Goal: Task Accomplishment & Management: Complete application form

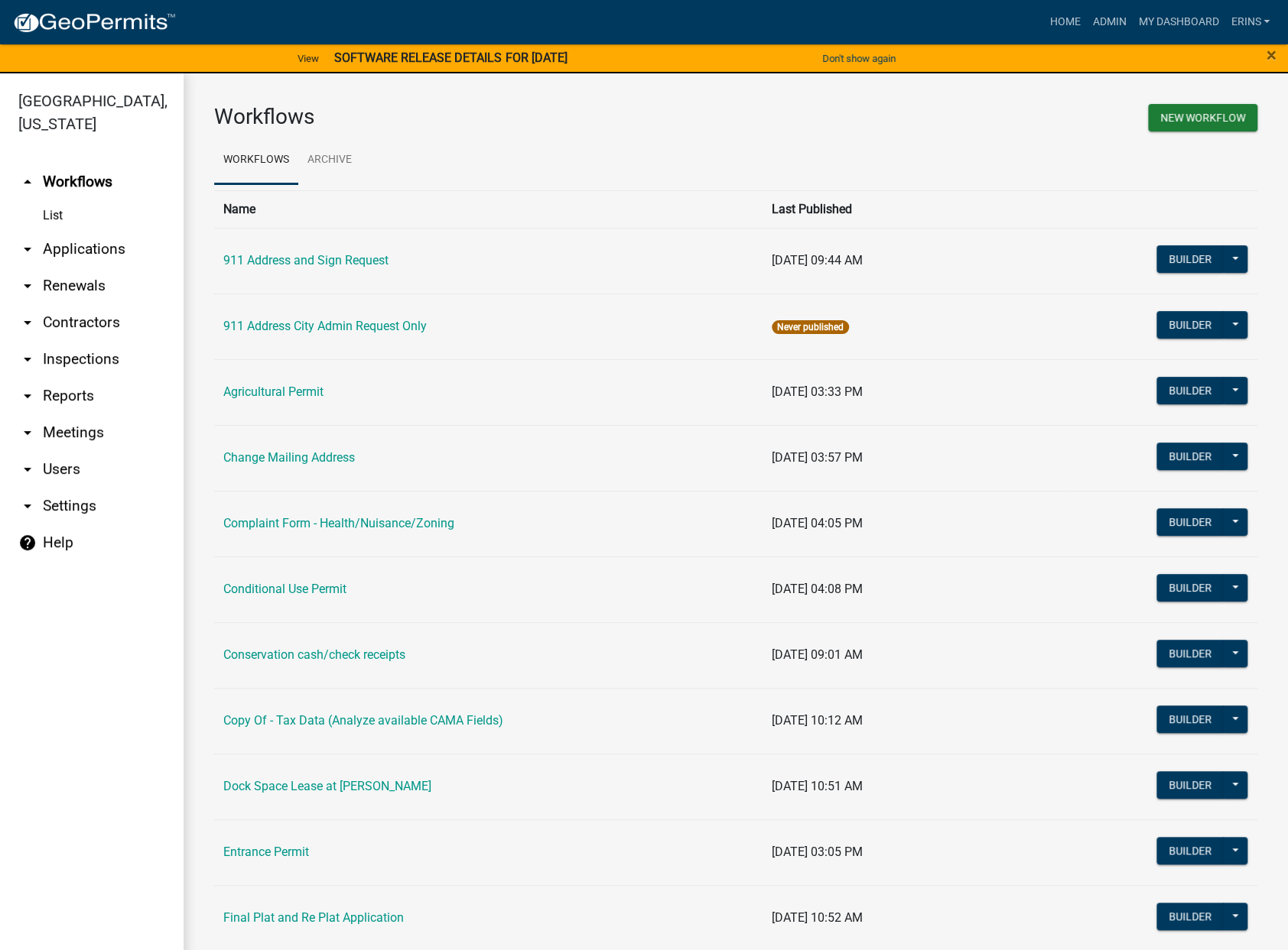
click at [80, 231] on link "arrow_drop_down Applications" at bounding box center [92, 250] width 184 height 37
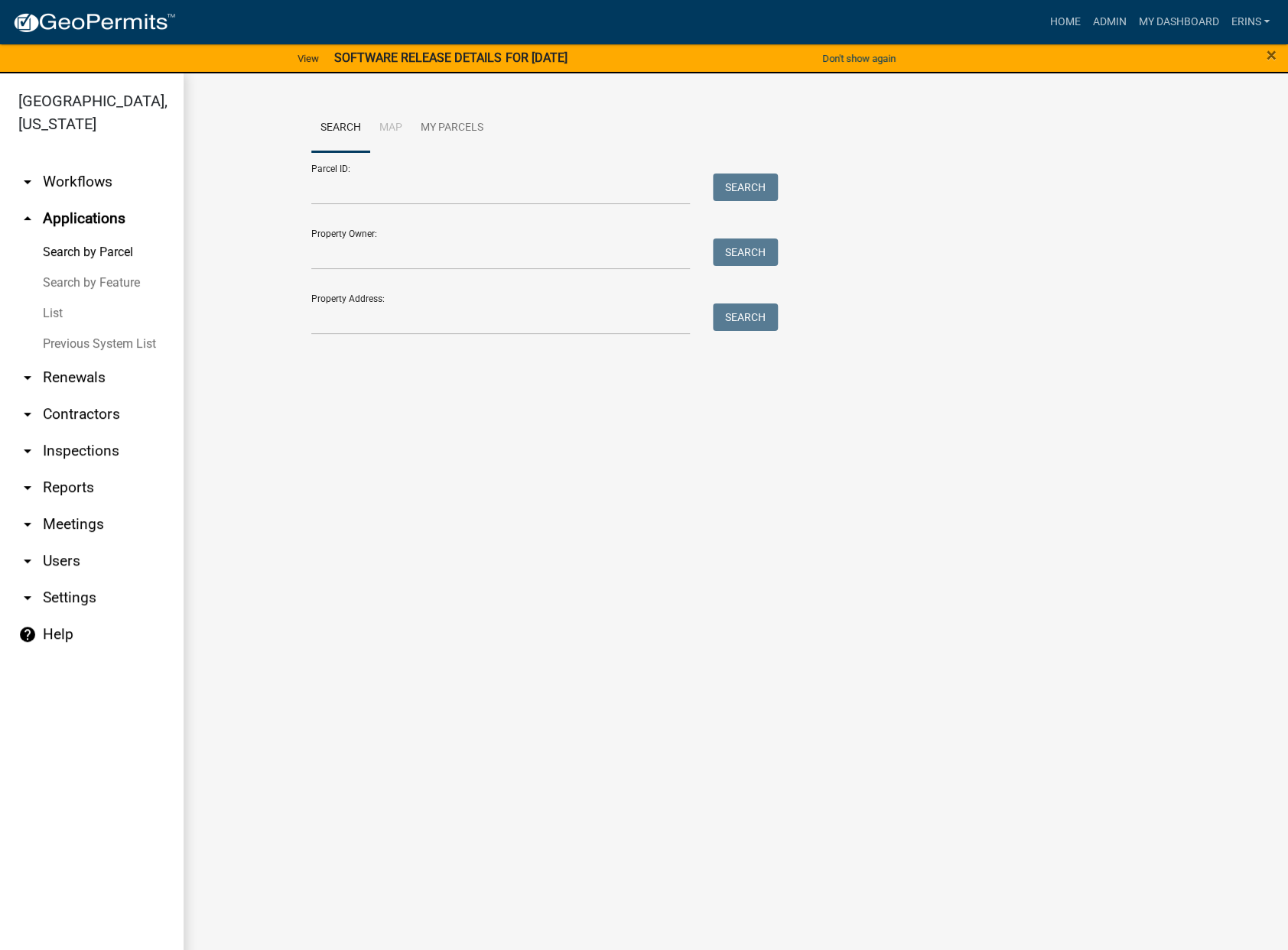
click at [59, 298] on link "List" at bounding box center [92, 313] width 184 height 30
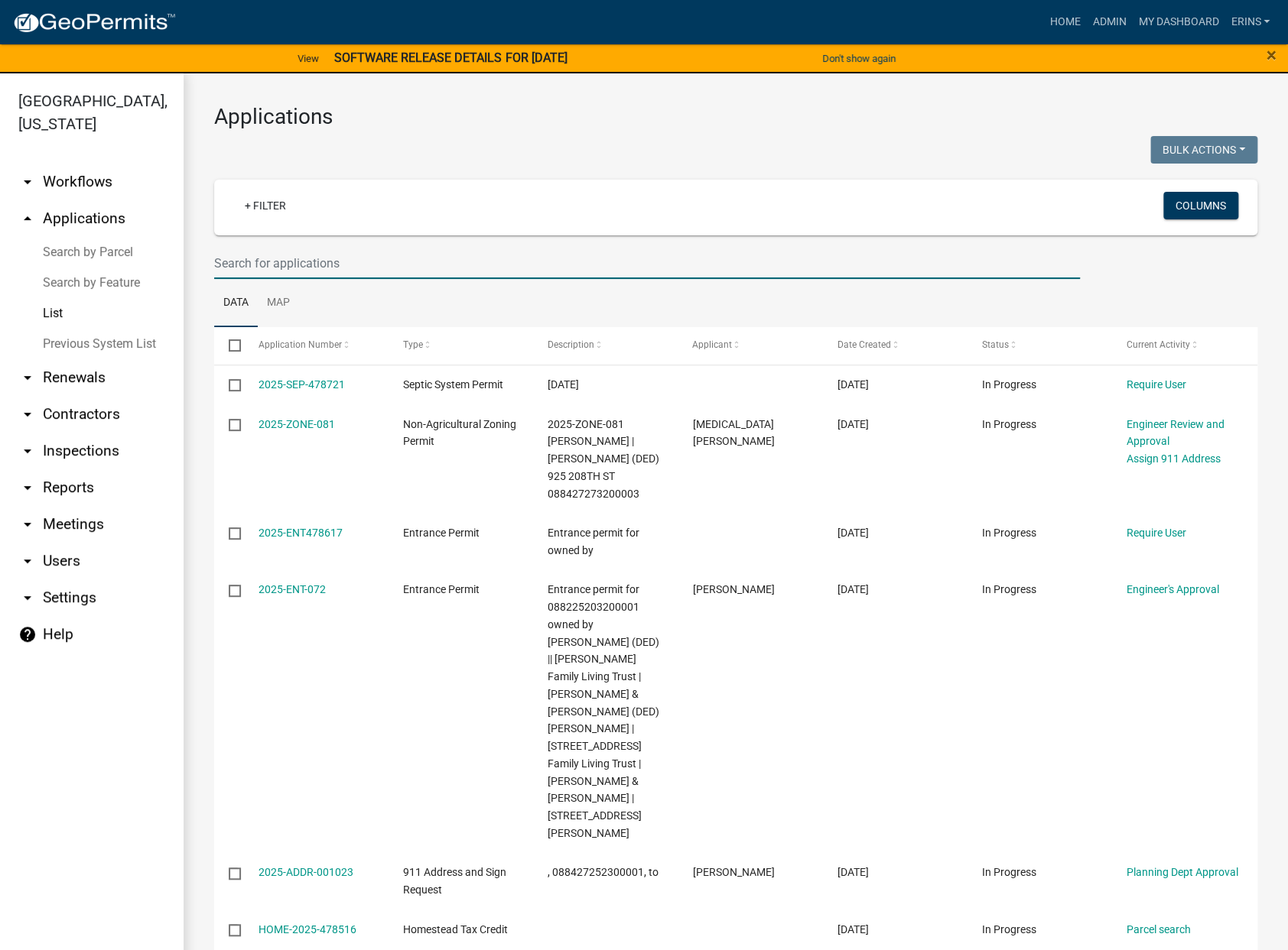
click at [264, 259] on input "text" at bounding box center [646, 263] width 866 height 31
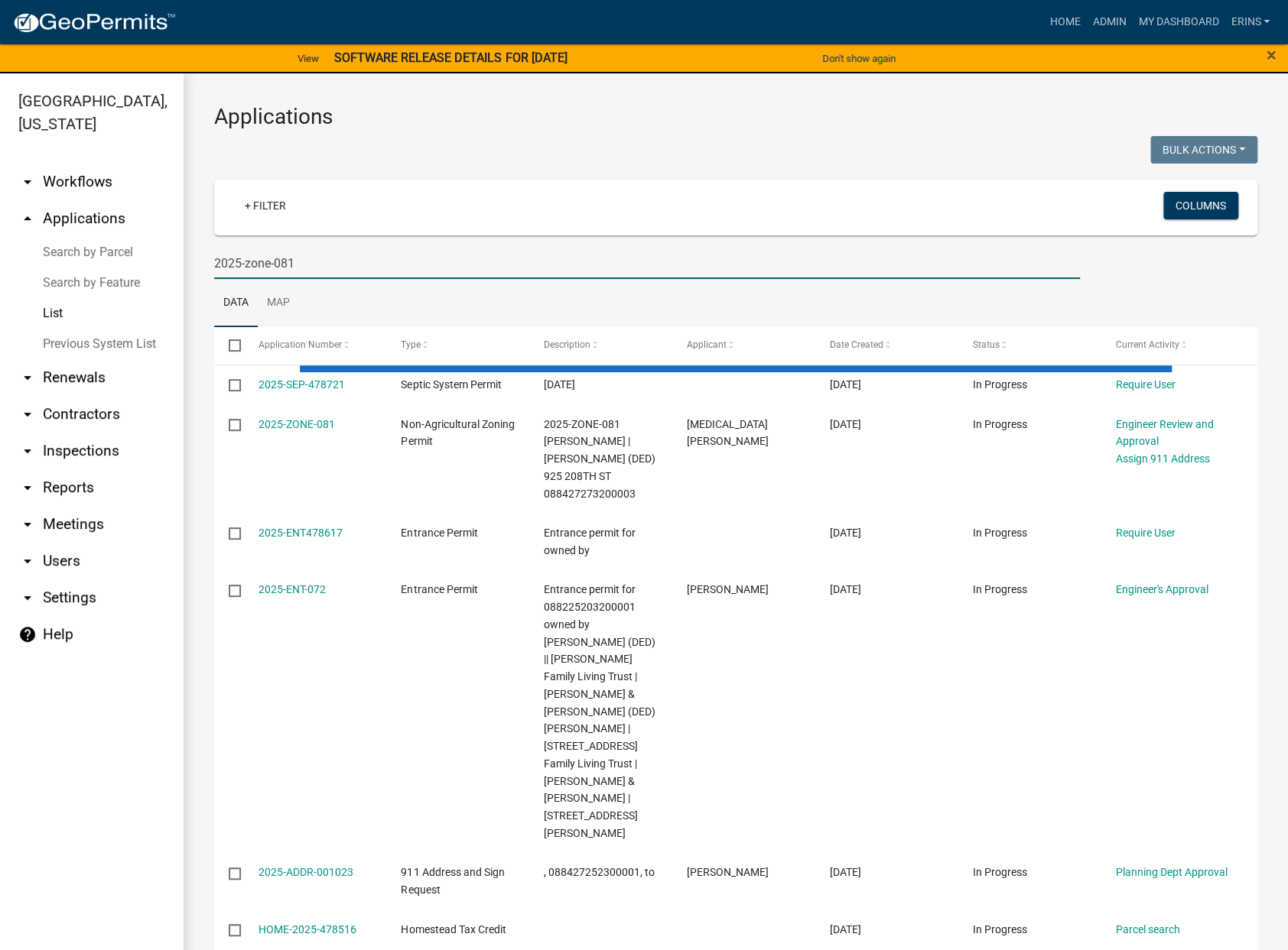
type input "2025-zone-081"
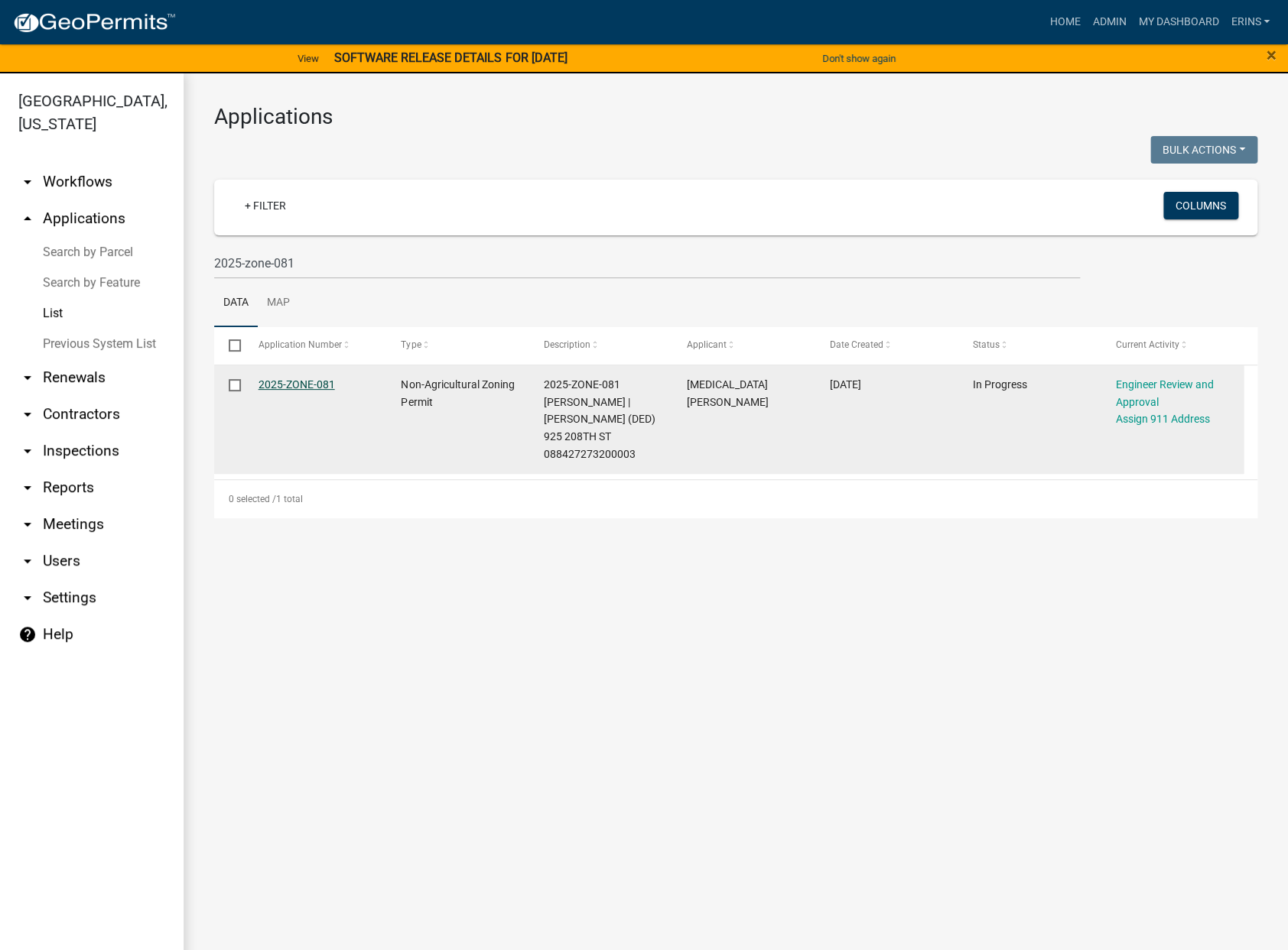
click at [312, 388] on link "2025-ZONE-081" at bounding box center [297, 384] width 76 height 12
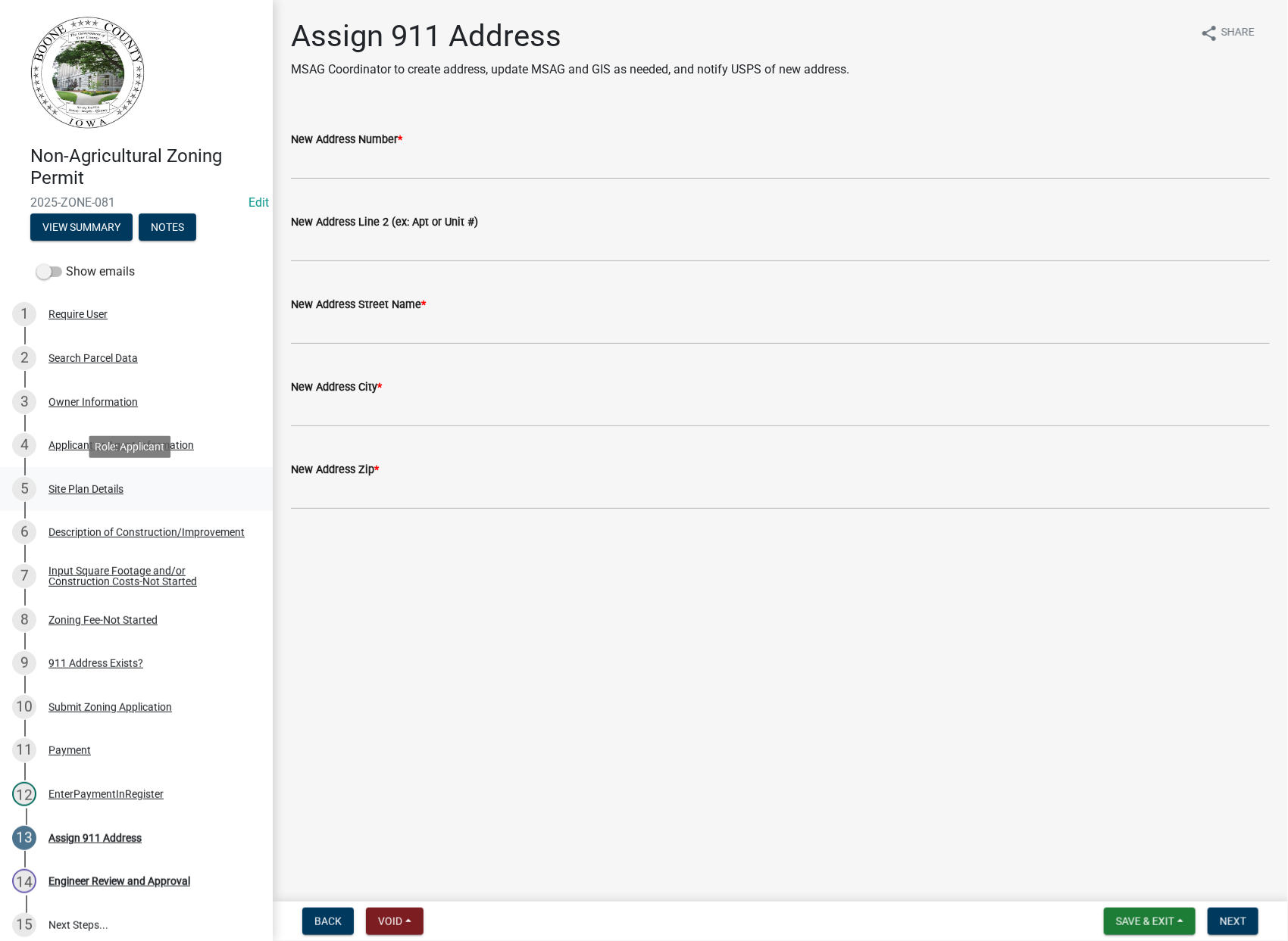
click at [79, 488] on div "Site Plan Details" at bounding box center [86, 489] width 75 height 11
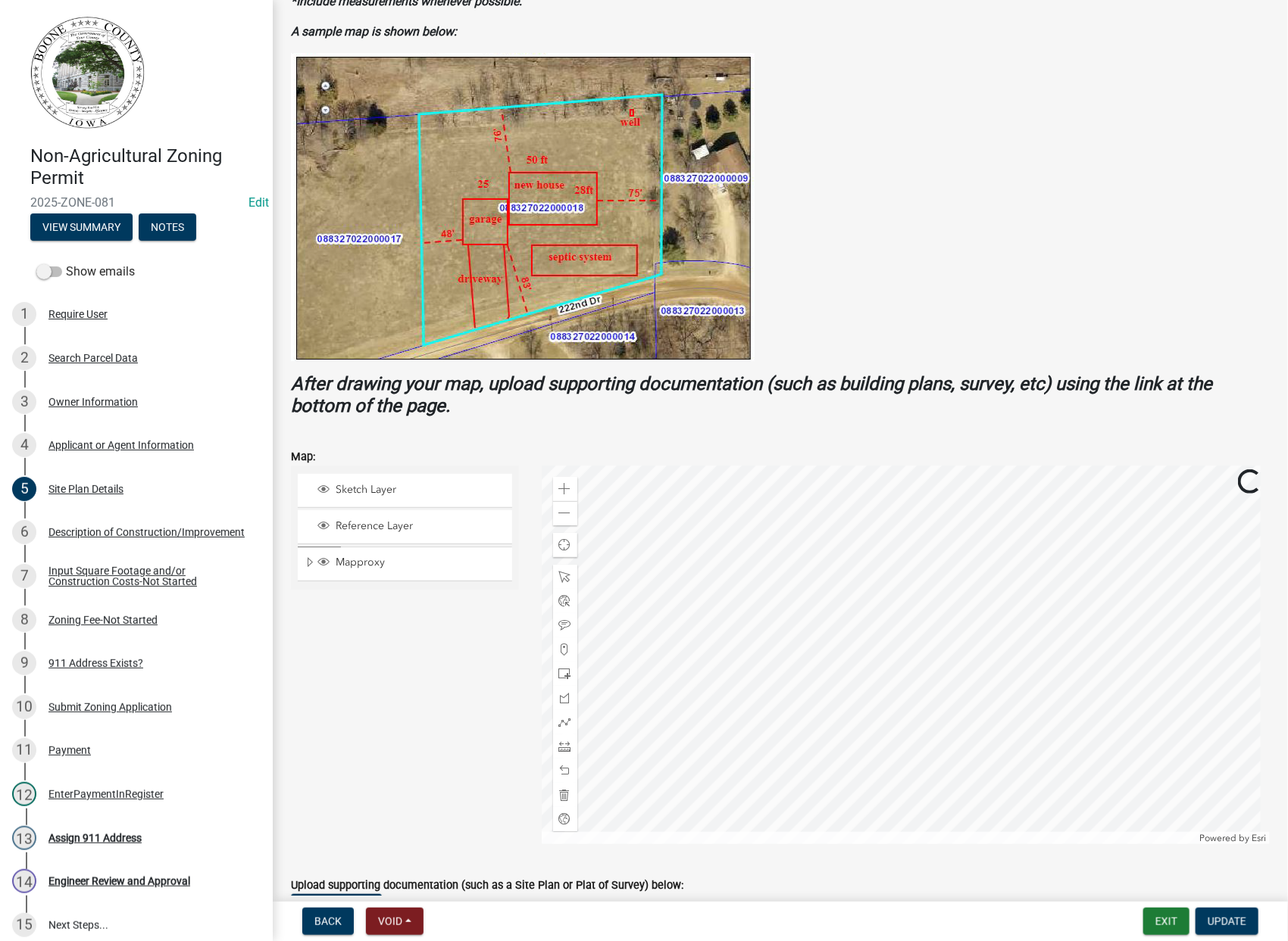
scroll to position [252, 0]
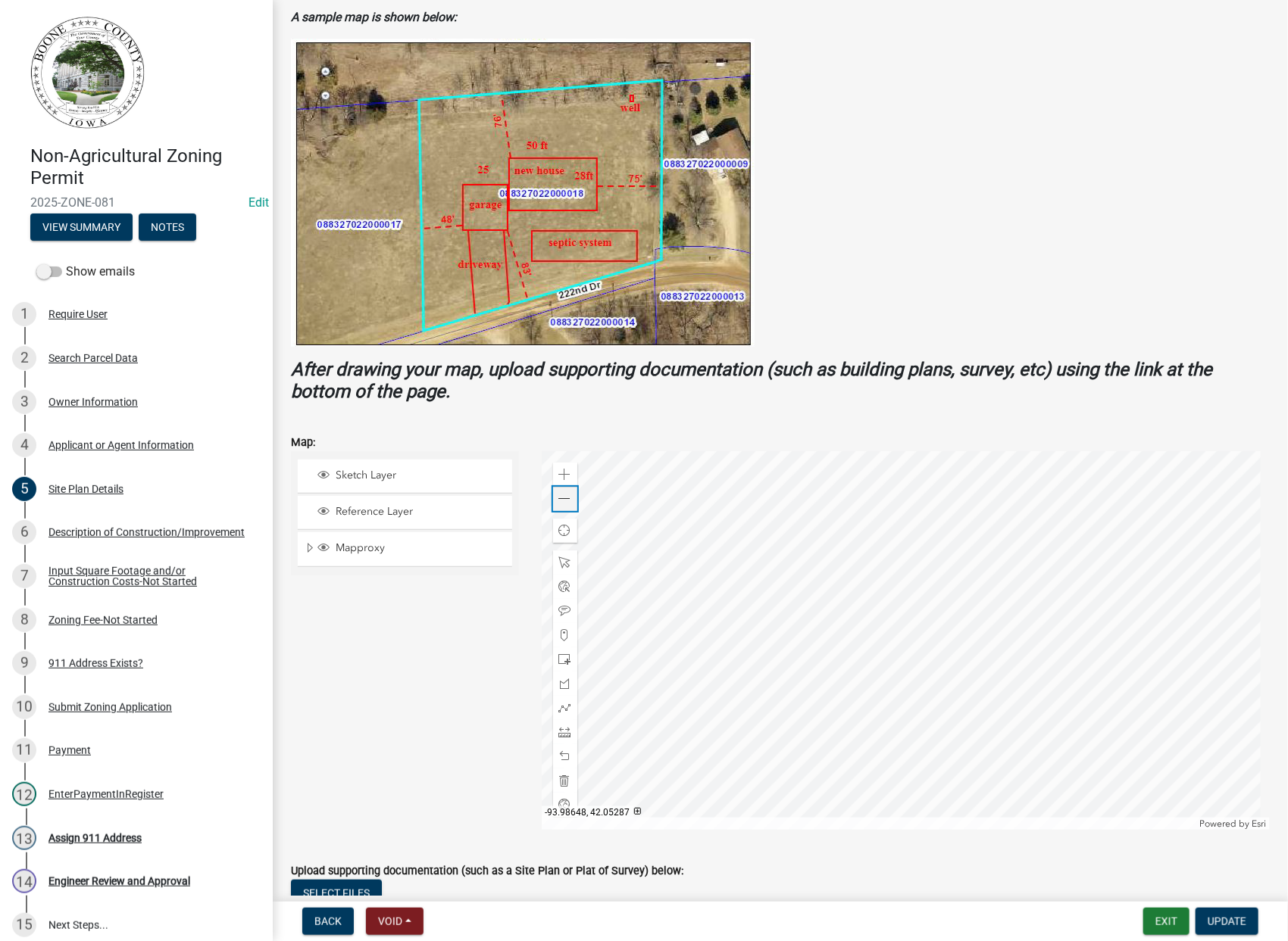
click at [560, 498] on span at bounding box center [565, 498] width 12 height 12
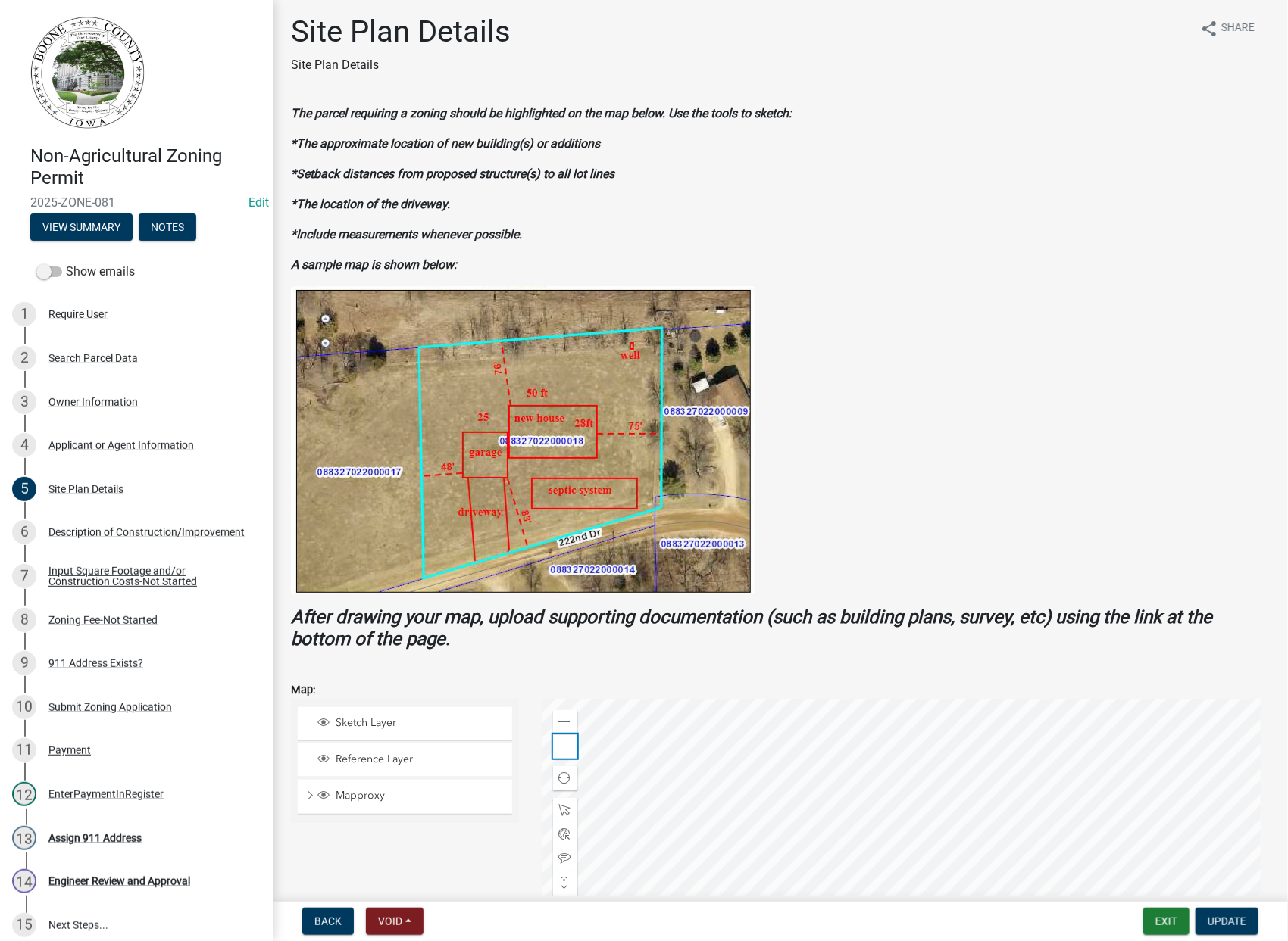
scroll to position [0, 0]
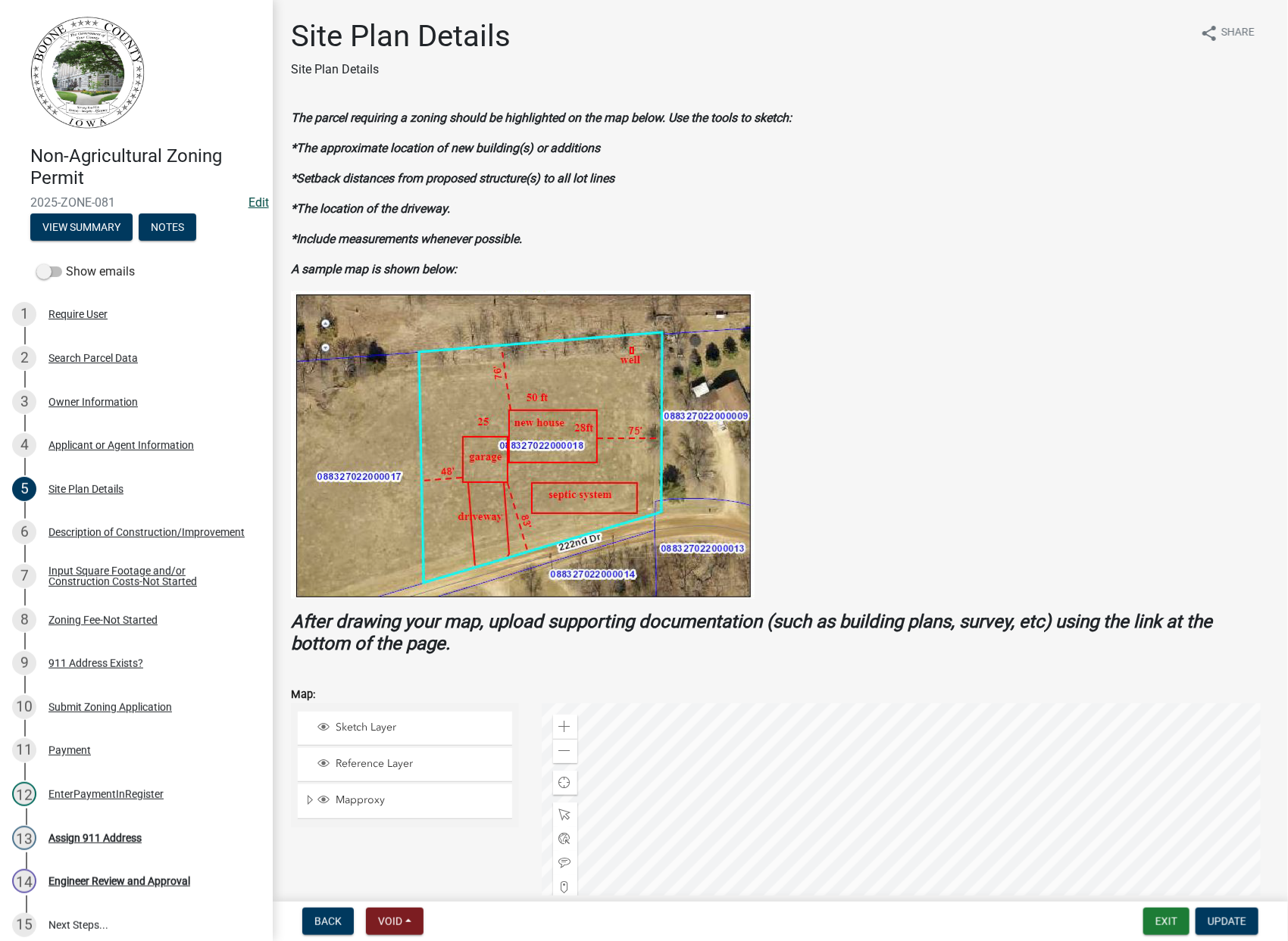
click at [248, 200] on link "Edit" at bounding box center [258, 203] width 20 height 15
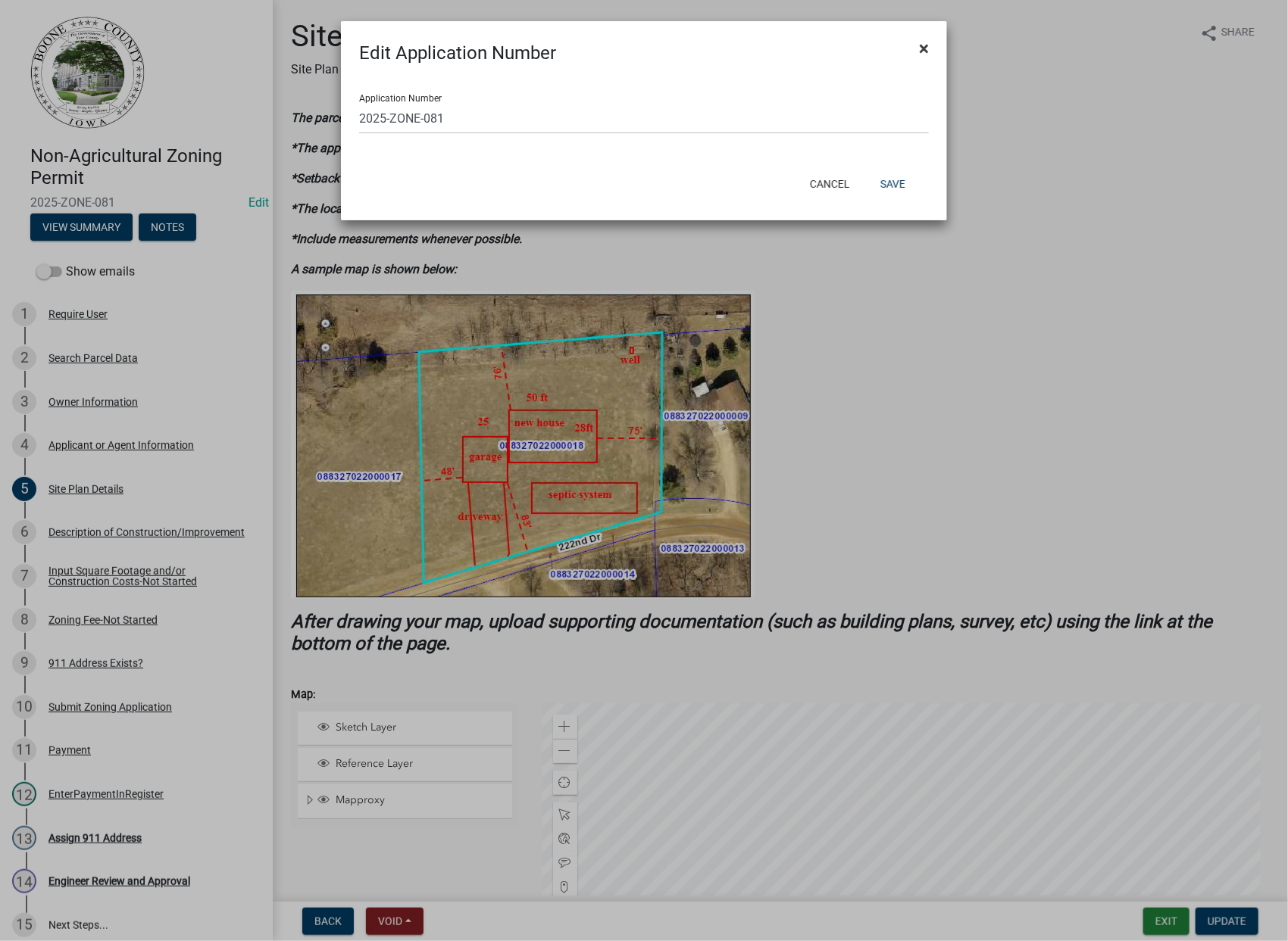
click at [928, 49] on span "×" at bounding box center [923, 48] width 10 height 21
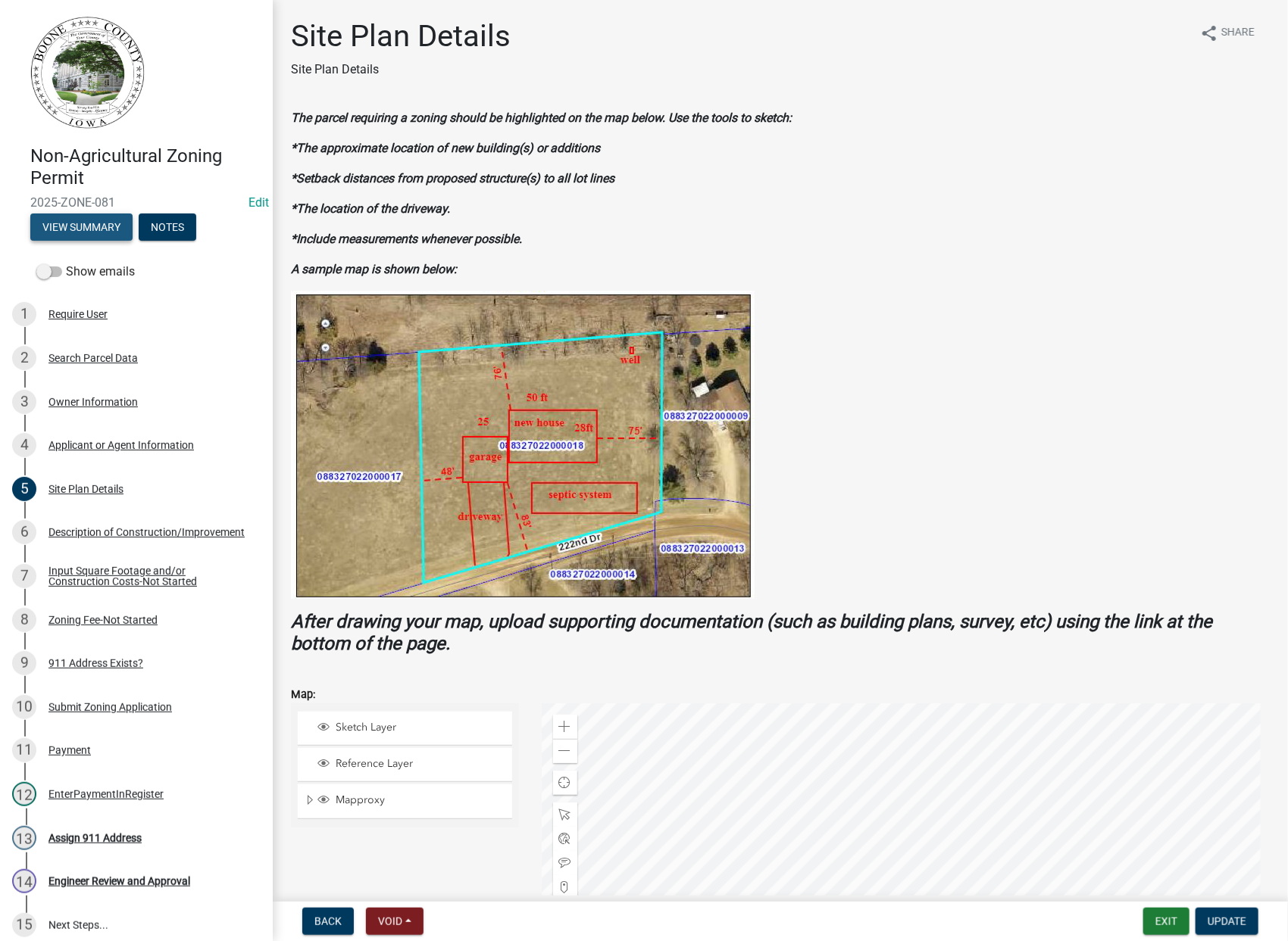
click at [93, 229] on button "View Summary" at bounding box center [81, 227] width 102 height 27
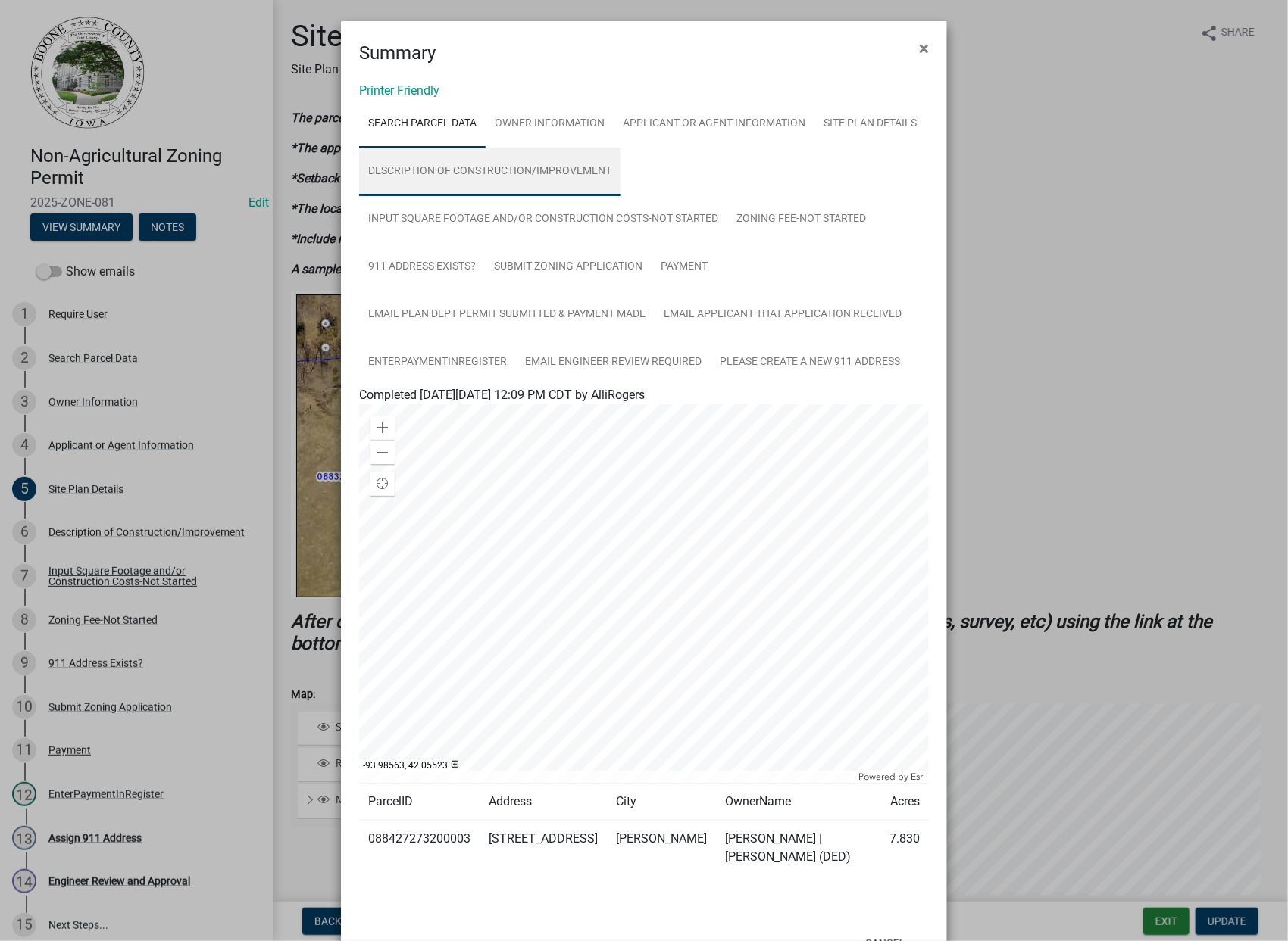
click at [465, 172] on link "Description of Construction/Improvement" at bounding box center [489, 171] width 261 height 48
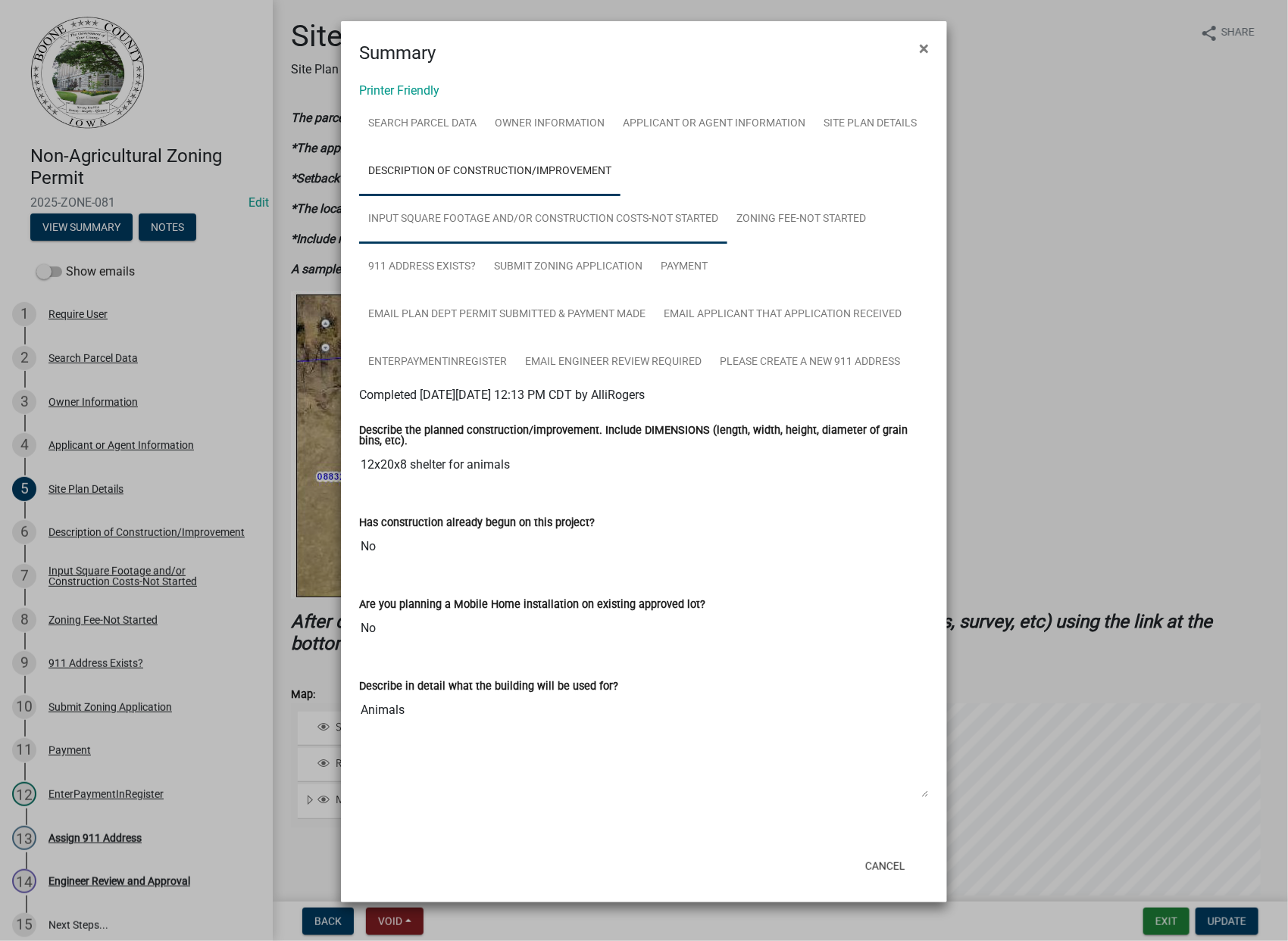
click at [443, 210] on link "Input Square Footage and/or Construction Costs-Not Started" at bounding box center [543, 219] width 368 height 48
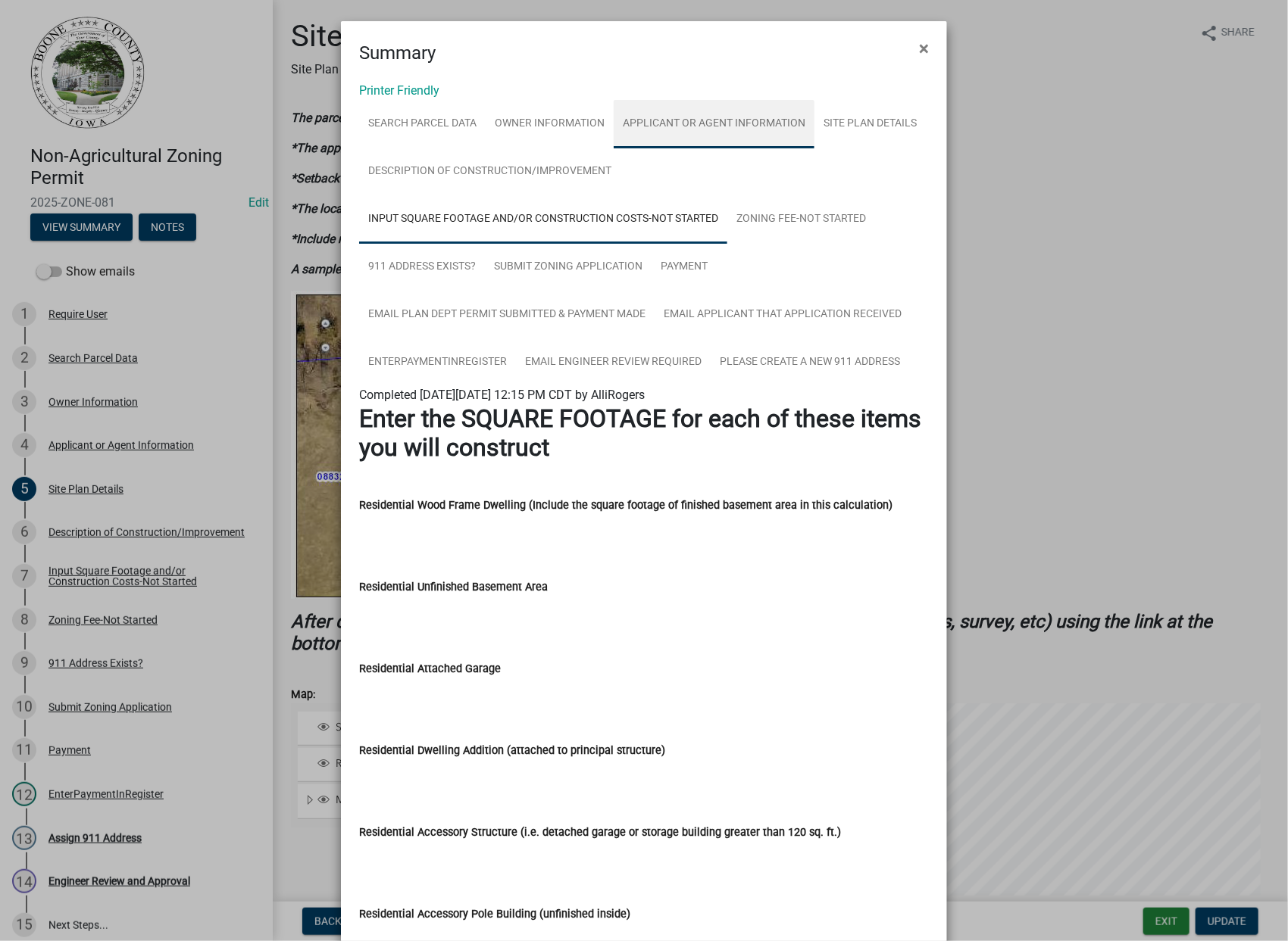
click at [675, 119] on link "Applicant or Agent Information" at bounding box center [714, 124] width 201 height 48
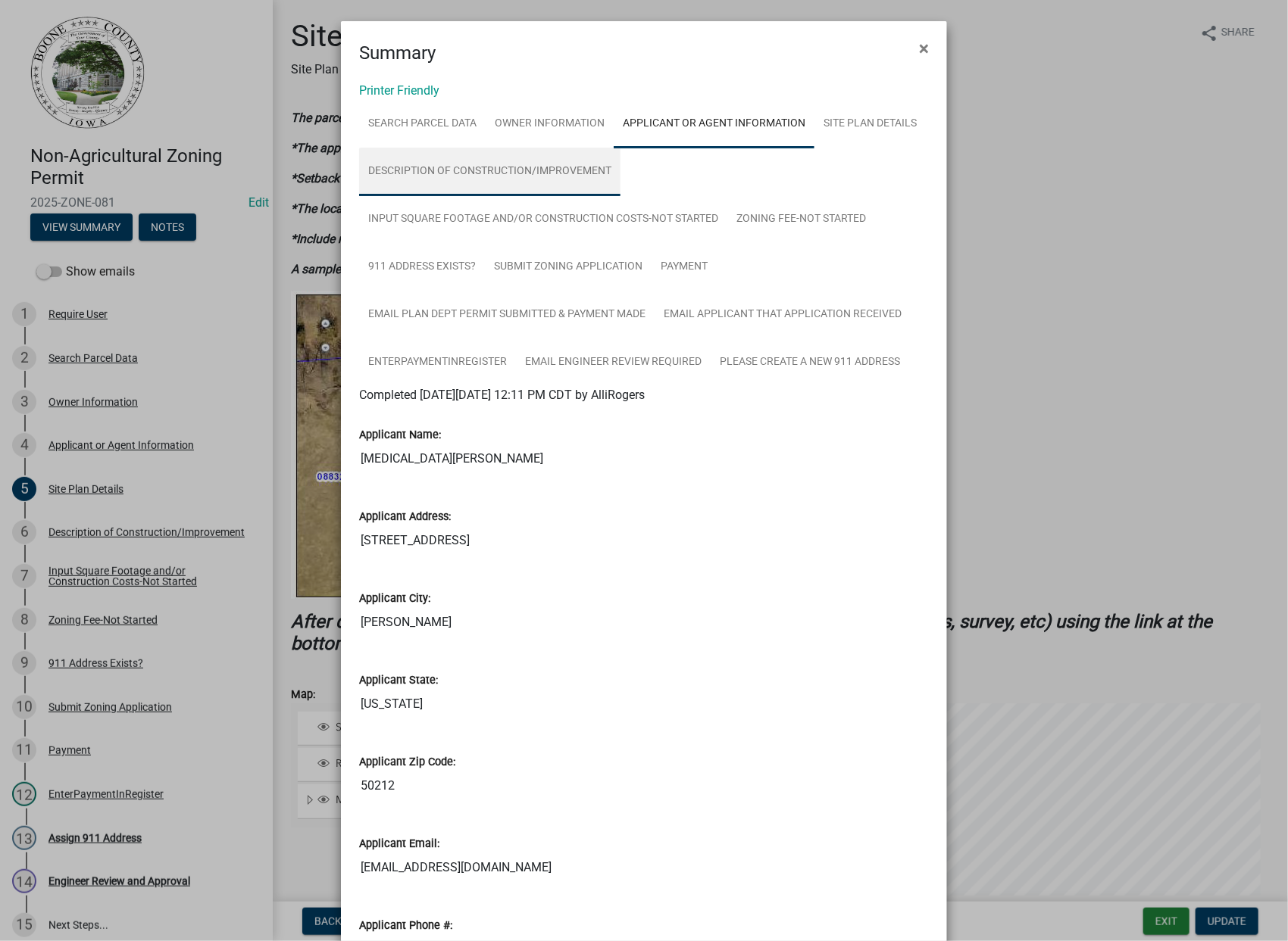
click at [439, 171] on link "Description of Construction/Improvement" at bounding box center [489, 171] width 261 height 48
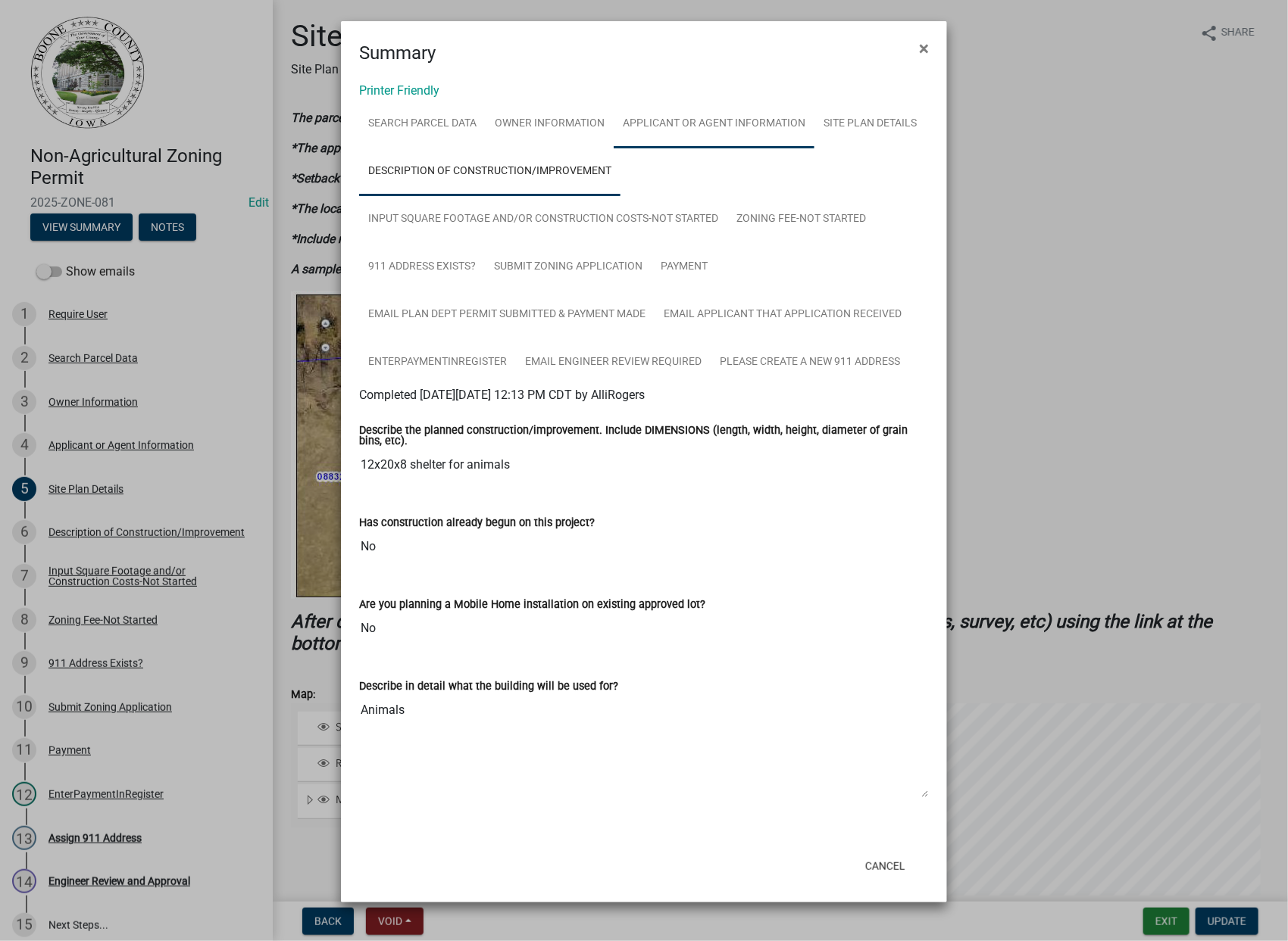
click at [669, 116] on link "Applicant or Agent Information" at bounding box center [714, 124] width 201 height 48
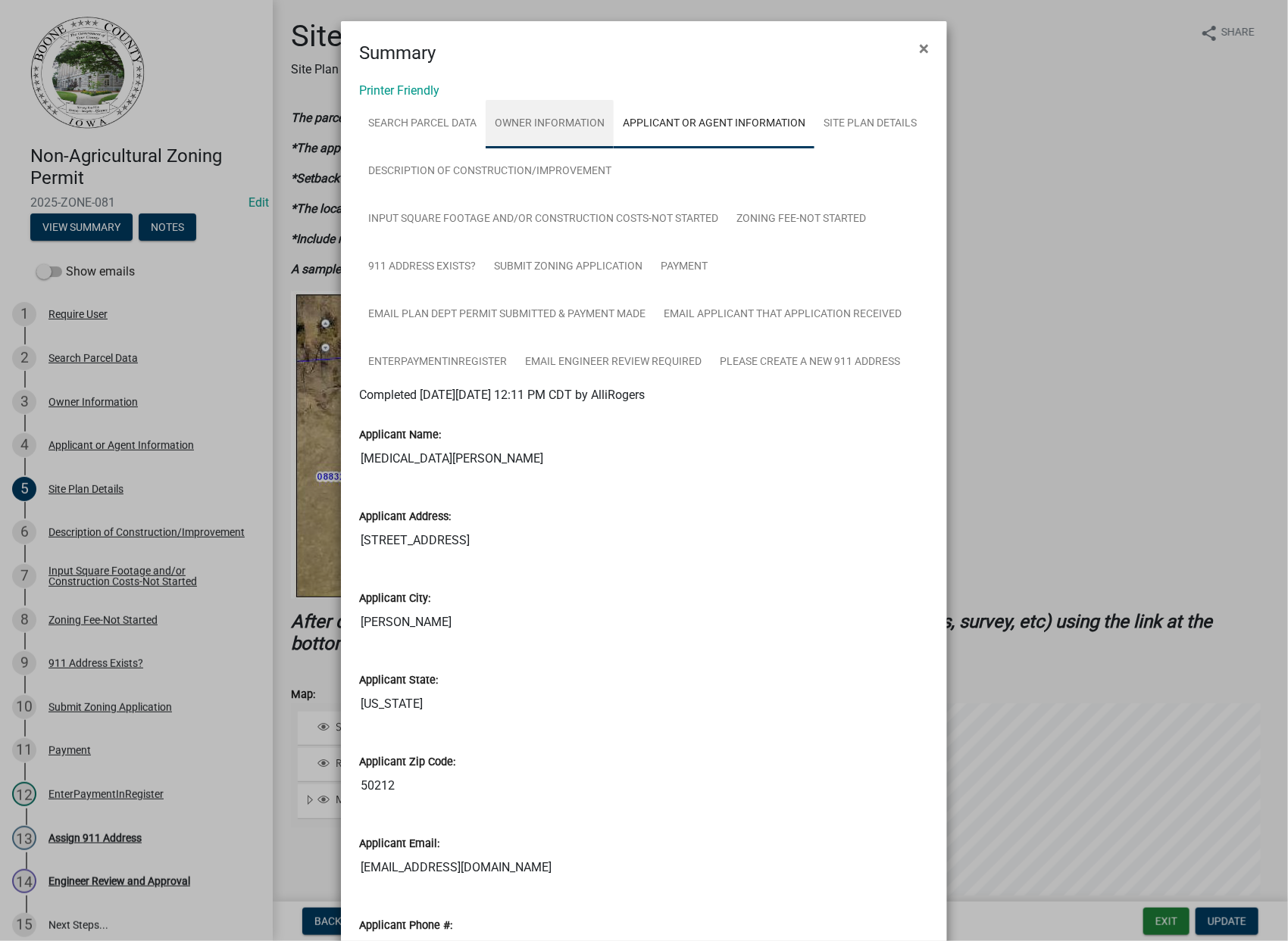
click at [540, 120] on link "Owner Information" at bounding box center [549, 124] width 128 height 48
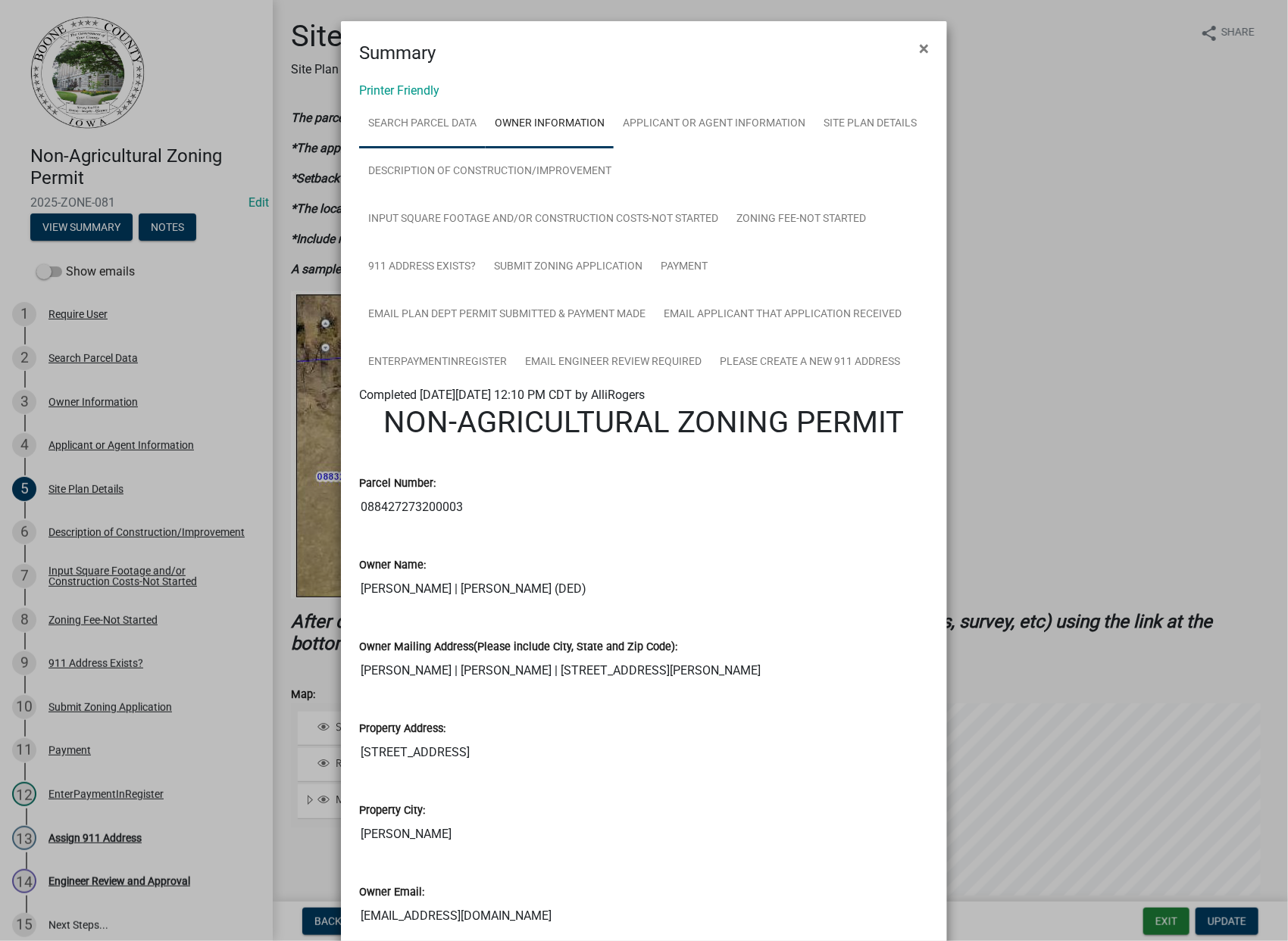
drag, startPoint x: 410, startPoint y: 118, endPoint x: 418, endPoint y: 123, distance: 9.4
click at [410, 117] on link "Search Parcel Data" at bounding box center [422, 124] width 126 height 48
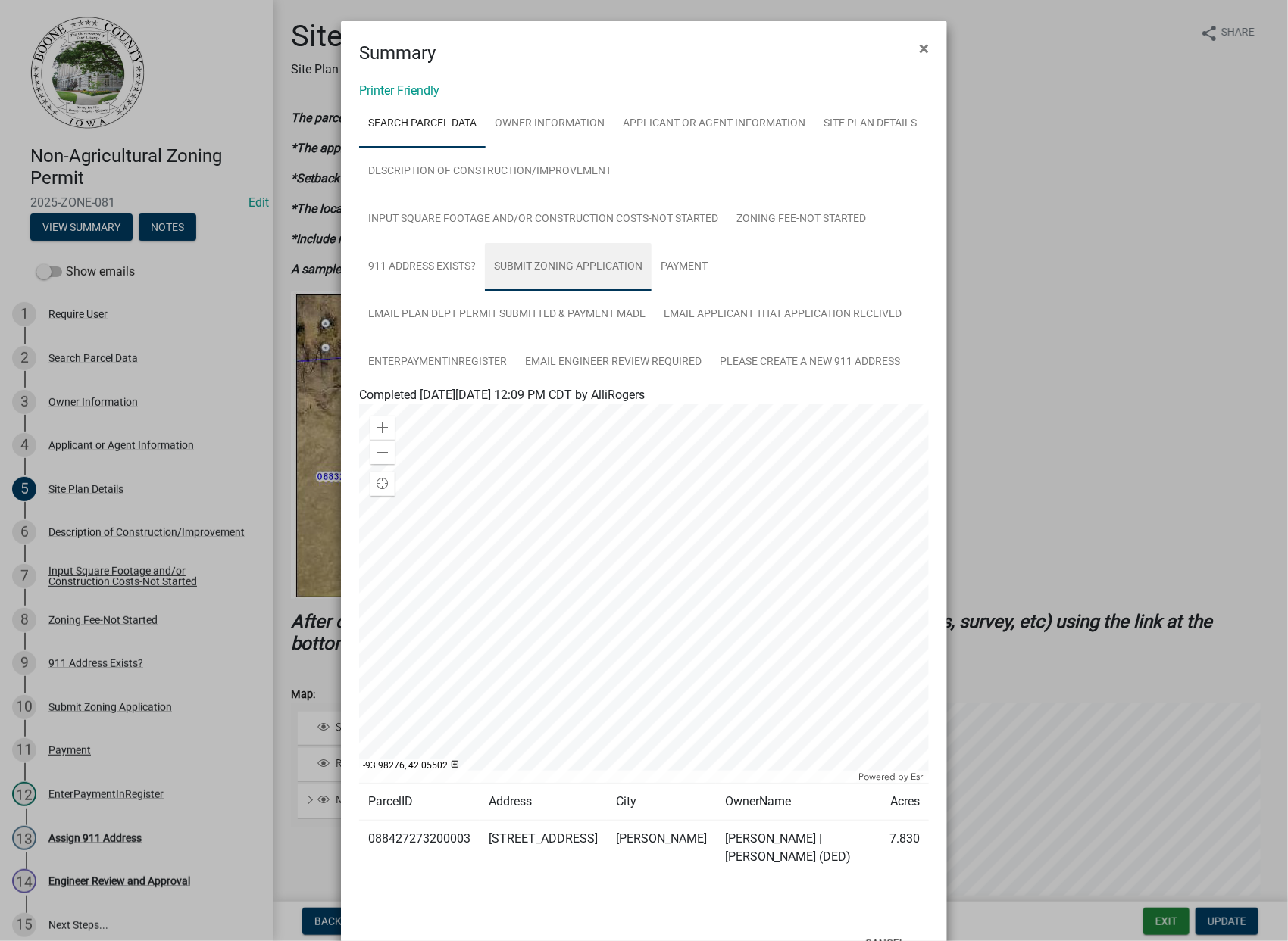
click at [562, 268] on link "Submit Zoning Application" at bounding box center [568, 266] width 166 height 48
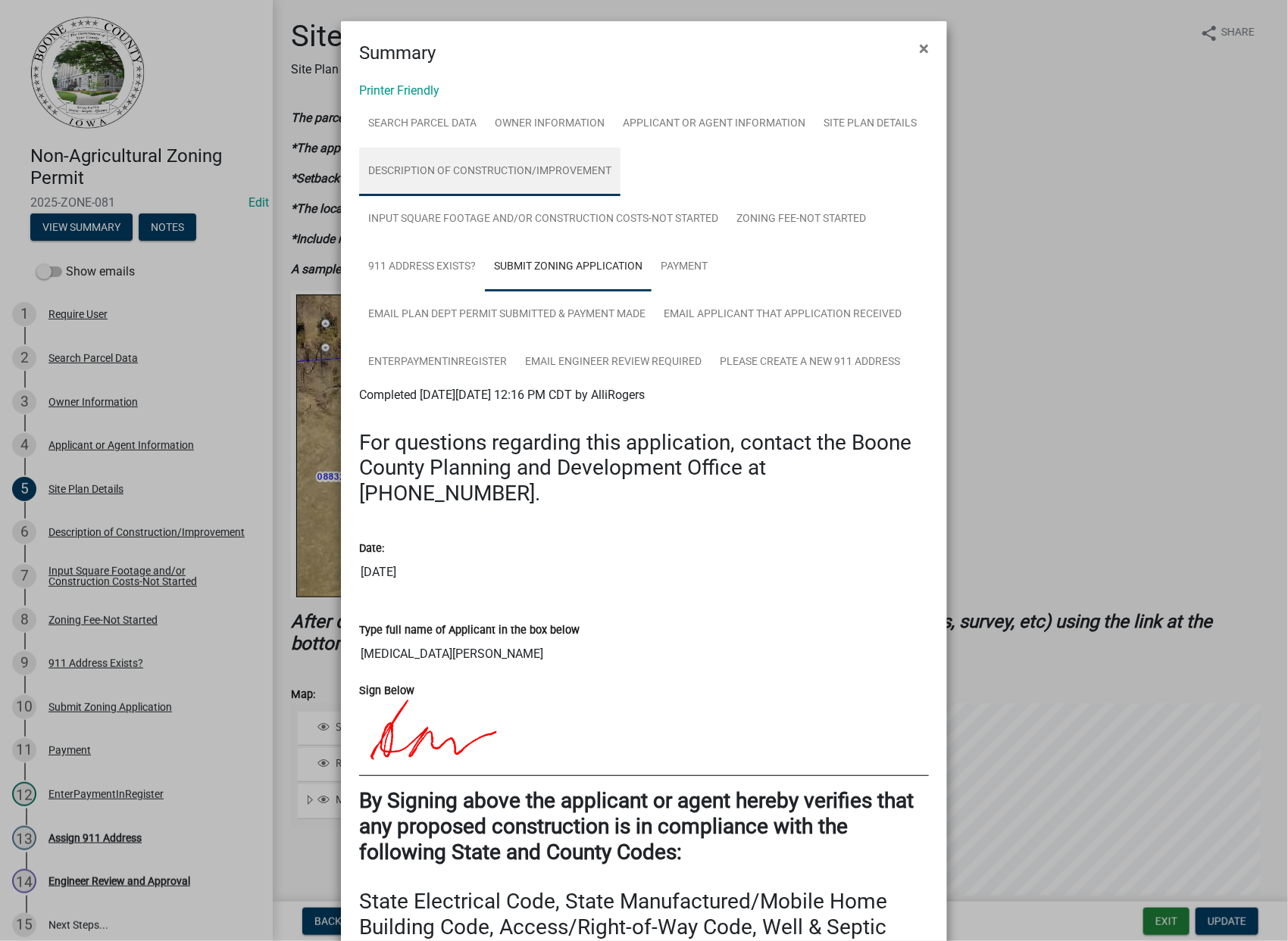
click at [515, 172] on link "Description of Construction/Improvement" at bounding box center [489, 171] width 261 height 48
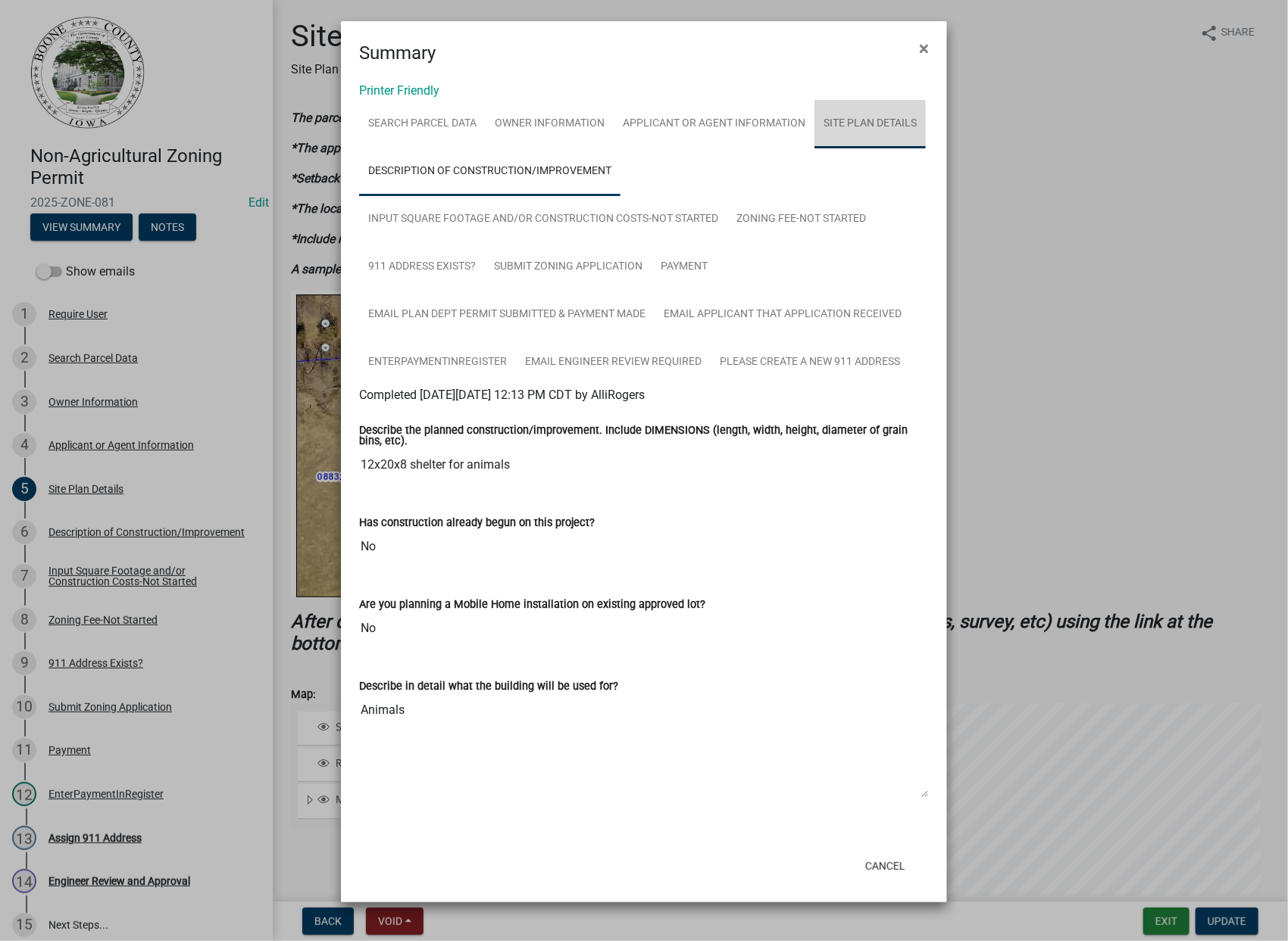
click at [876, 123] on link "Site Plan Details" at bounding box center [870, 124] width 111 height 48
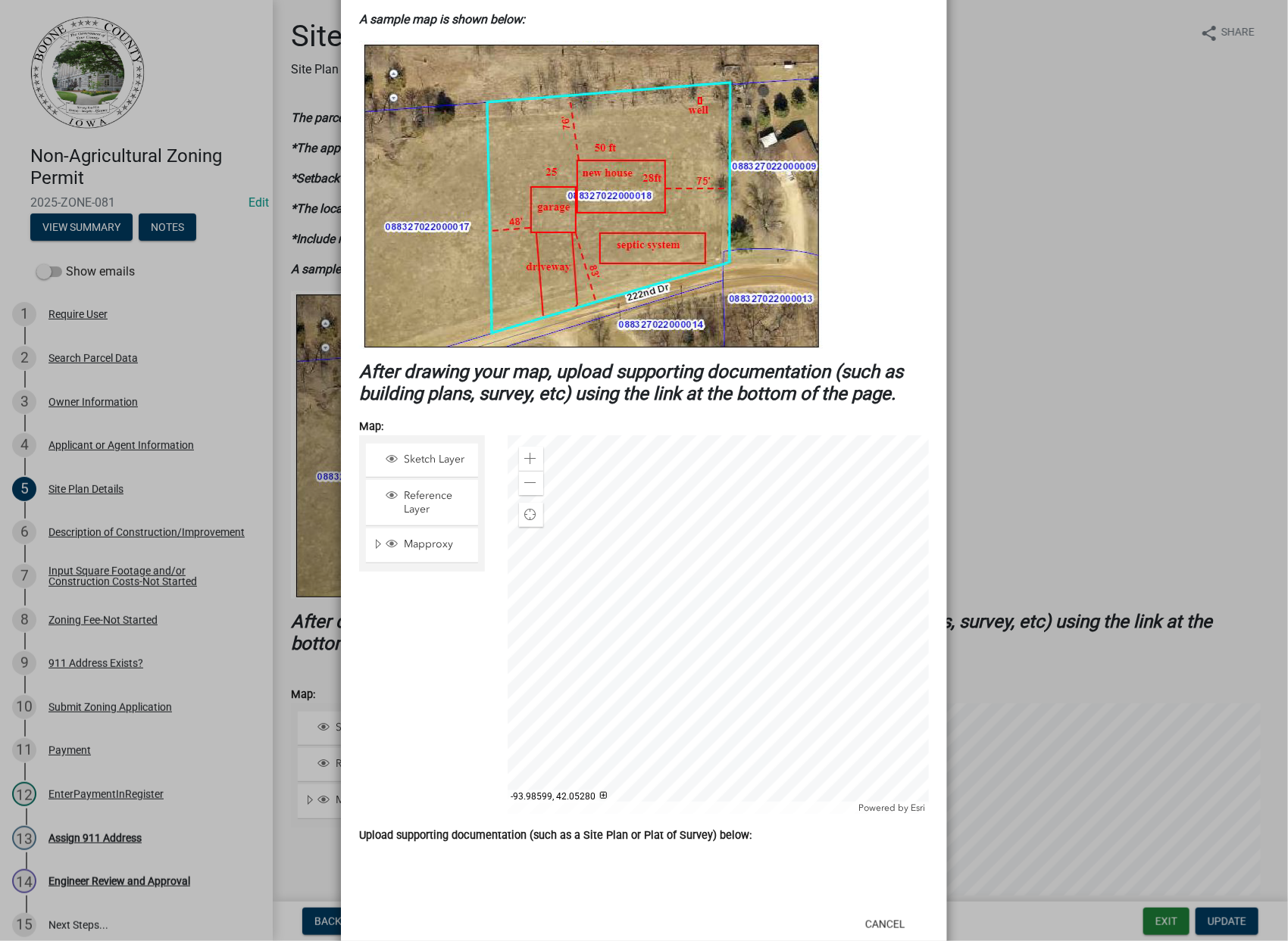
scroll to position [584, 0]
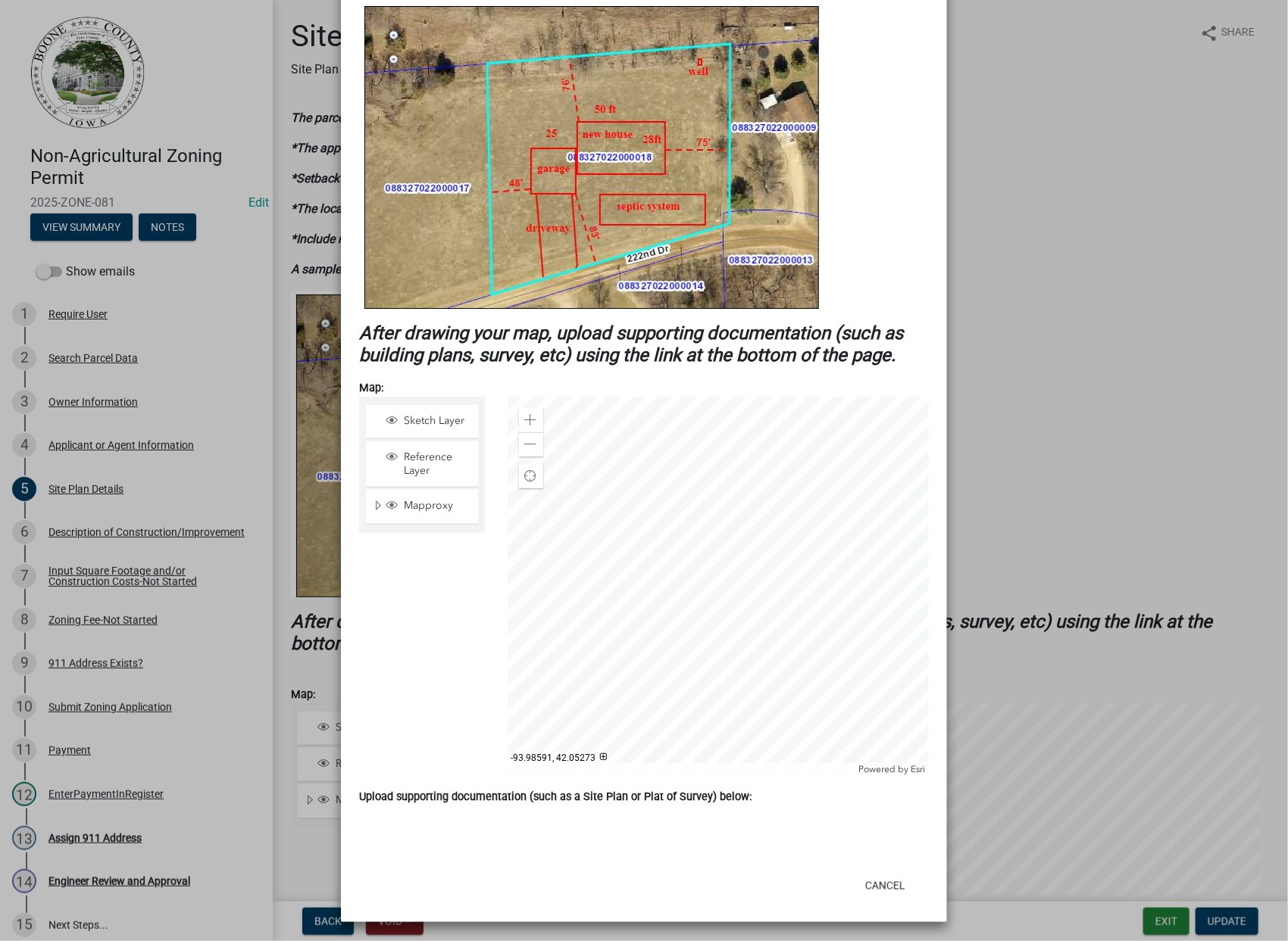
click at [818, 596] on div at bounding box center [719, 586] width 422 height 378
click at [818, 596] on div at bounding box center [719, 586] width 422 height 378
click at [778, 576] on div at bounding box center [719, 586] width 422 height 378
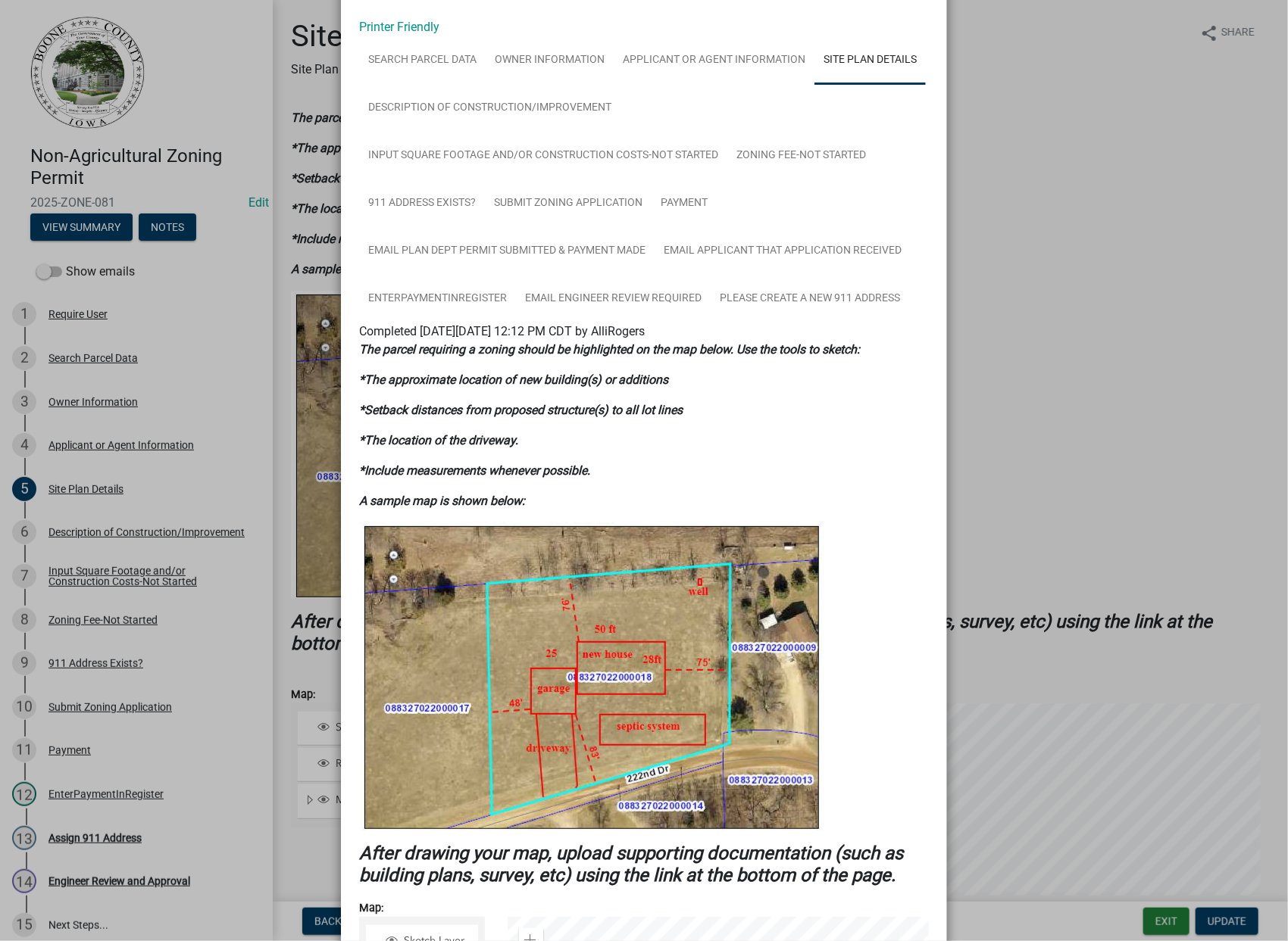
scroll to position [0, 0]
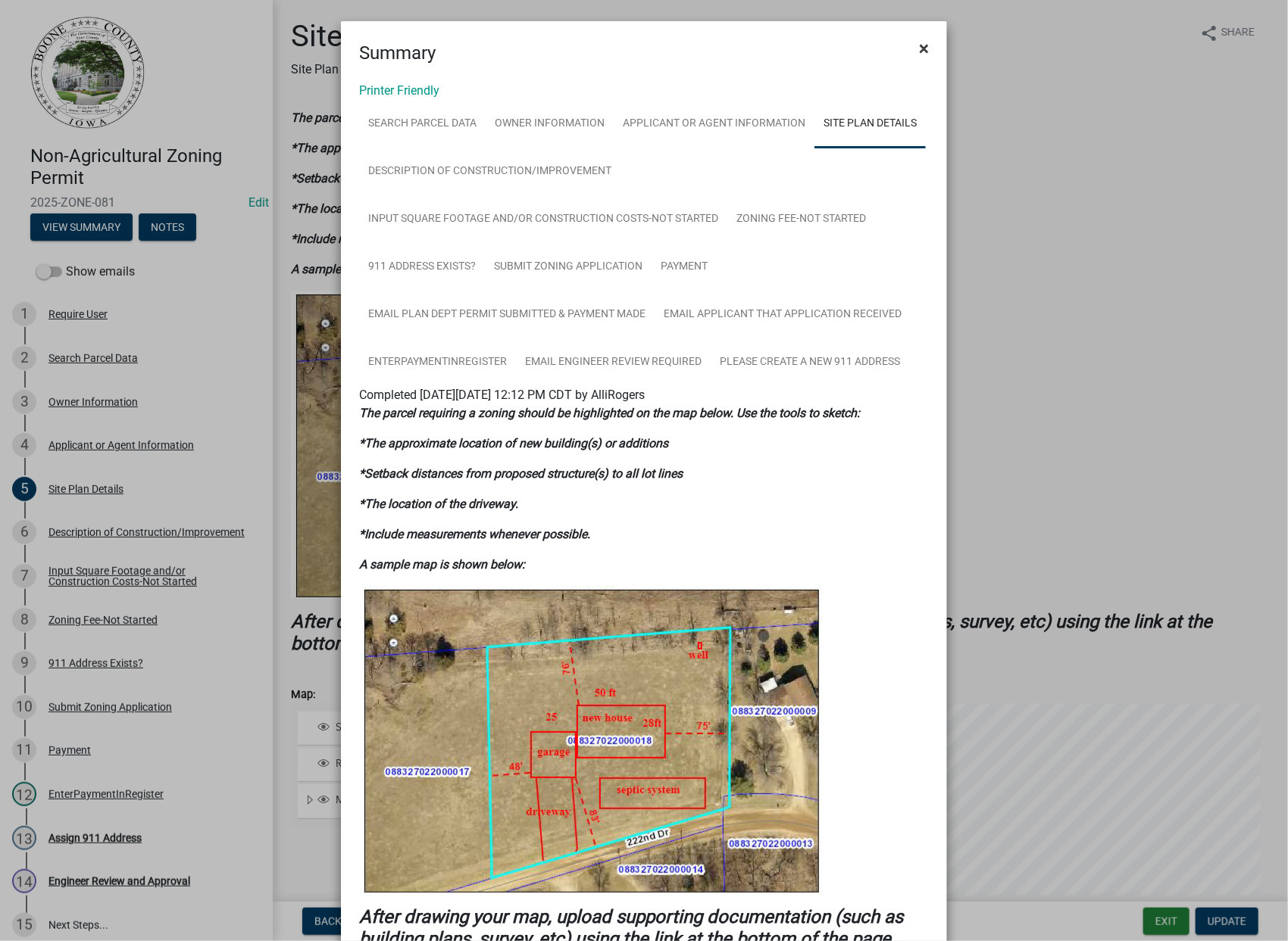
click at [921, 51] on span "×" at bounding box center [923, 48] width 10 height 21
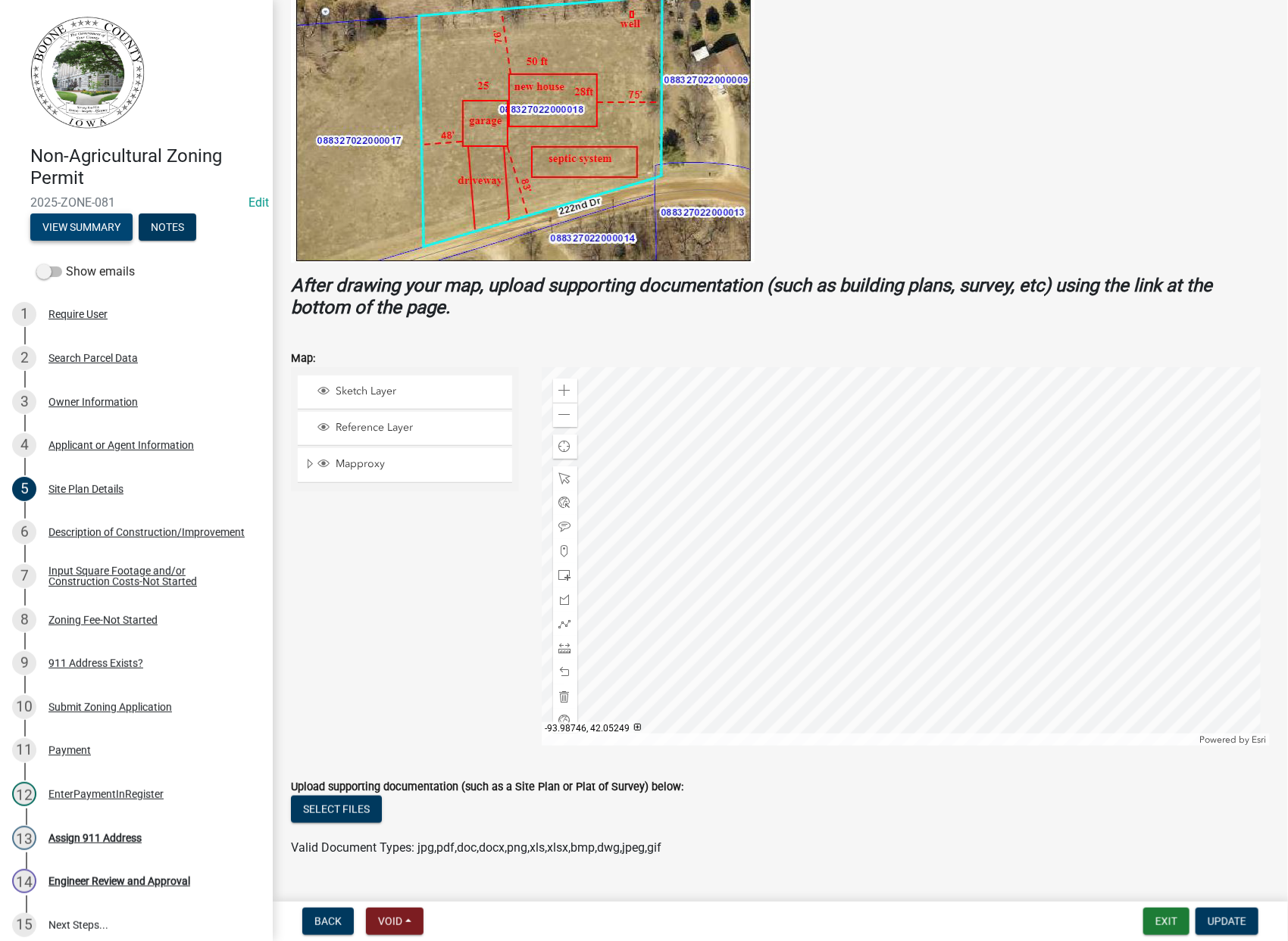
scroll to position [369, 0]
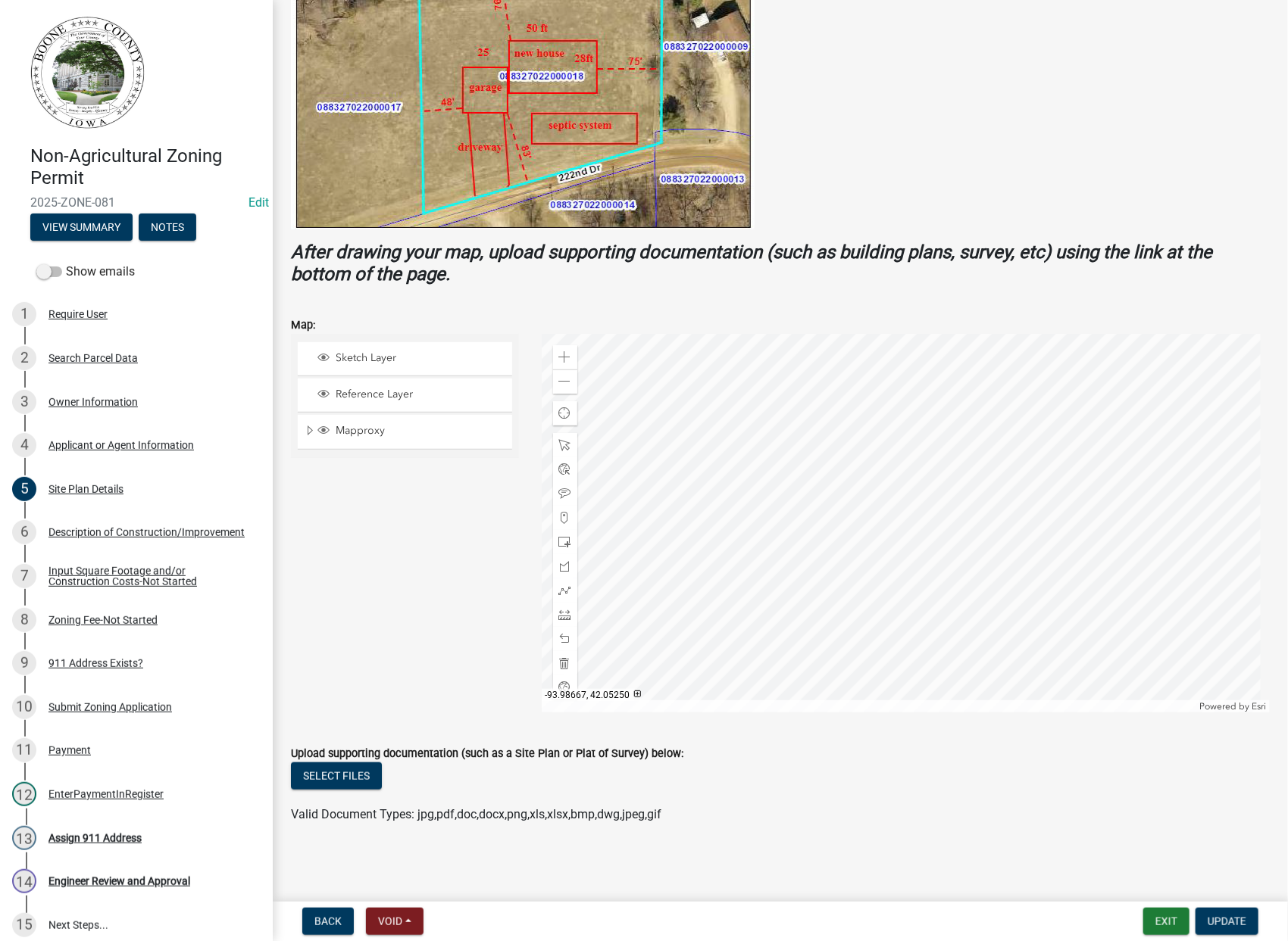
click at [776, 587] on div at bounding box center [906, 523] width 729 height 378
click at [371, 365] on div "Sketch Layer" at bounding box center [411, 358] width 192 height 15
click at [562, 568] on span at bounding box center [565, 566] width 12 height 12
click at [841, 424] on div at bounding box center [906, 523] width 729 height 378
click at [841, 428] on div at bounding box center [906, 523] width 729 height 378
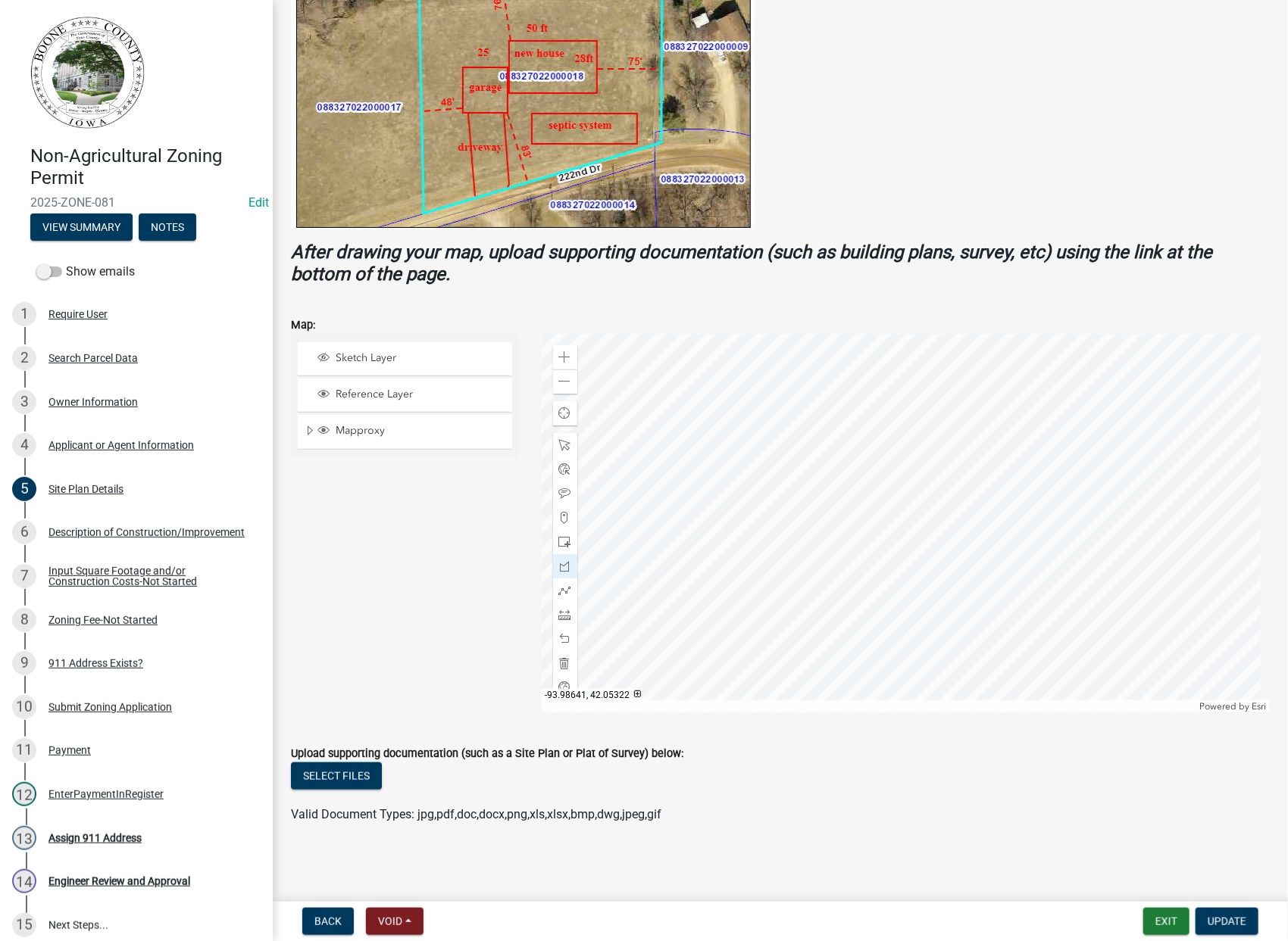
click at [864, 464] on div at bounding box center [906, 523] width 729 height 378
click at [560, 565] on span at bounding box center [565, 566] width 12 height 12
click at [332, 359] on span "Sketch Layer" at bounding box center [419, 357] width 175 height 14
click at [860, 500] on div at bounding box center [906, 523] width 729 height 378
click at [561, 444] on span at bounding box center [565, 445] width 12 height 12
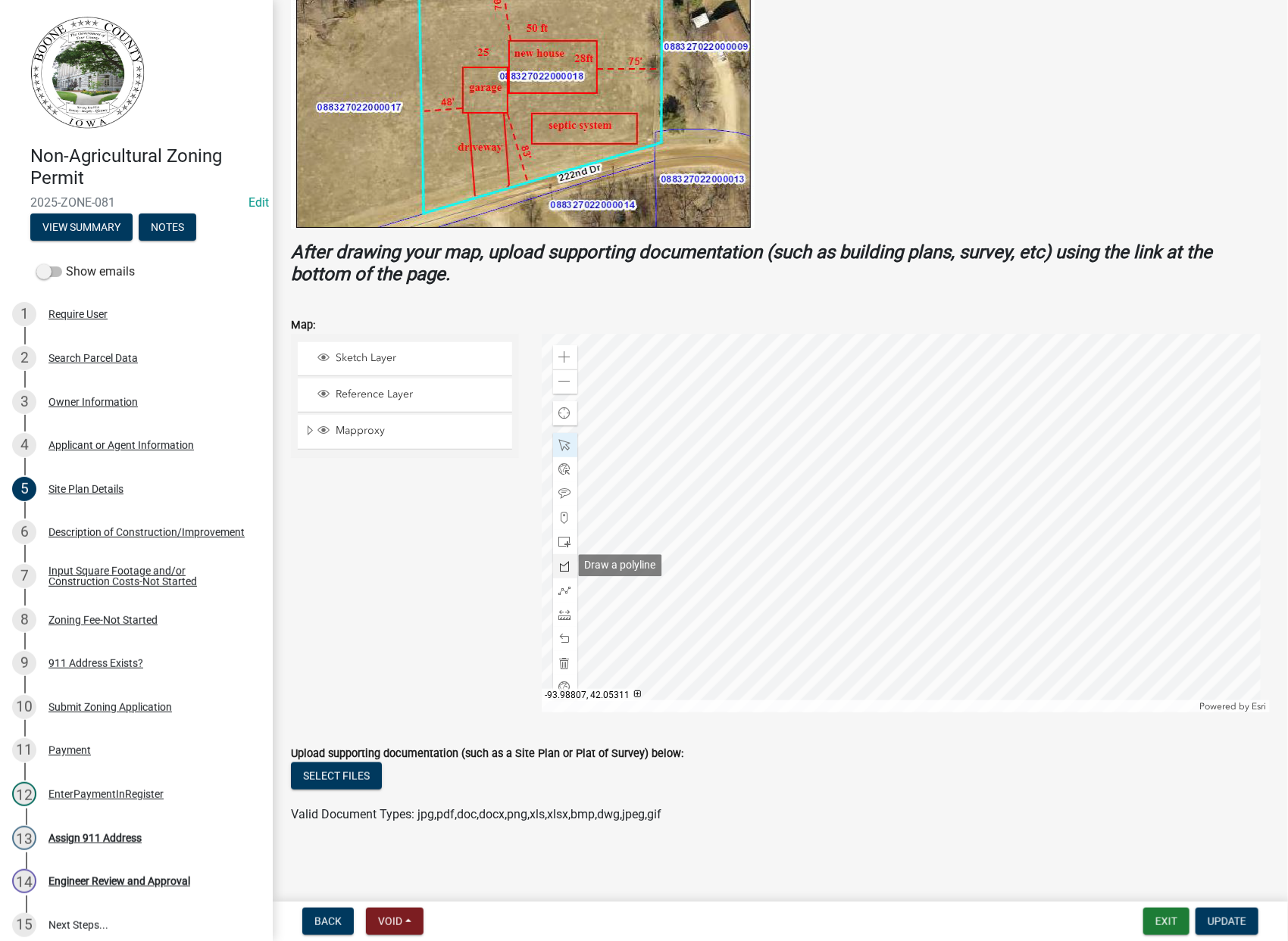
click at [560, 571] on span at bounding box center [565, 566] width 12 height 12
click at [895, 515] on div at bounding box center [906, 523] width 729 height 378
click at [561, 589] on span at bounding box center [565, 590] width 12 height 12
click at [819, 543] on div at bounding box center [906, 523] width 729 height 378
click at [837, 593] on div at bounding box center [906, 523] width 729 height 378
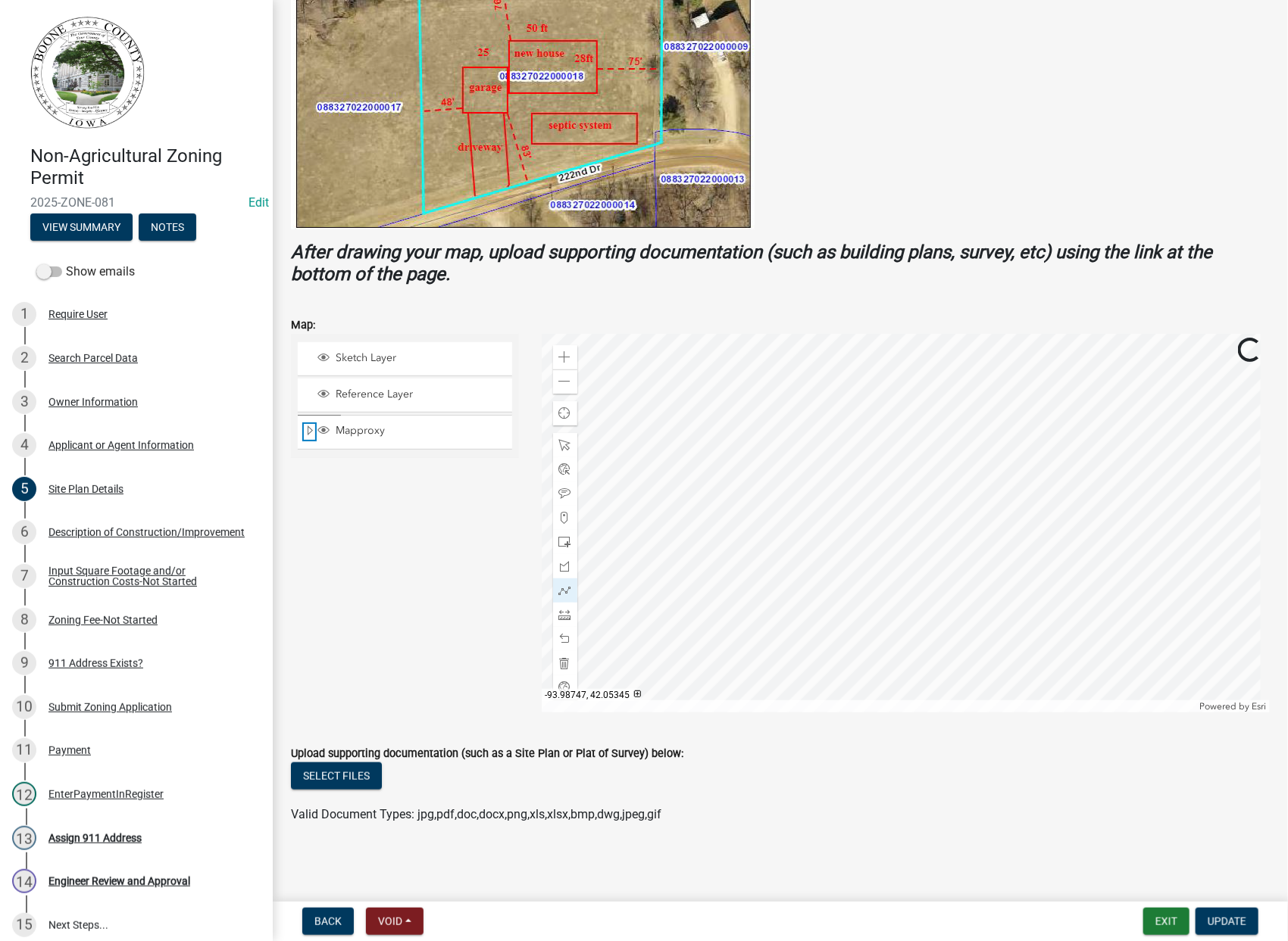
click at [312, 432] on span "Expand" at bounding box center [309, 431] width 12 height 15
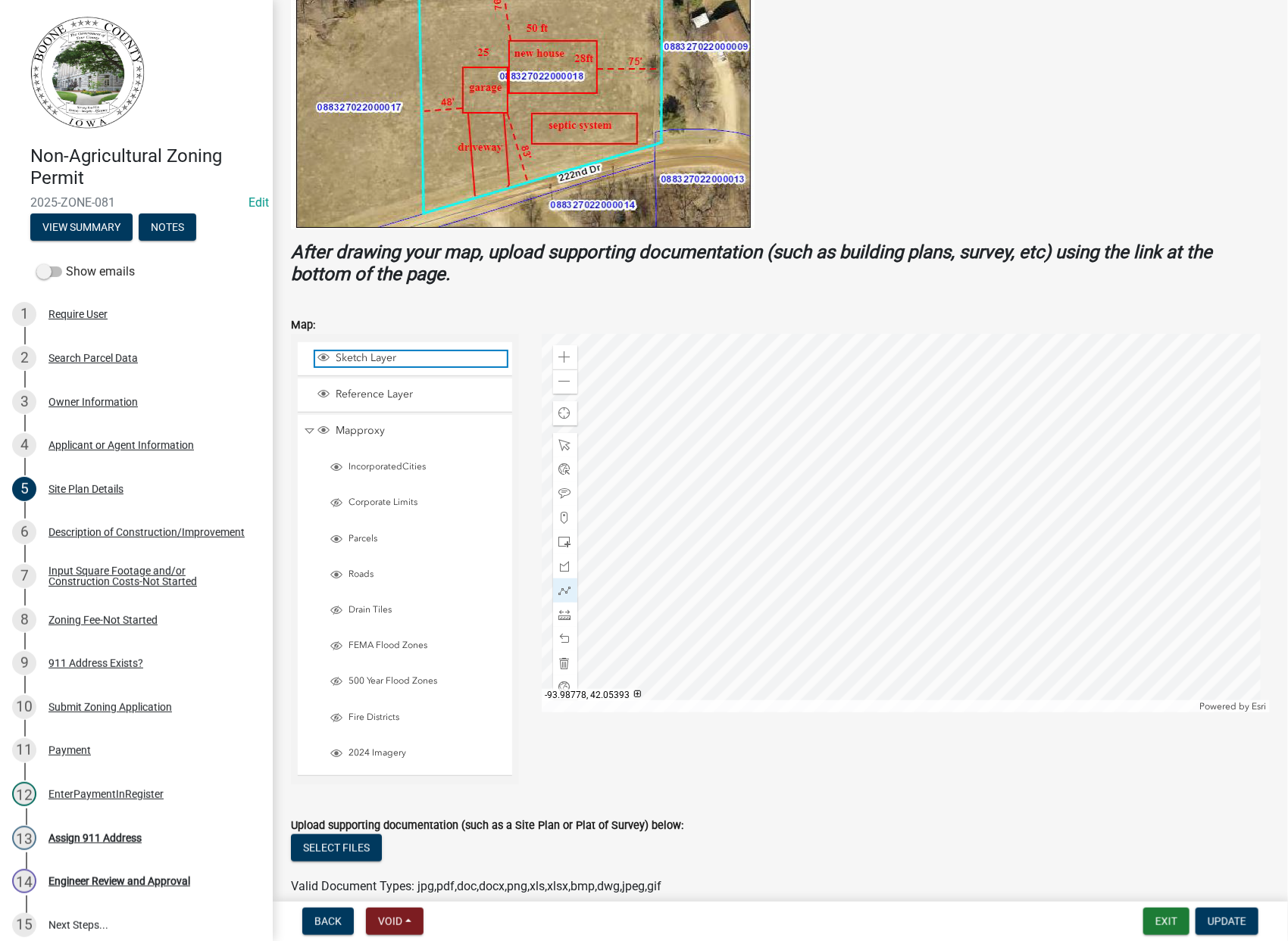
drag, startPoint x: 363, startPoint y: 357, endPoint x: 356, endPoint y: 358, distance: 7.1
click at [368, 355] on span "Sketch Layer" at bounding box center [419, 357] width 175 height 14
click at [340, 353] on span "Sketch Layer" at bounding box center [419, 357] width 175 height 14
click at [712, 525] on div at bounding box center [906, 523] width 729 height 378
click at [1173, 924] on button "Exit" at bounding box center [1166, 922] width 46 height 27
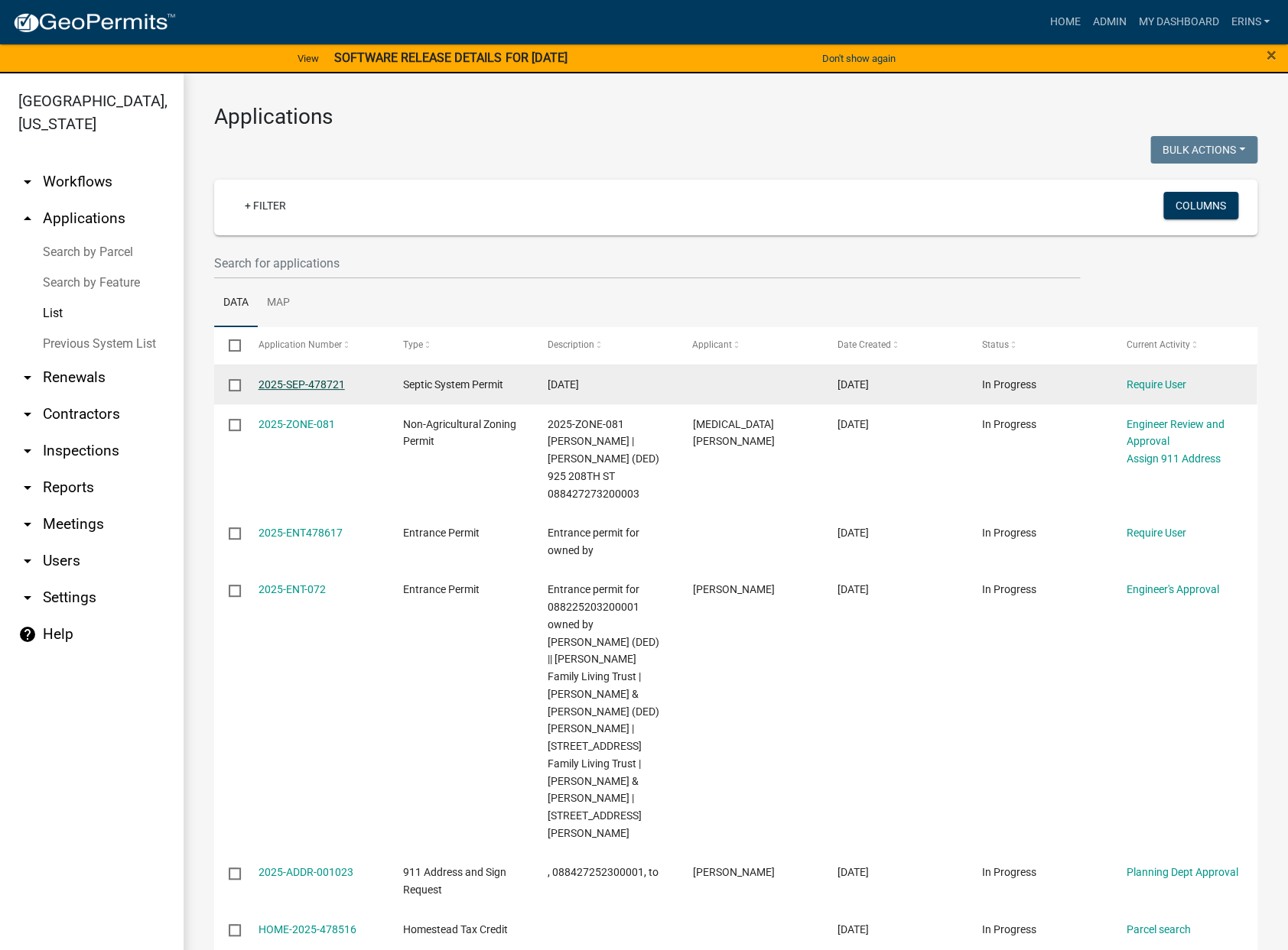
drag, startPoint x: 327, startPoint y: 389, endPoint x: 308, endPoint y: 379, distance: 21.5
click at [308, 379] on link "2025-SEP-478721" at bounding box center [302, 384] width 86 height 12
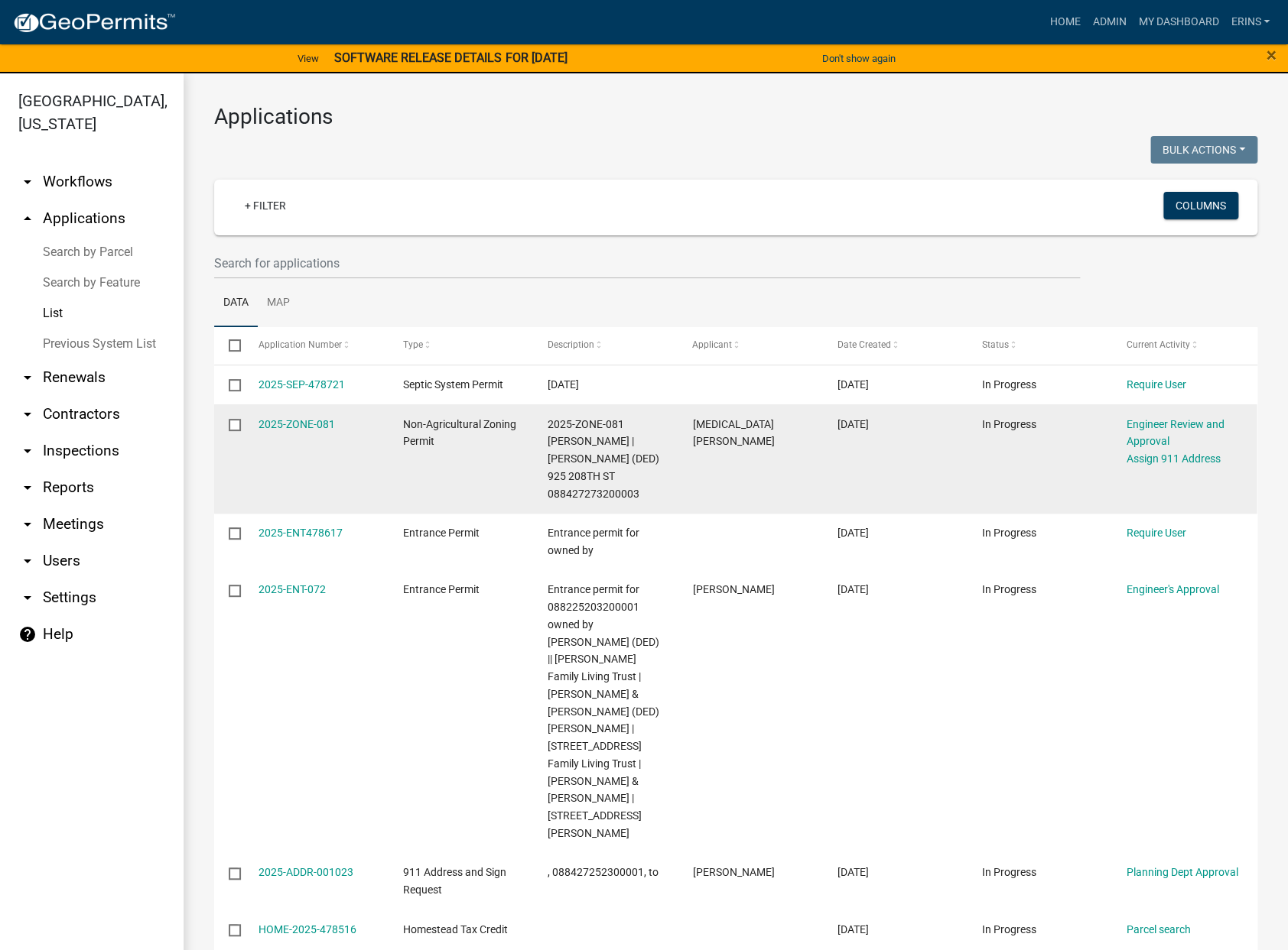
click at [232, 428] on input "checkbox" at bounding box center [233, 423] width 10 height 10
checkbox input "true"
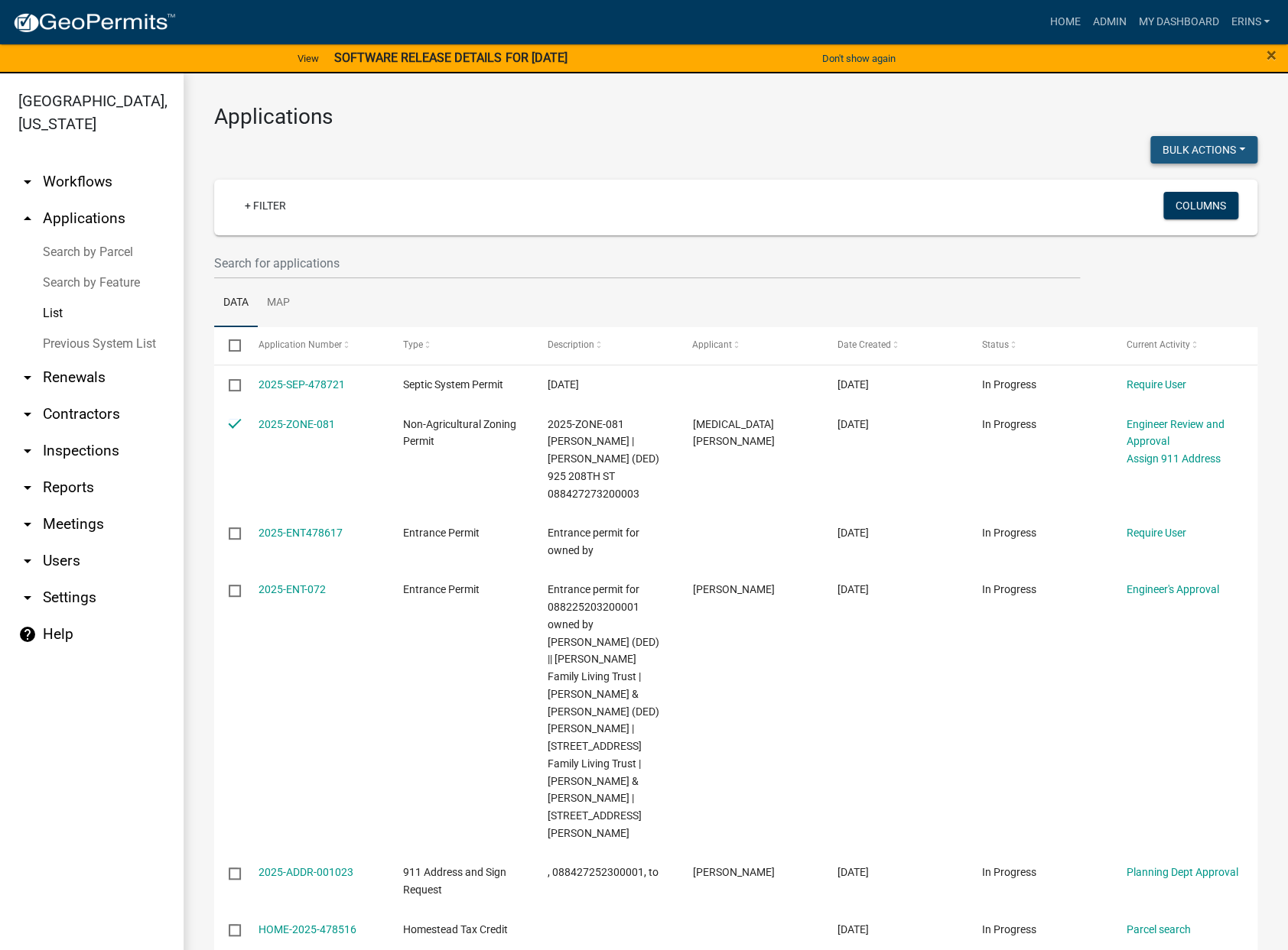
click at [1234, 152] on button "Bulk Actions" at bounding box center [1204, 150] width 107 height 28
click at [824, 142] on div "Bulk Actions Void Expire Lock Withdraw" at bounding box center [1002, 151] width 533 height 31
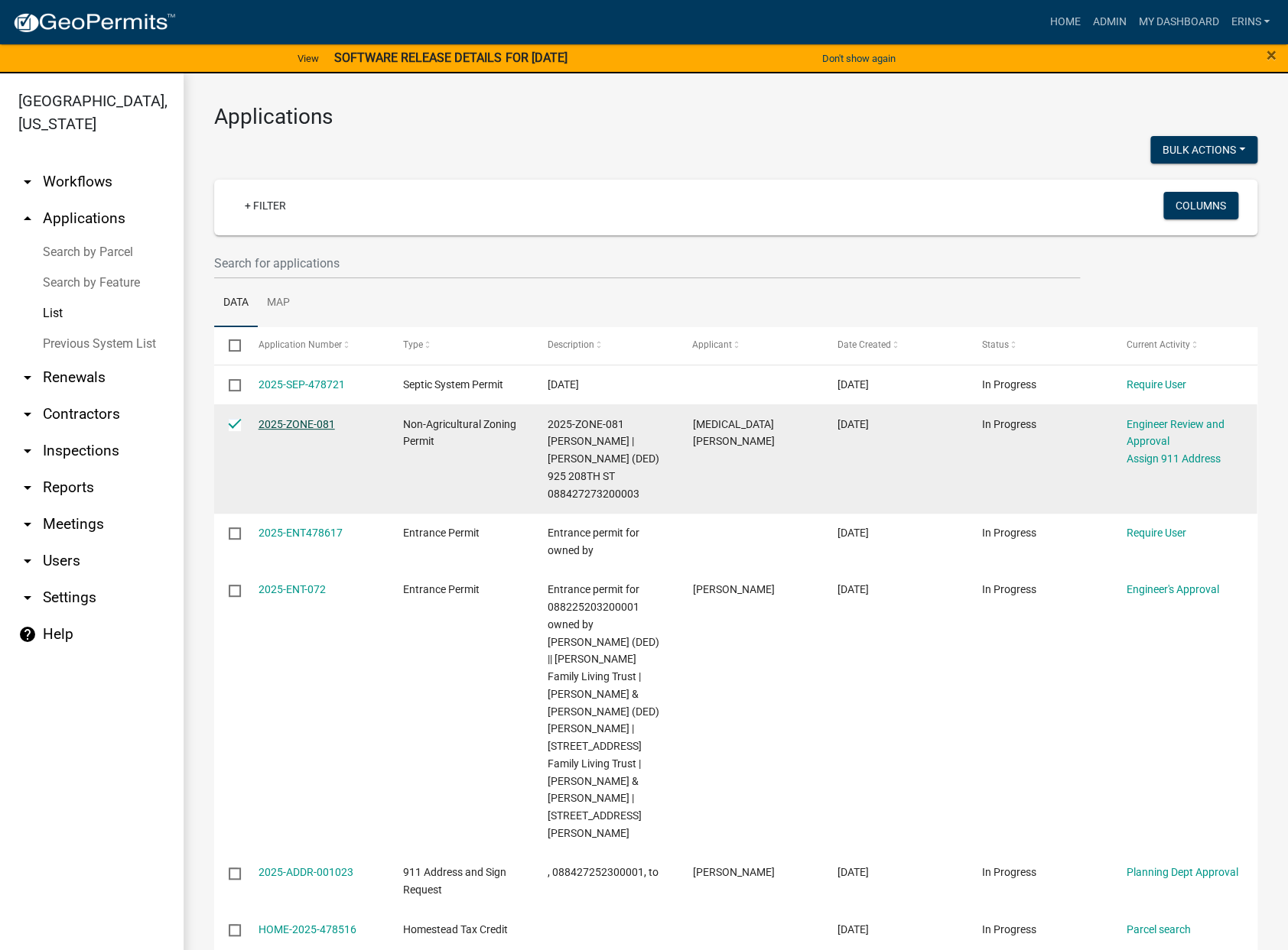
drag, startPoint x: 291, startPoint y: 423, endPoint x: 263, endPoint y: 423, distance: 28.0
click at [259, 423] on datatable-body-cell "2025-ZONE-081" at bounding box center [315, 459] width 144 height 109
click at [287, 424] on link "2025-ZONE-081" at bounding box center [297, 424] width 76 height 12
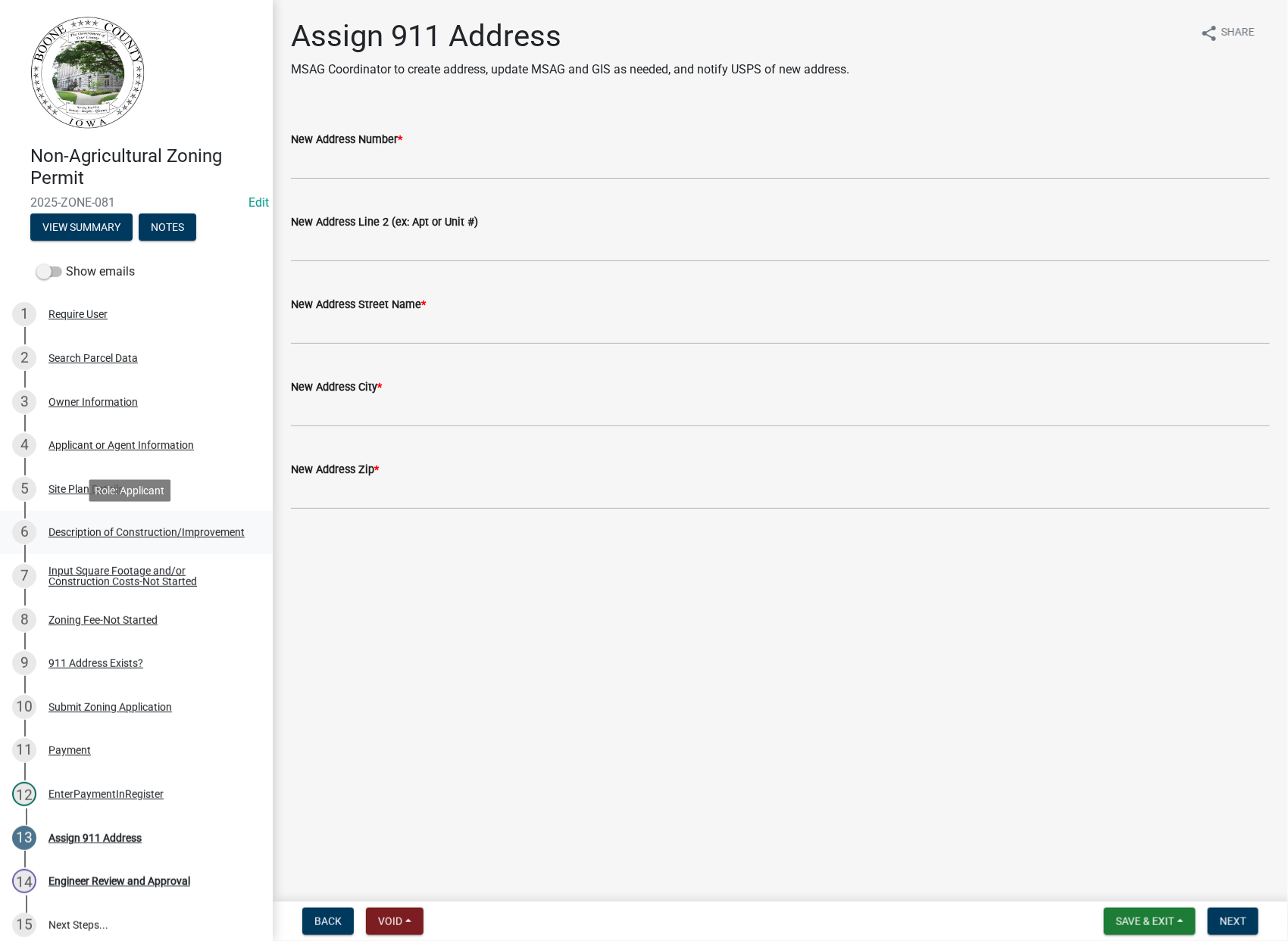
click at [107, 536] on div "Description of Construction/Improvement" at bounding box center [146, 533] width 196 height 11
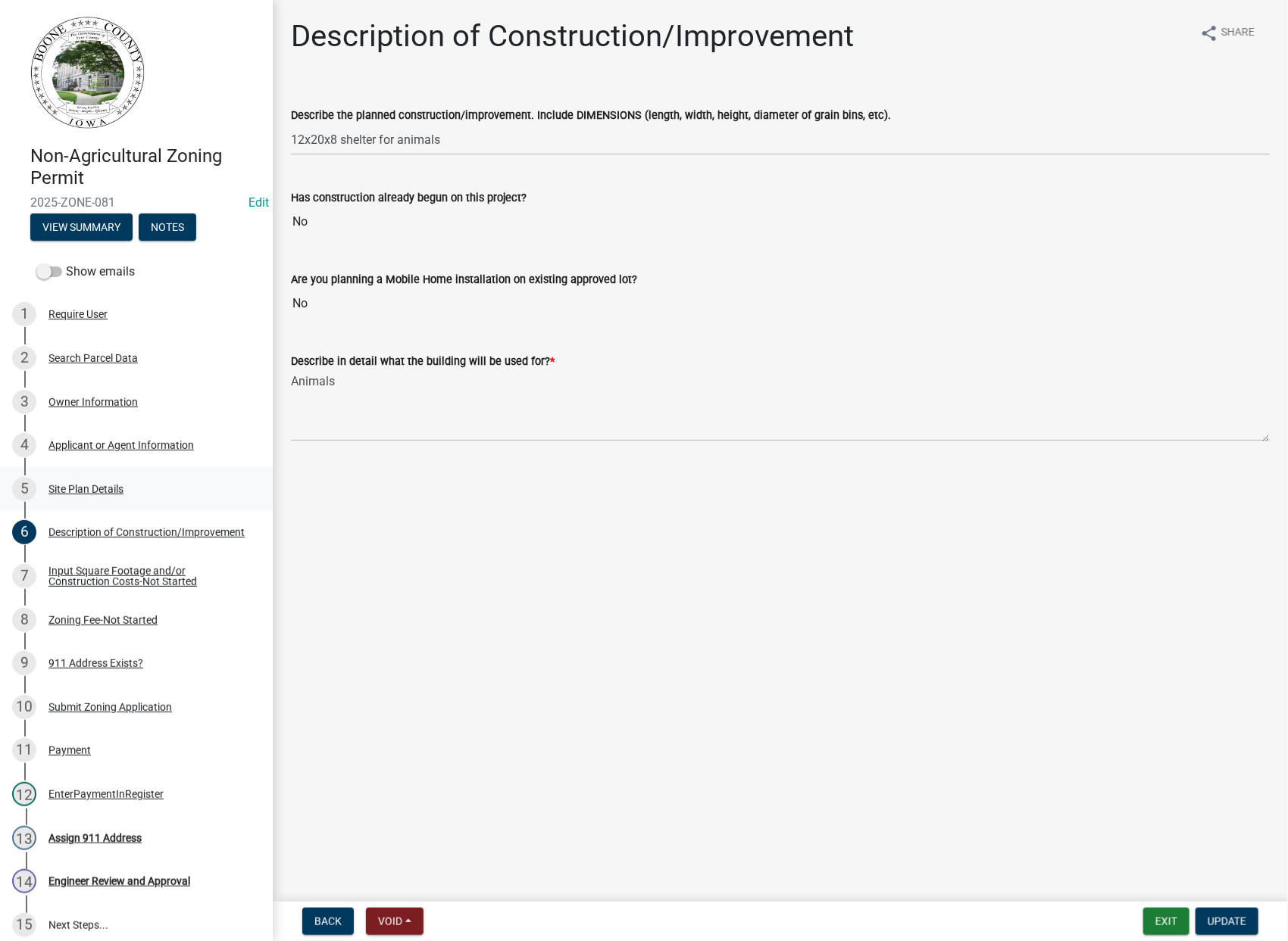
click at [61, 481] on div "5 Site Plan Details" at bounding box center [130, 489] width 236 height 25
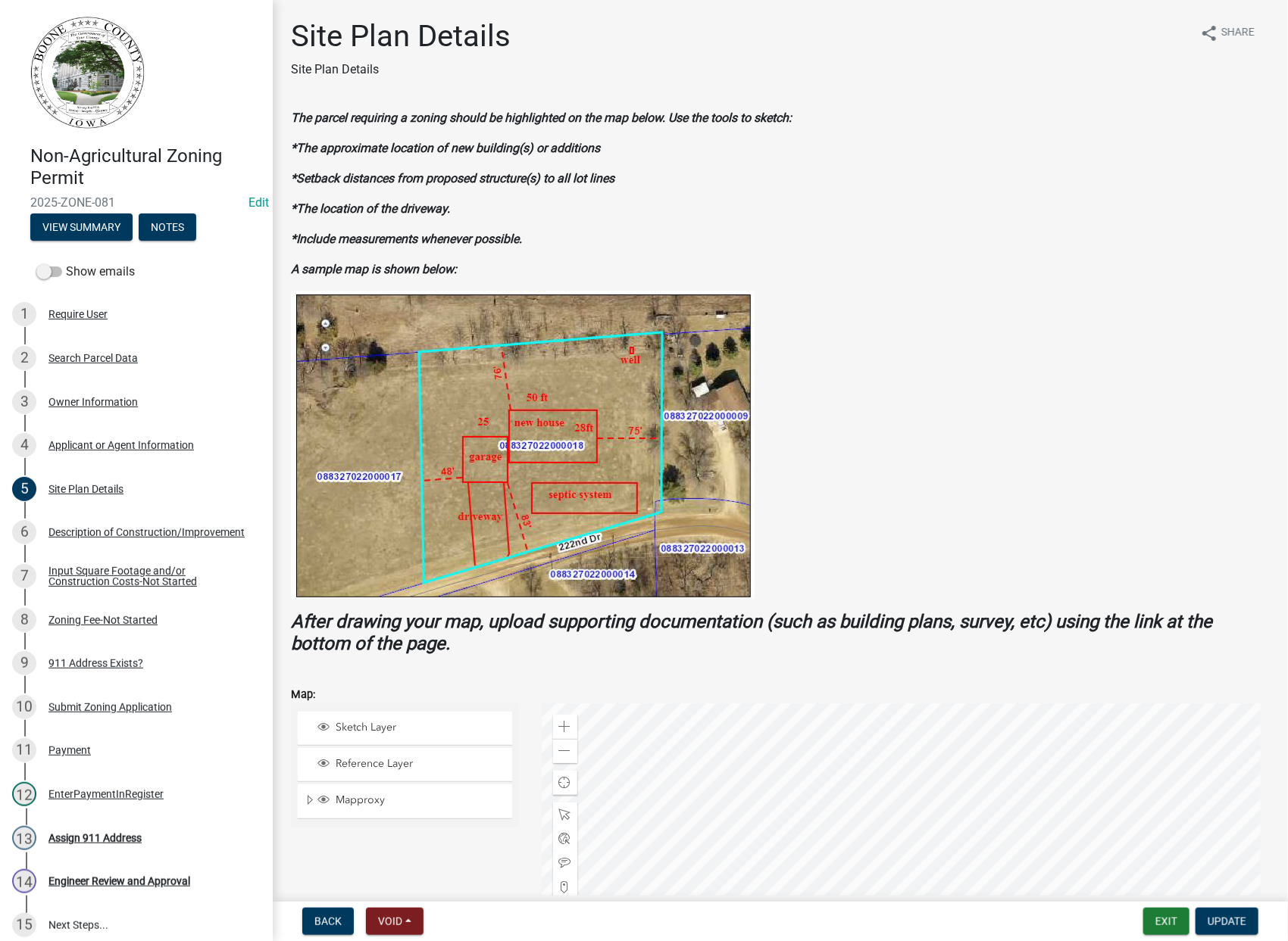
drag, startPoint x: 1044, startPoint y: 566, endPoint x: 1002, endPoint y: 459, distance: 114.9
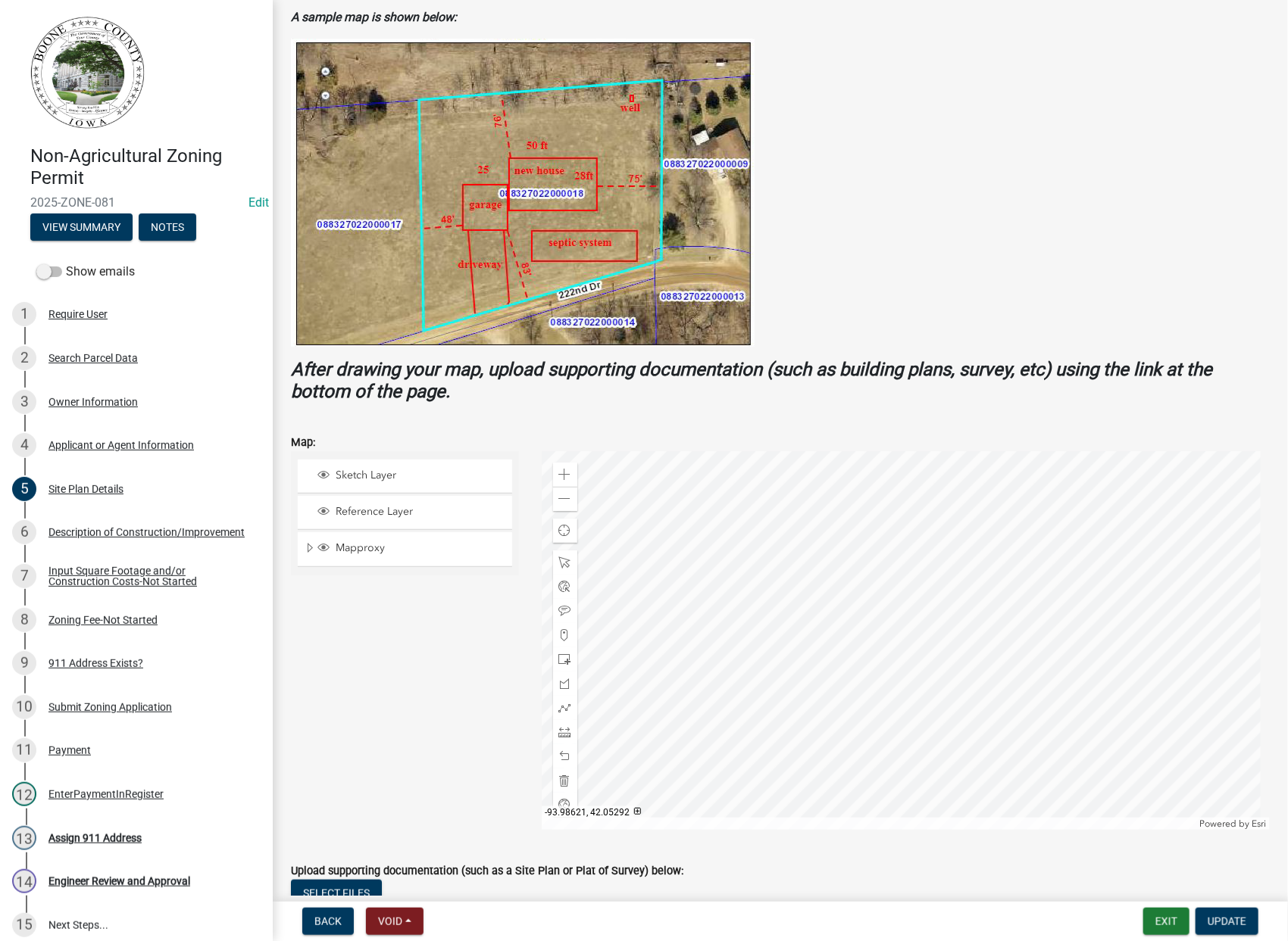
scroll to position [369, 0]
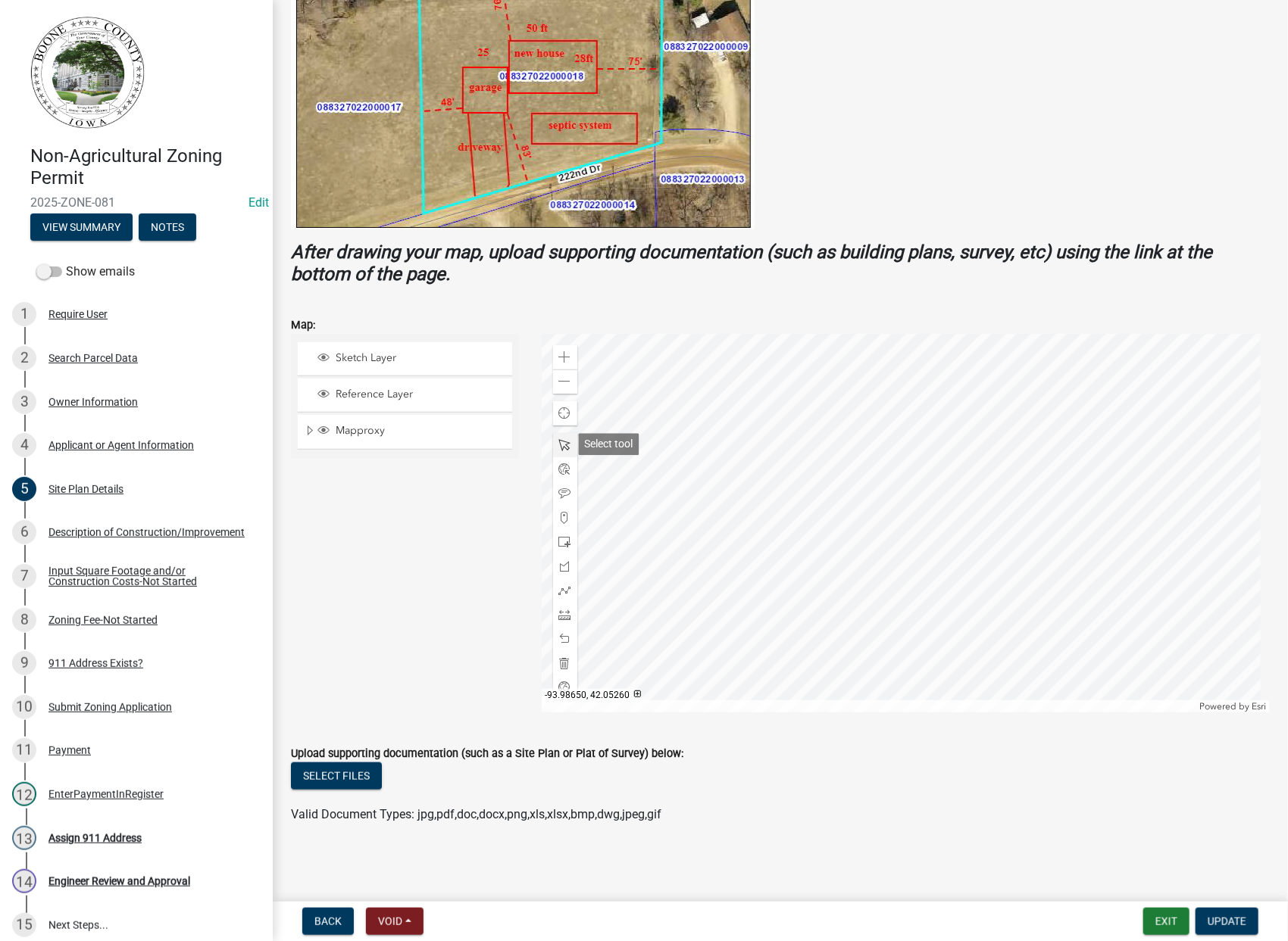
click at [559, 446] on span at bounding box center [565, 445] width 12 height 12
click at [565, 443] on span at bounding box center [565, 445] width 12 height 12
click at [560, 590] on span at bounding box center [565, 590] width 12 height 12
click at [747, 469] on div at bounding box center [906, 523] width 729 height 378
click at [748, 467] on div at bounding box center [906, 523] width 729 height 378
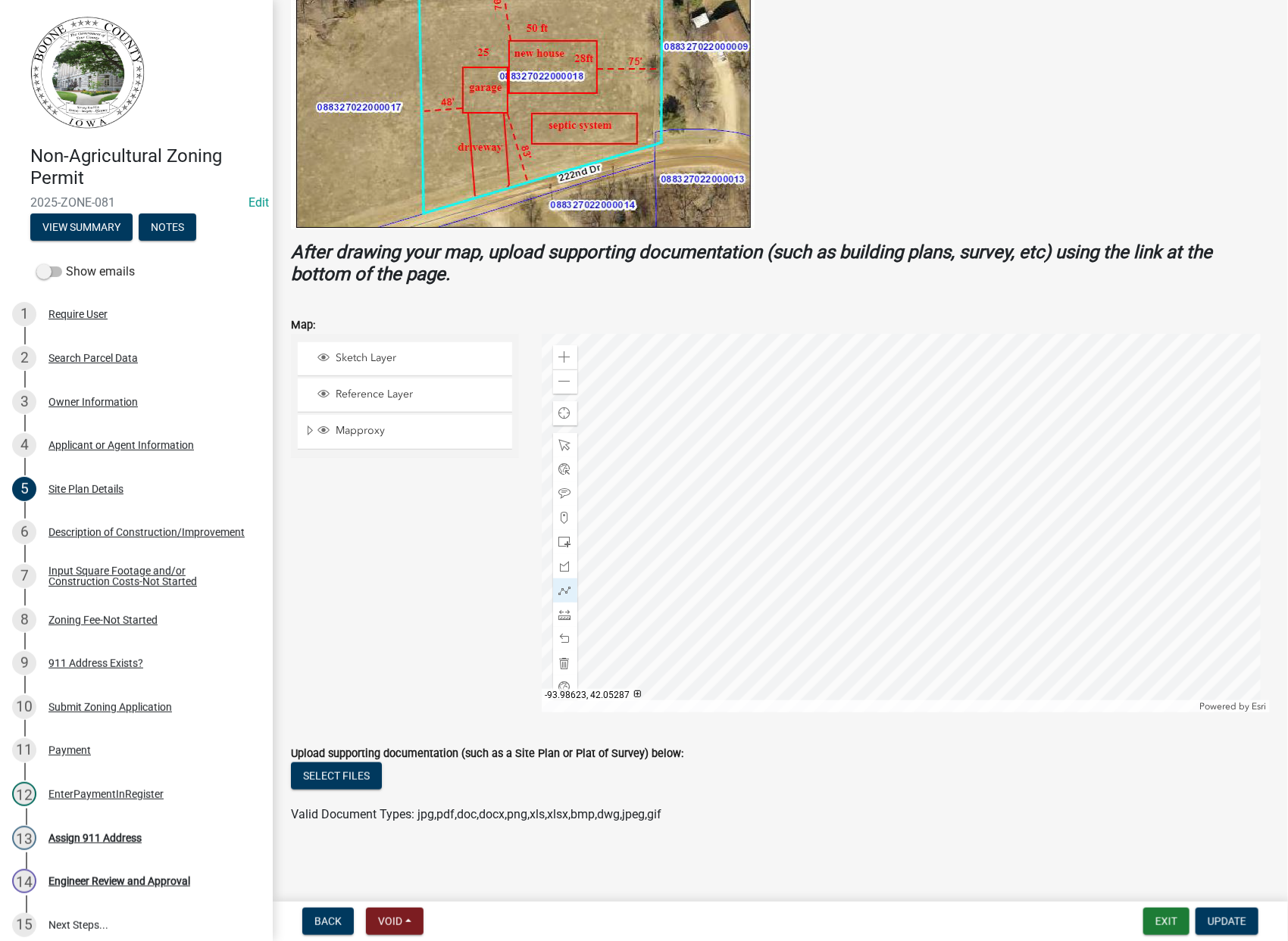
click at [748, 467] on div at bounding box center [906, 523] width 729 height 378
click at [746, 563] on div at bounding box center [906, 523] width 729 height 378
click at [964, 565] on div at bounding box center [906, 523] width 729 height 378
click at [961, 449] on div at bounding box center [906, 523] width 729 height 378
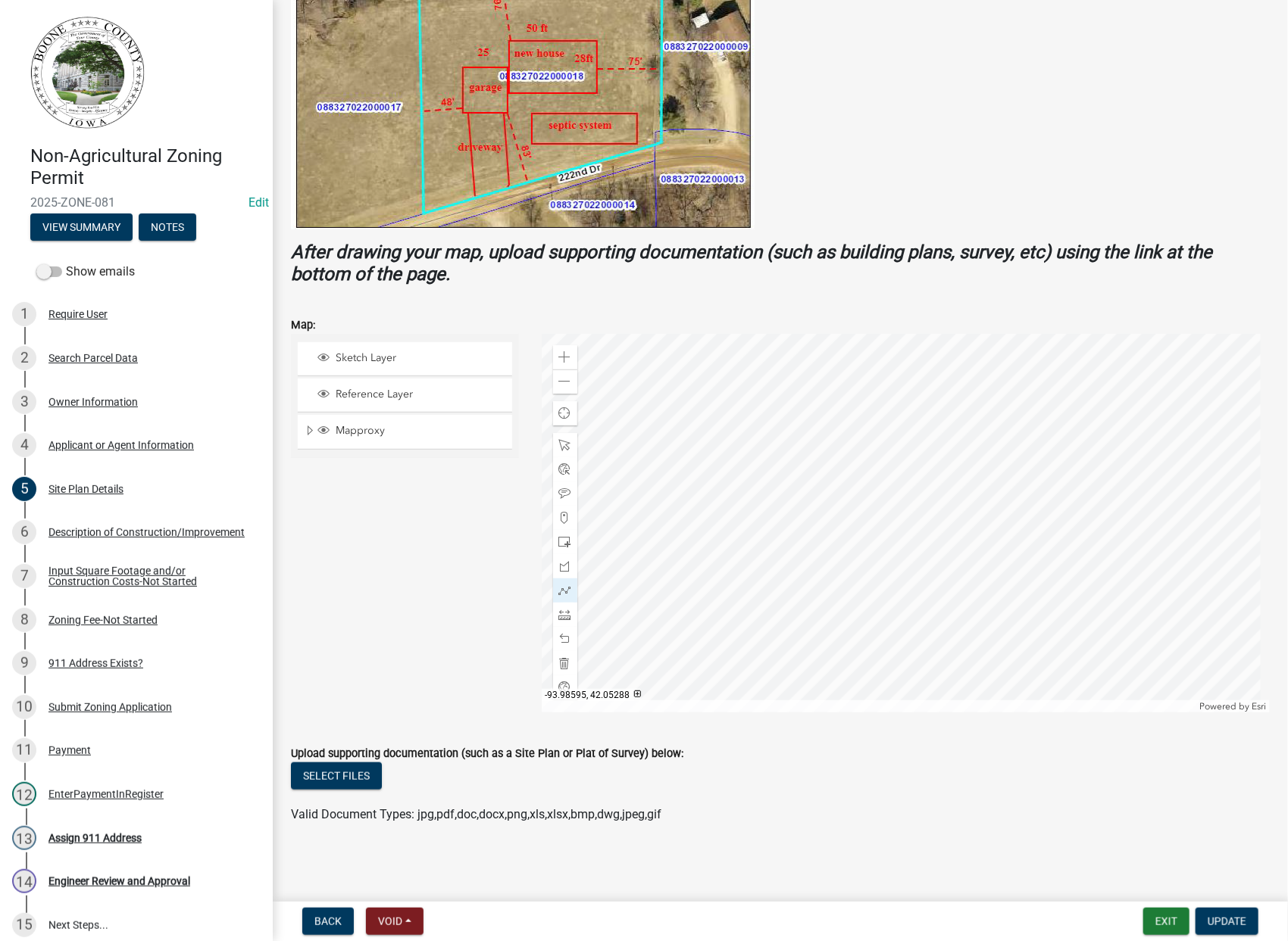
click at [961, 449] on div at bounding box center [906, 523] width 729 height 378
click at [748, 468] on div at bounding box center [906, 523] width 729 height 378
click at [749, 468] on div at bounding box center [906, 523] width 729 height 378
click at [962, 450] on div at bounding box center [906, 523] width 729 height 378
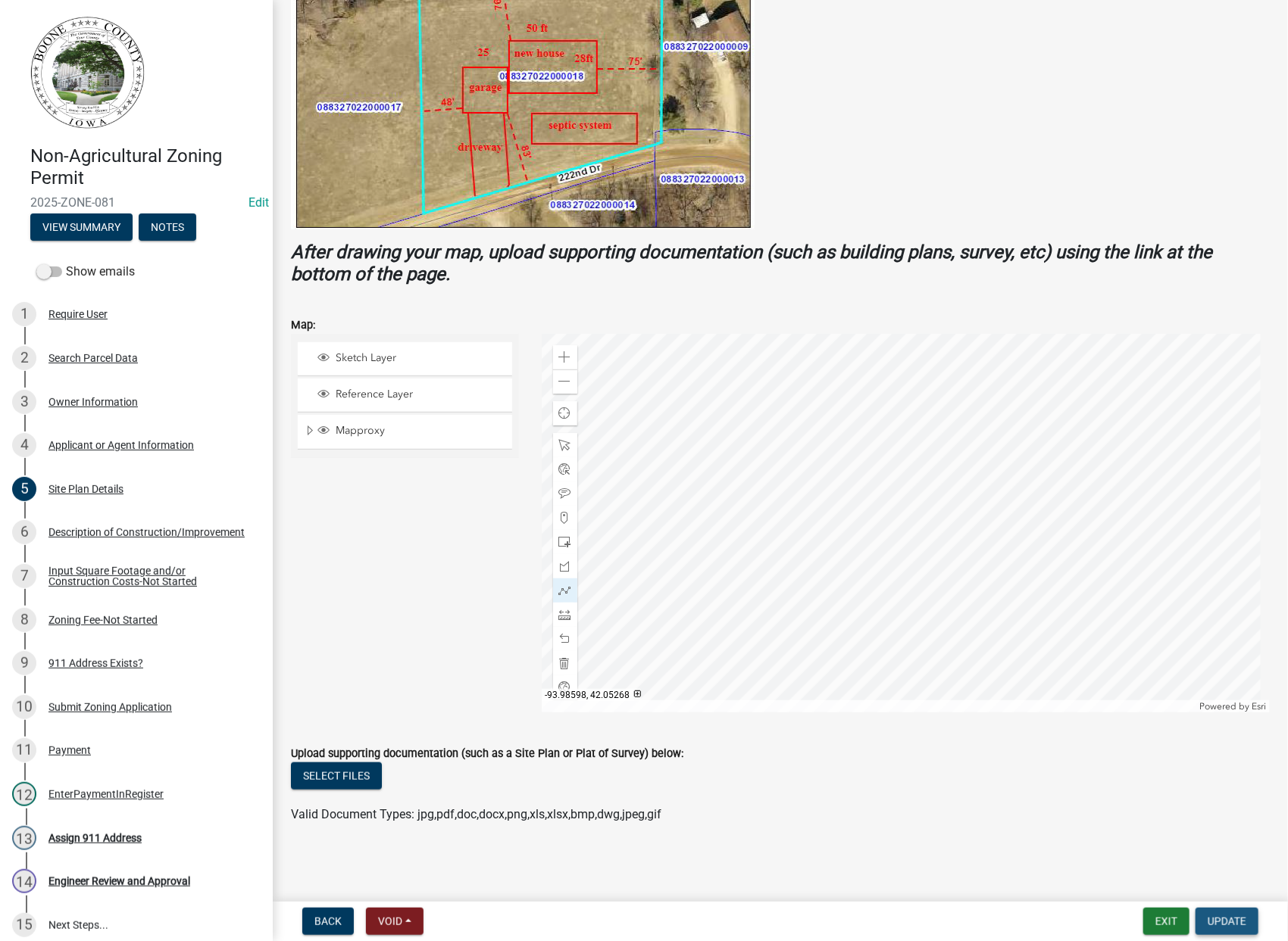
click at [1232, 922] on span "Update" at bounding box center [1227, 921] width 38 height 12
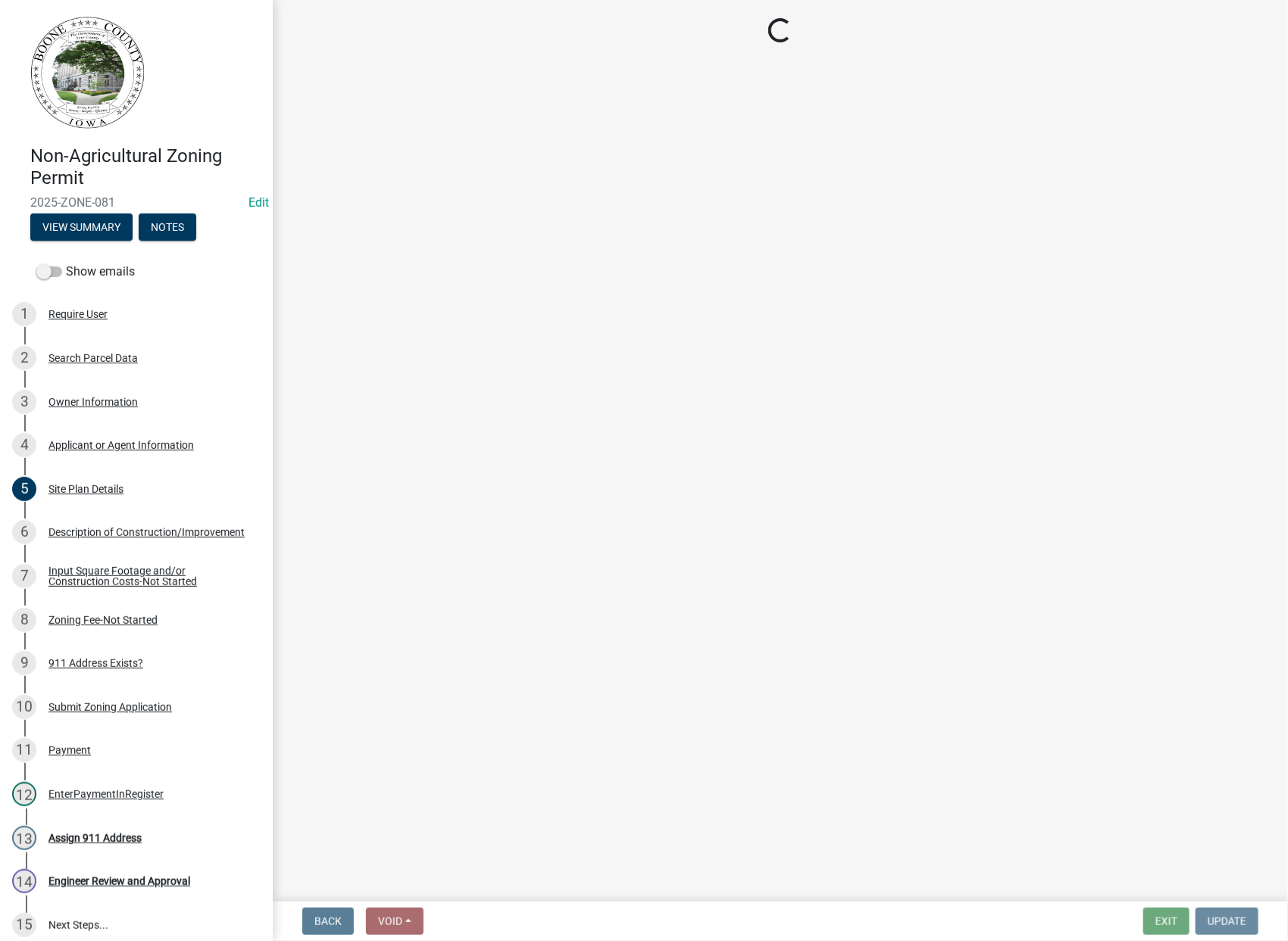
scroll to position [0, 0]
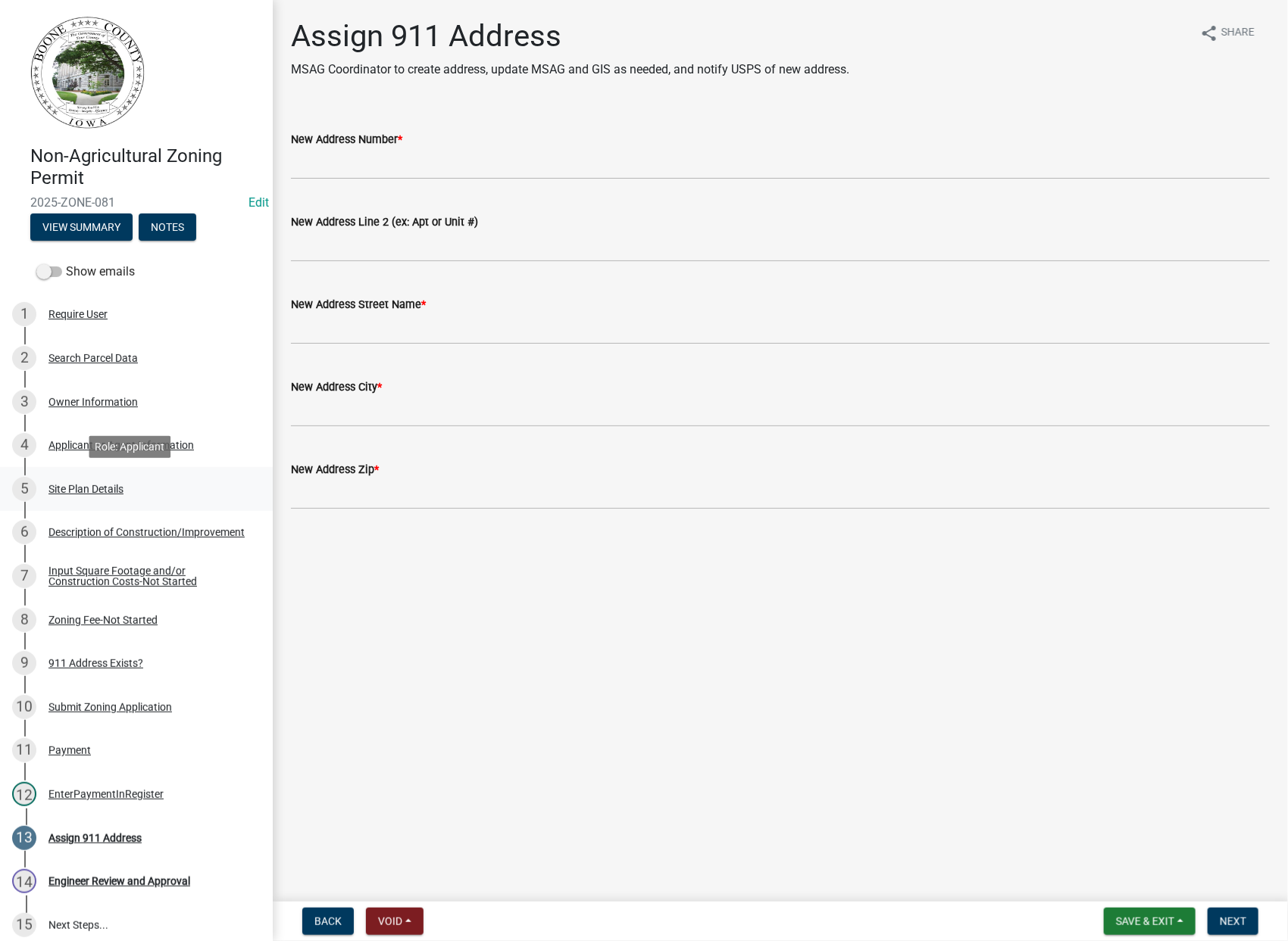
click at [85, 486] on div "Site Plan Details" at bounding box center [86, 489] width 75 height 11
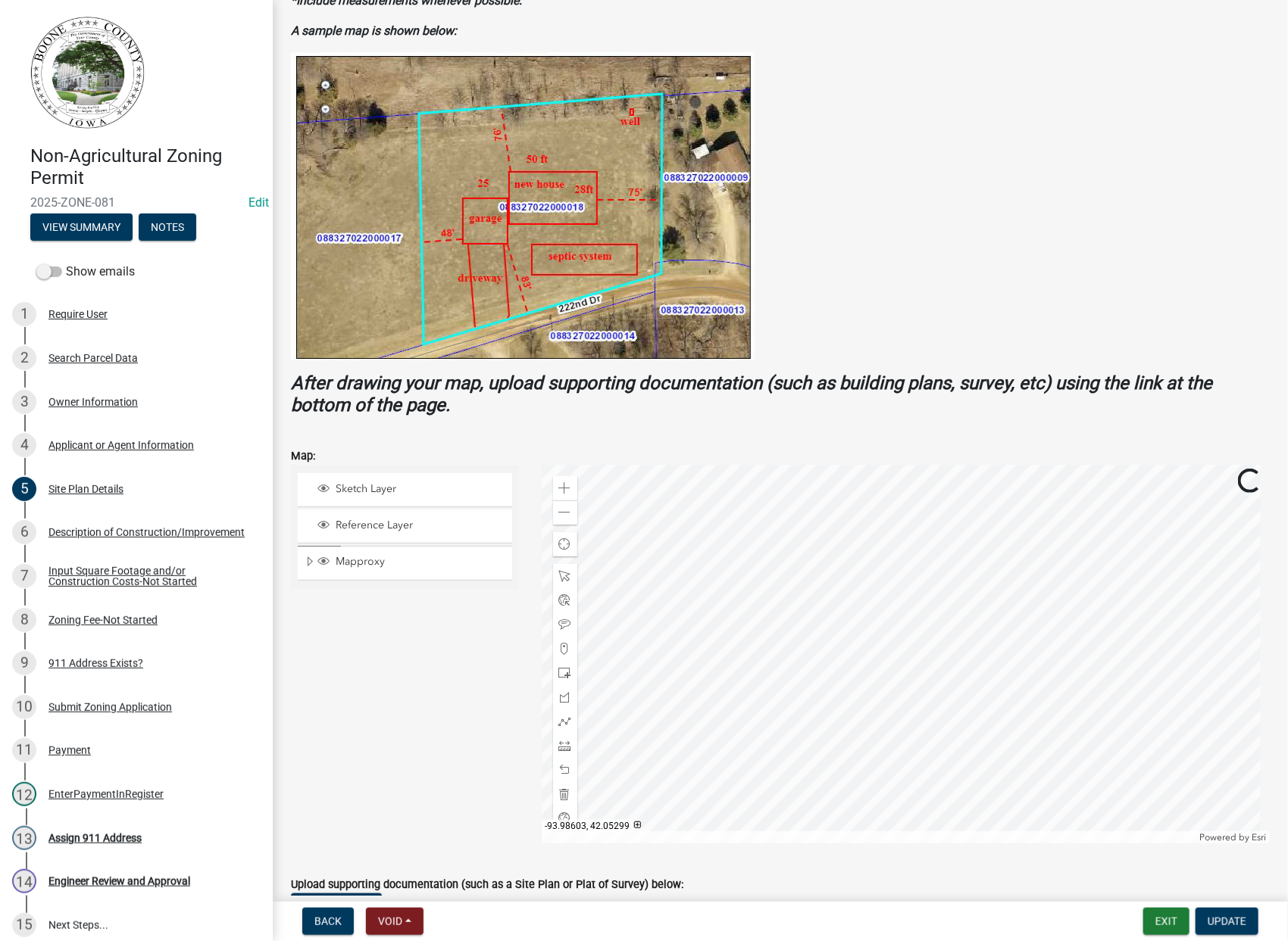
scroll to position [336, 0]
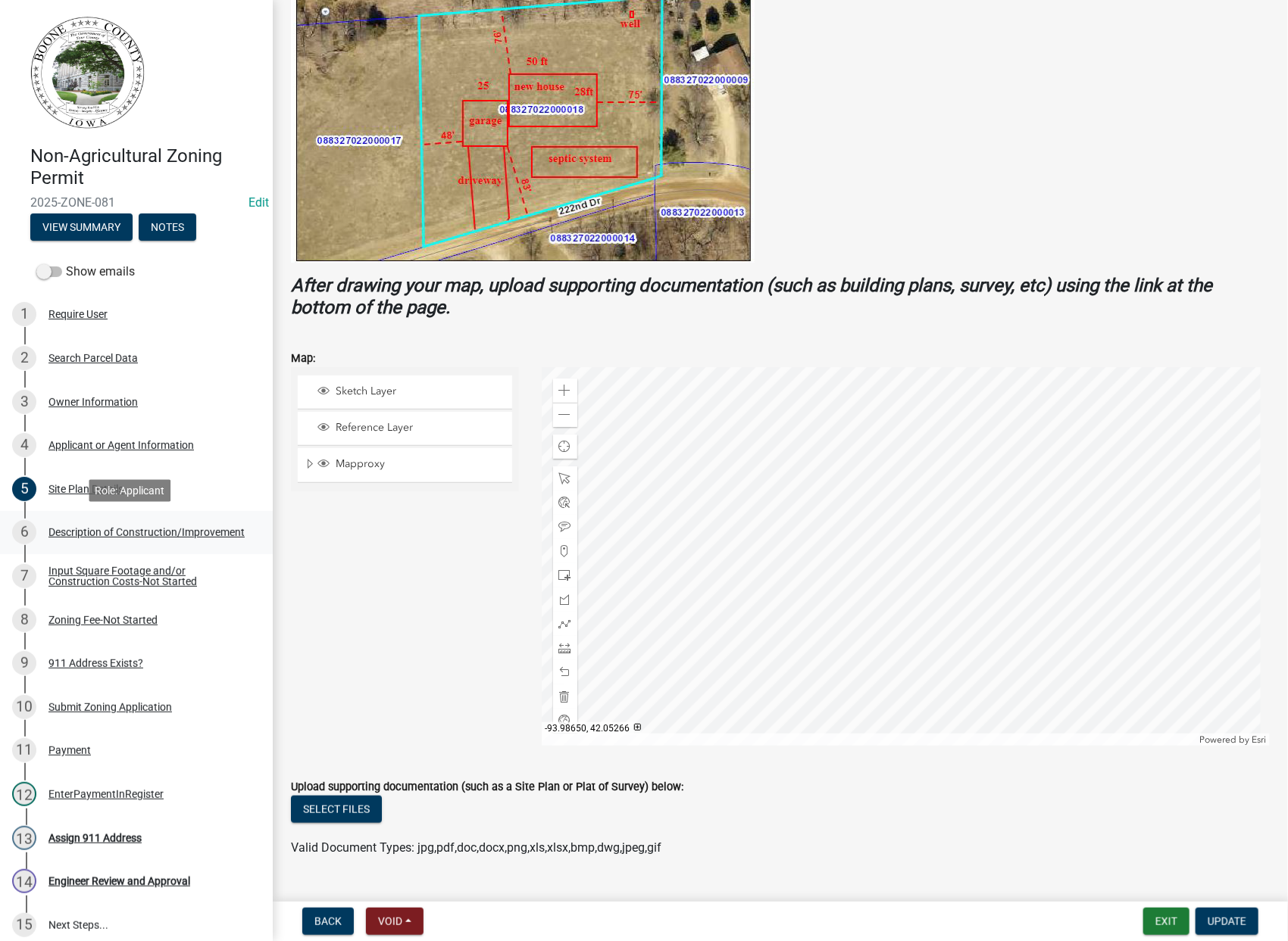
click at [72, 536] on div "Description of Construction/Improvement" at bounding box center [146, 533] width 196 height 11
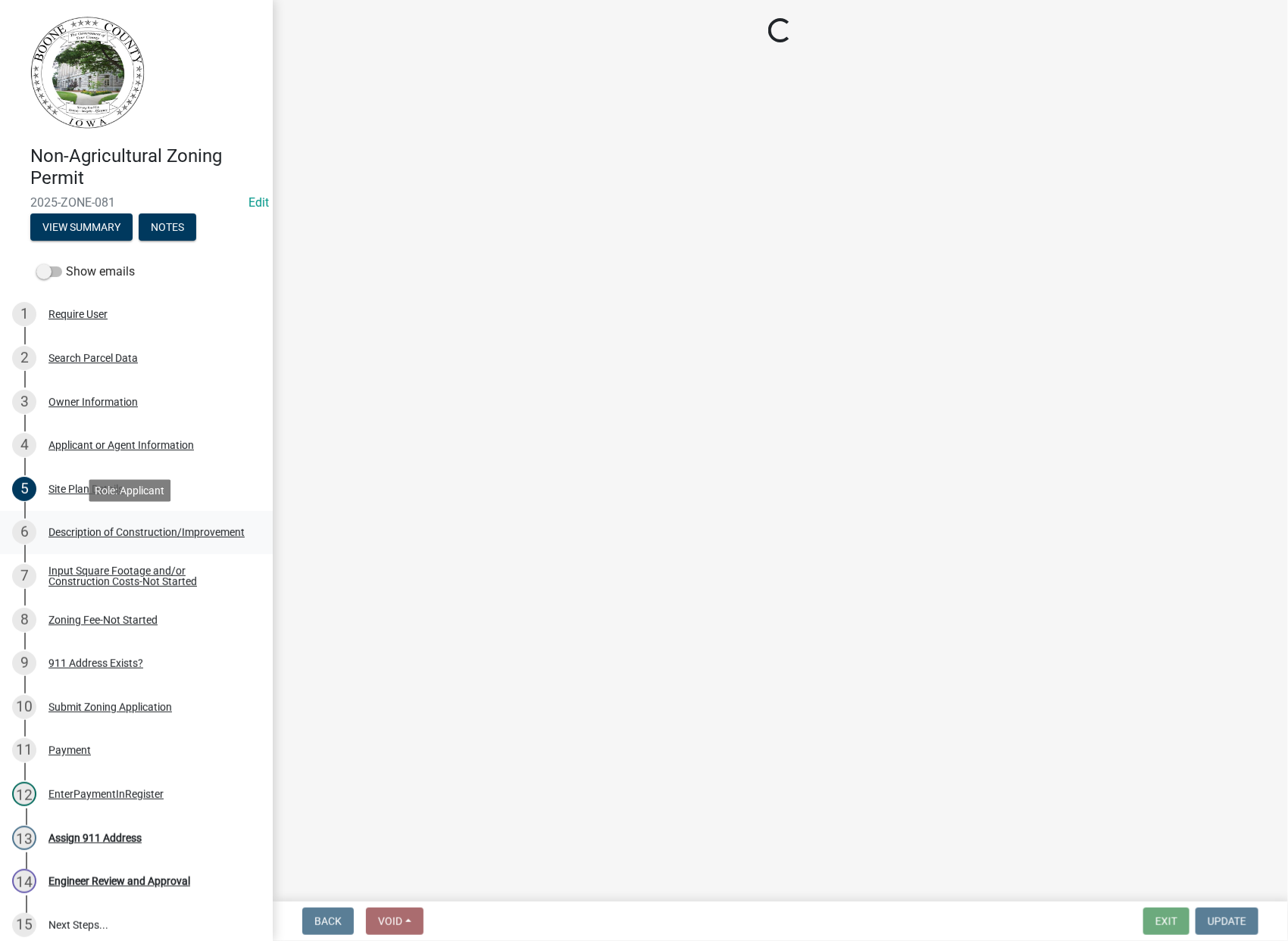
scroll to position [0, 0]
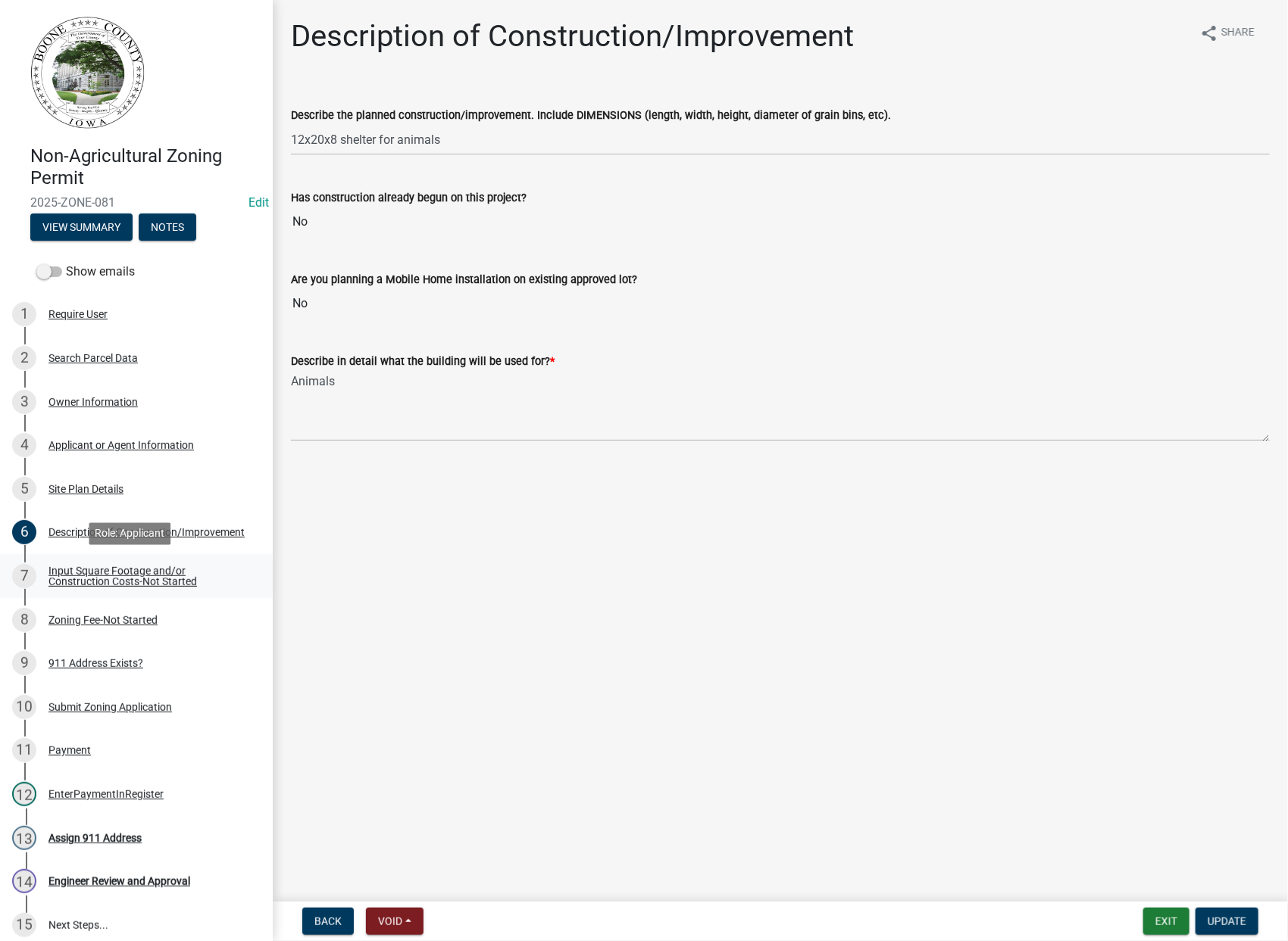
click at [136, 576] on div "Input Square Footage and/or Construction Costs-Not Started" at bounding box center [148, 576] width 200 height 21
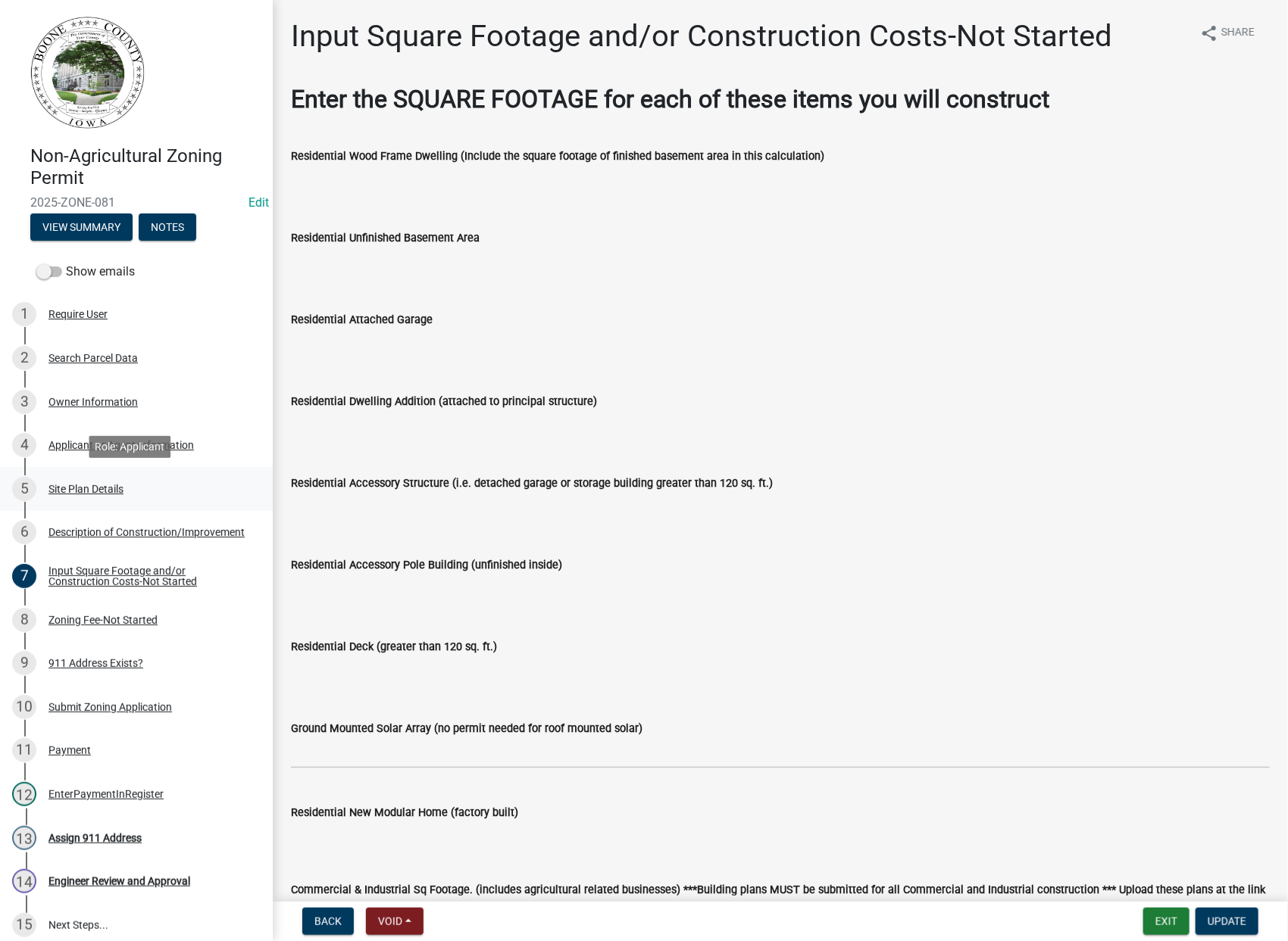
click at [75, 487] on div "Site Plan Details" at bounding box center [86, 489] width 75 height 11
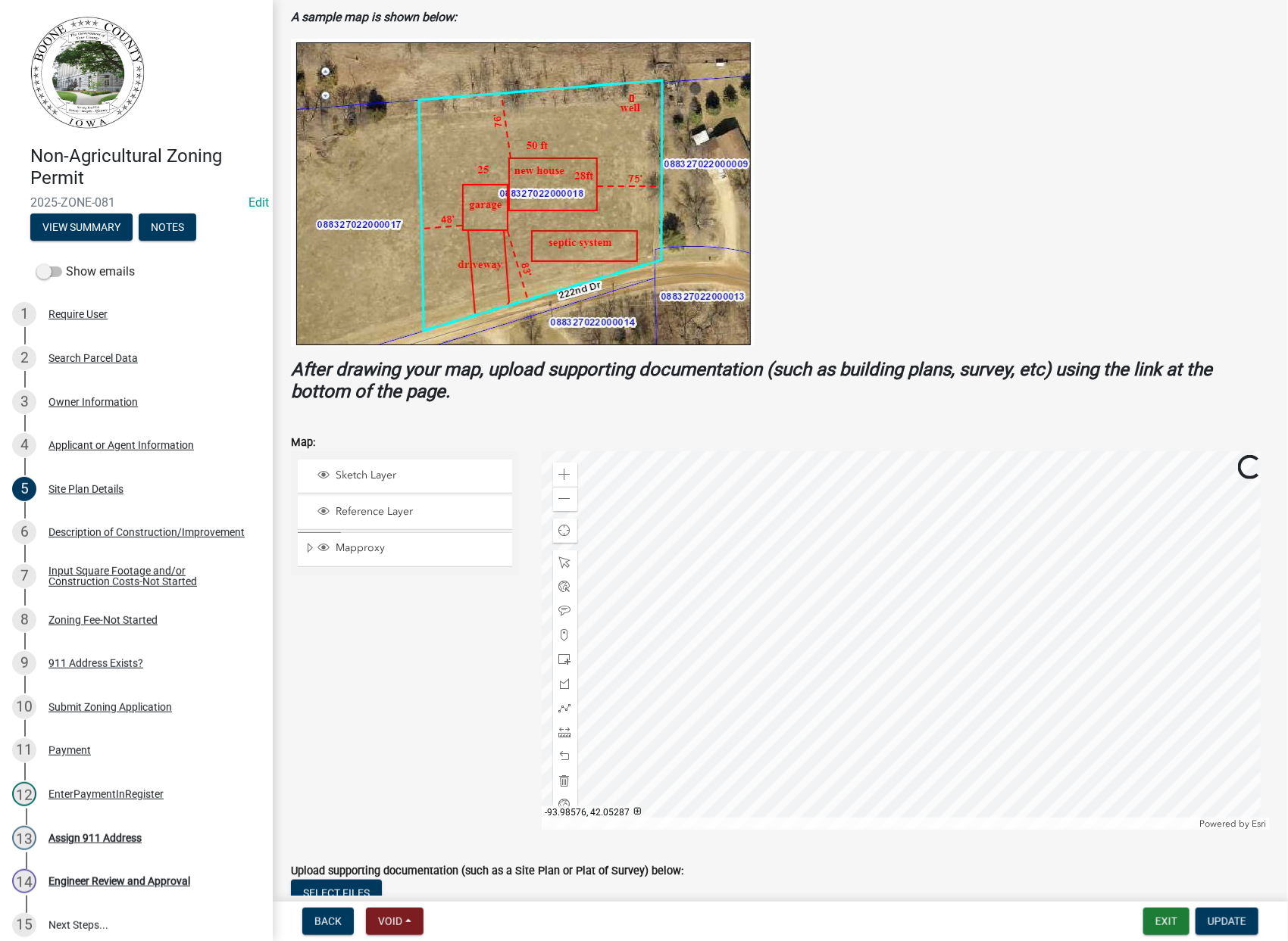
scroll to position [336, 0]
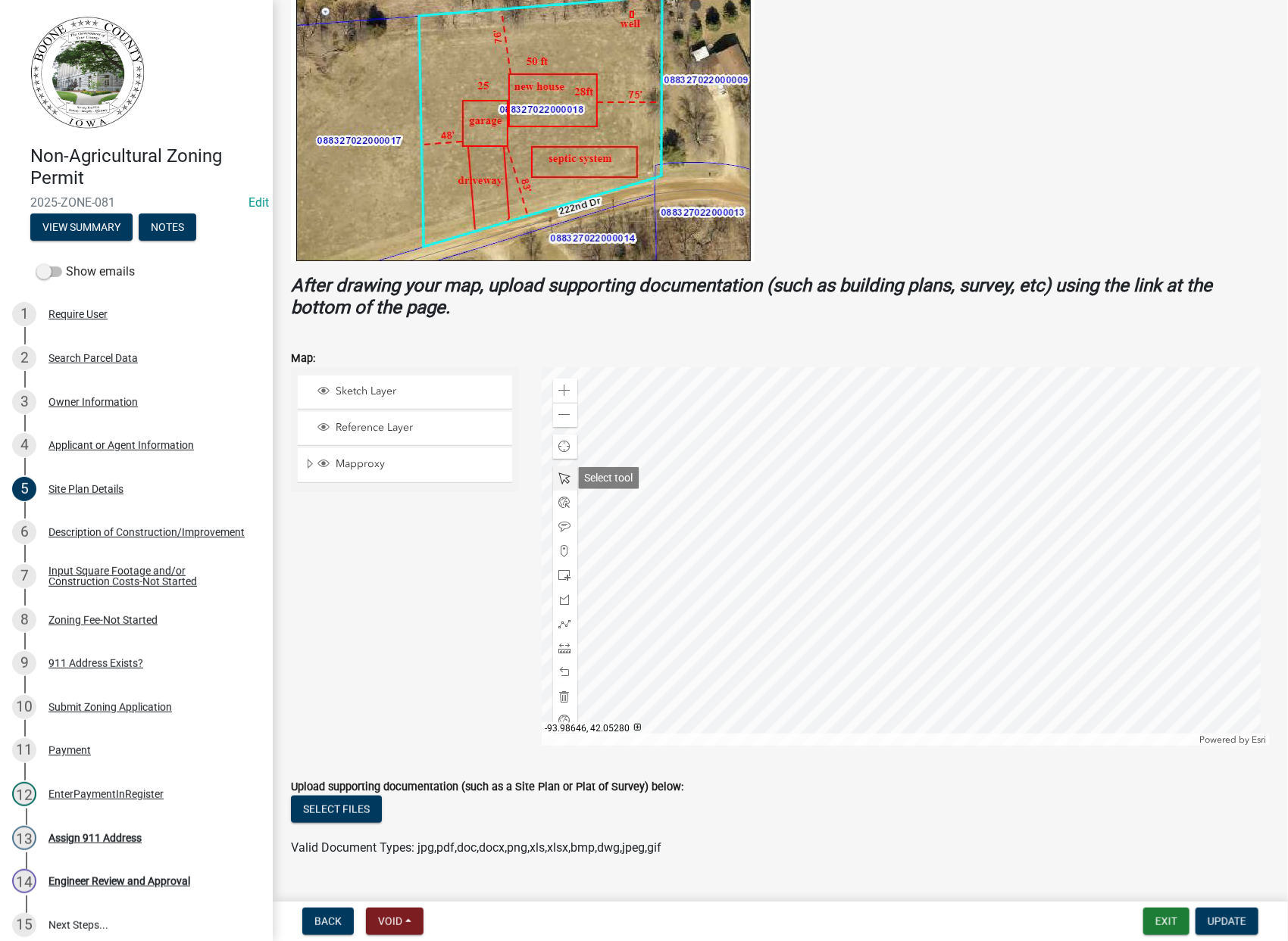
click at [564, 476] on span at bounding box center [565, 478] width 12 height 12
click at [564, 673] on span at bounding box center [565, 672] width 12 height 12
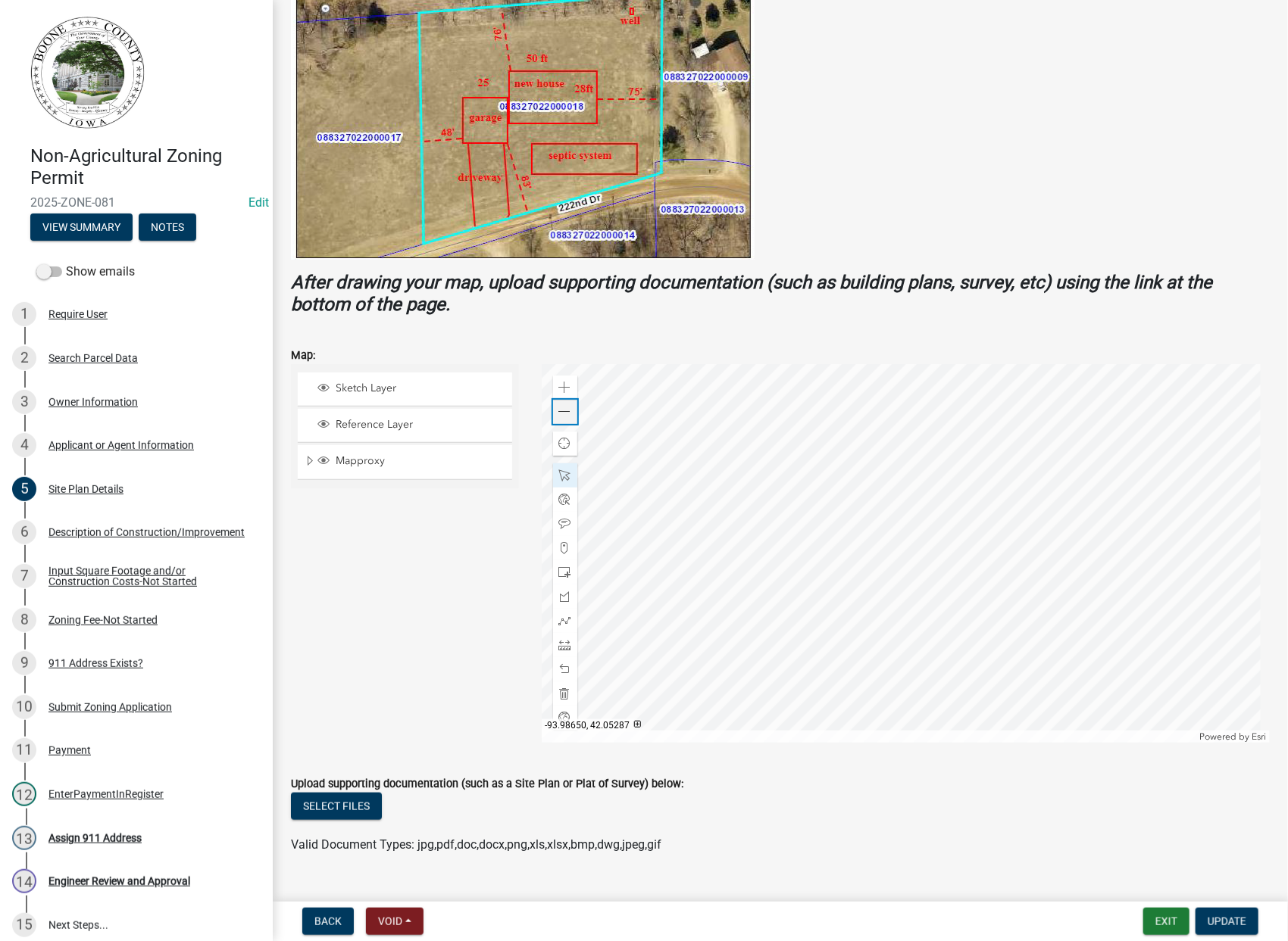
click at [560, 414] on span at bounding box center [565, 411] width 12 height 12
click at [560, 594] on span at bounding box center [565, 596] width 12 height 12
click at [829, 405] on div at bounding box center [906, 554] width 729 height 378
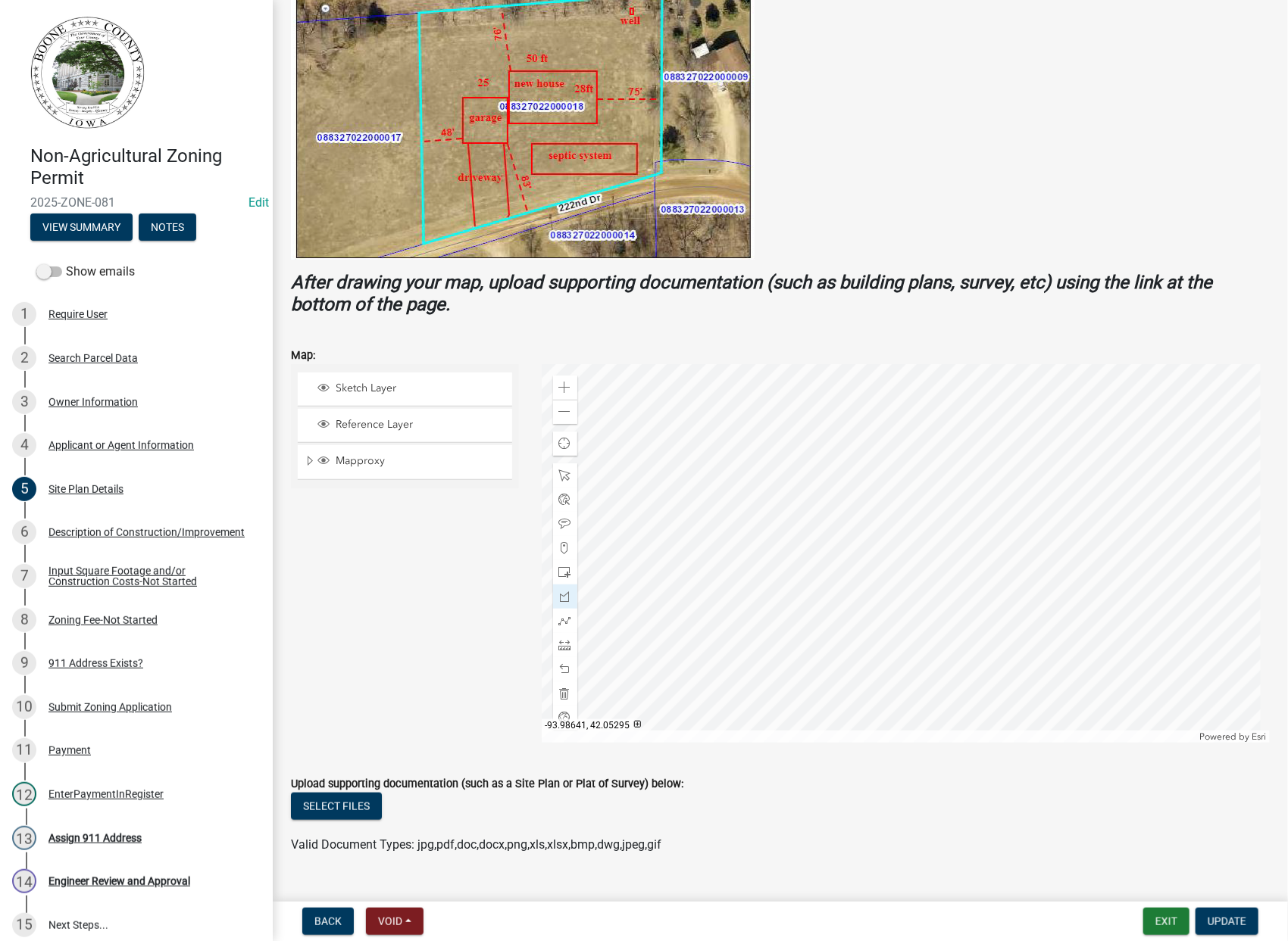
click at [827, 499] on div at bounding box center [906, 554] width 729 height 378
click at [941, 496] on div at bounding box center [906, 554] width 729 height 378
click at [941, 410] on div at bounding box center [906, 554] width 729 height 378
click at [828, 405] on div at bounding box center [906, 554] width 729 height 378
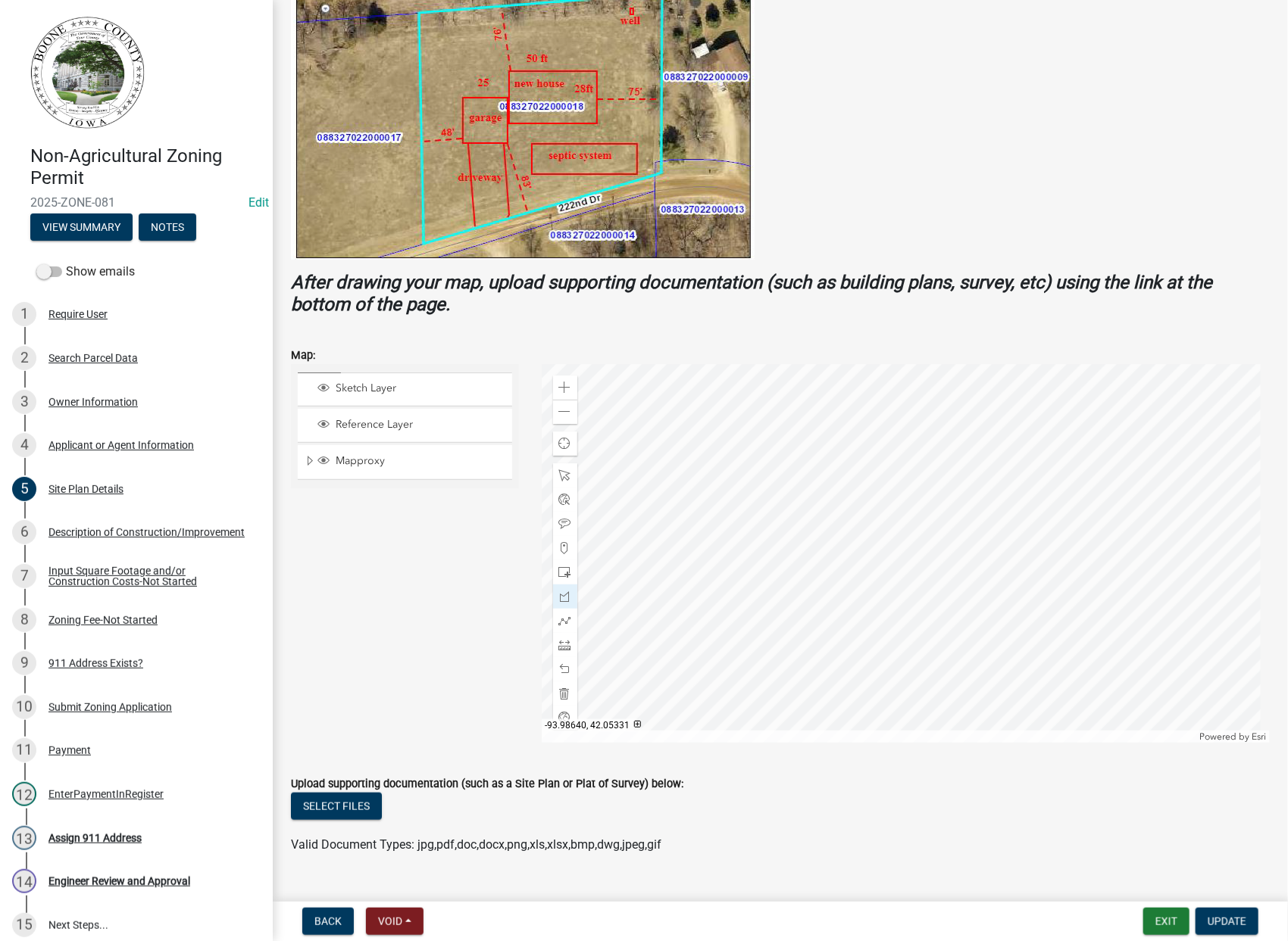
click at [829, 405] on div at bounding box center [906, 554] width 729 height 378
click at [559, 646] on span at bounding box center [565, 645] width 12 height 12
click at [830, 405] on div at bounding box center [906, 554] width 729 height 378
click at [851, 406] on div at bounding box center [906, 554] width 729 height 378
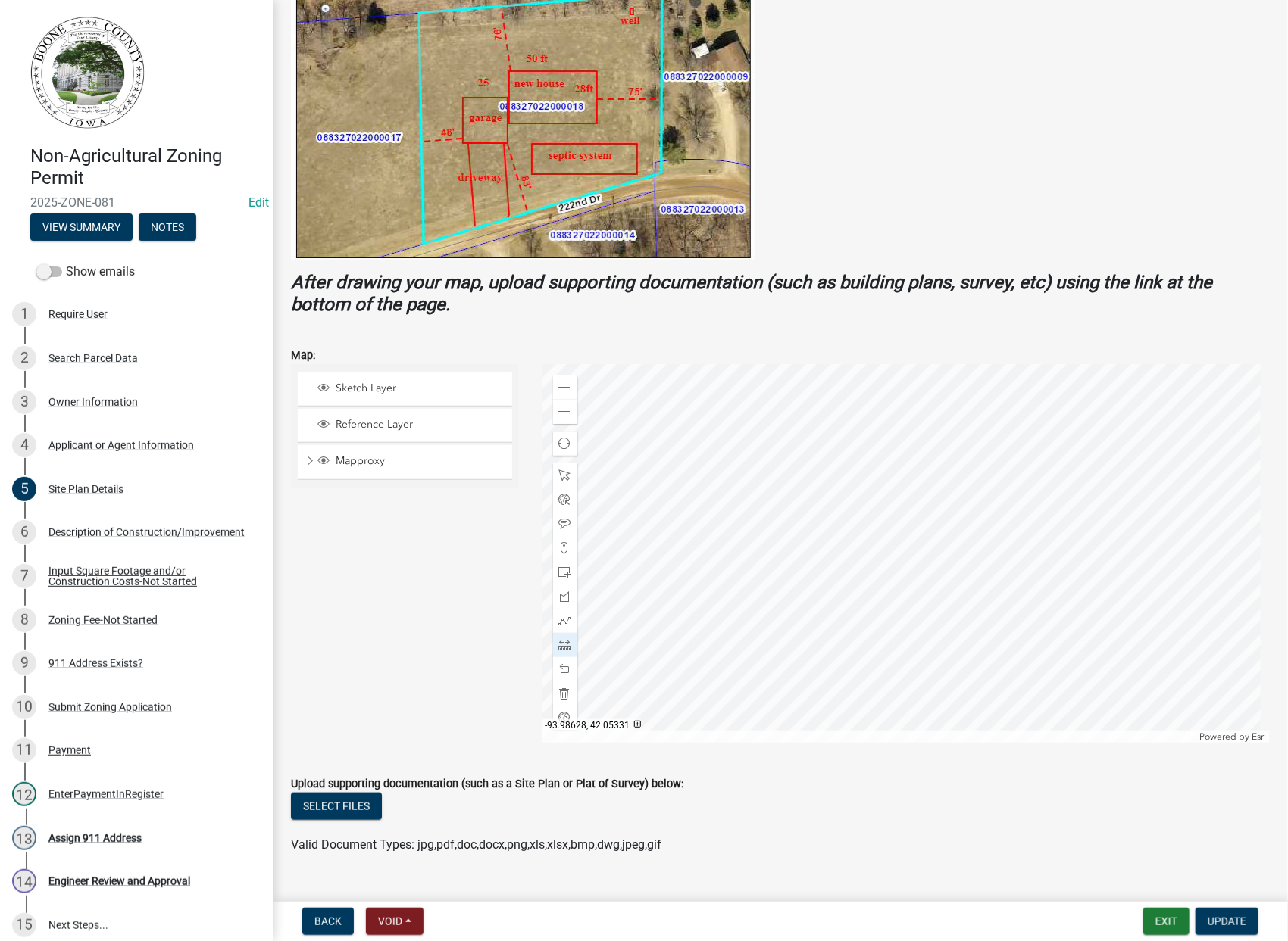
click at [851, 406] on div at bounding box center [906, 554] width 729 height 378
click at [853, 418] on div at bounding box center [906, 554] width 729 height 378
click at [564, 668] on span at bounding box center [565, 669] width 12 height 12
click at [559, 668] on span at bounding box center [565, 669] width 12 height 12
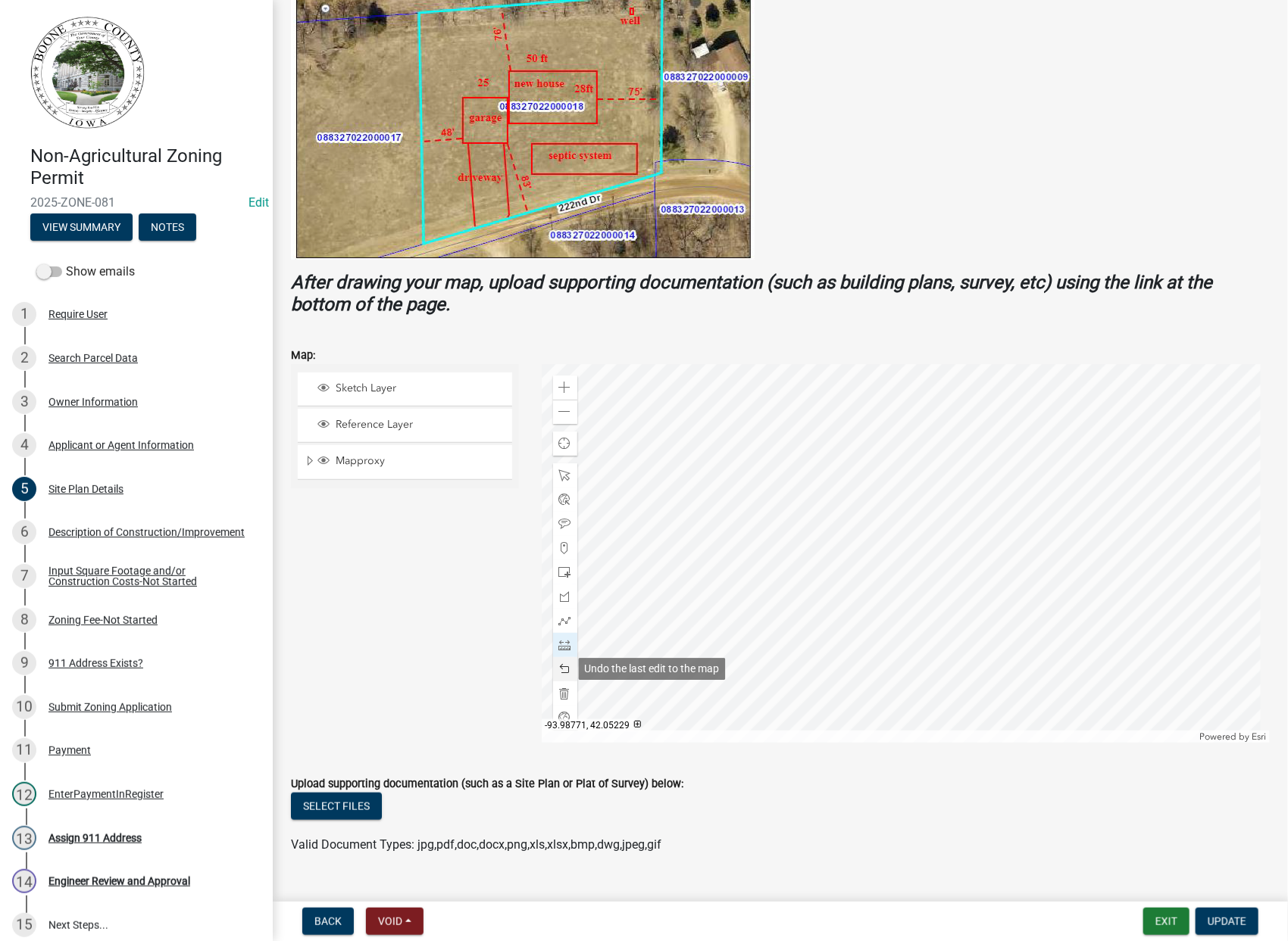
click at [559, 667] on span at bounding box center [565, 669] width 12 height 12
click at [563, 576] on span at bounding box center [565, 572] width 12 height 12
click at [864, 474] on div at bounding box center [906, 554] width 729 height 378
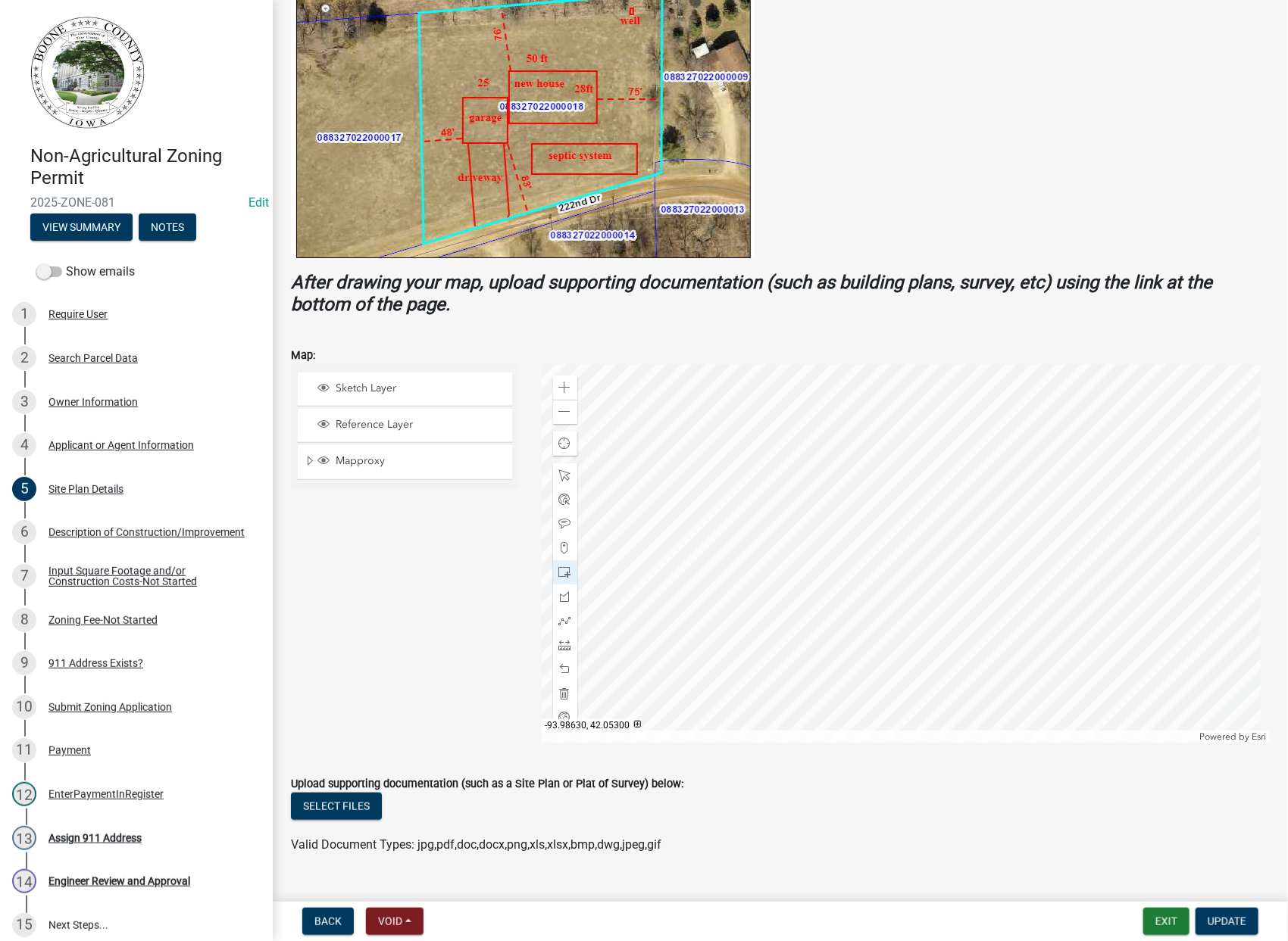
click at [848, 486] on div at bounding box center [906, 554] width 729 height 378
click at [565, 668] on span at bounding box center [565, 669] width 12 height 12
click at [563, 623] on span at bounding box center [565, 620] width 12 height 12
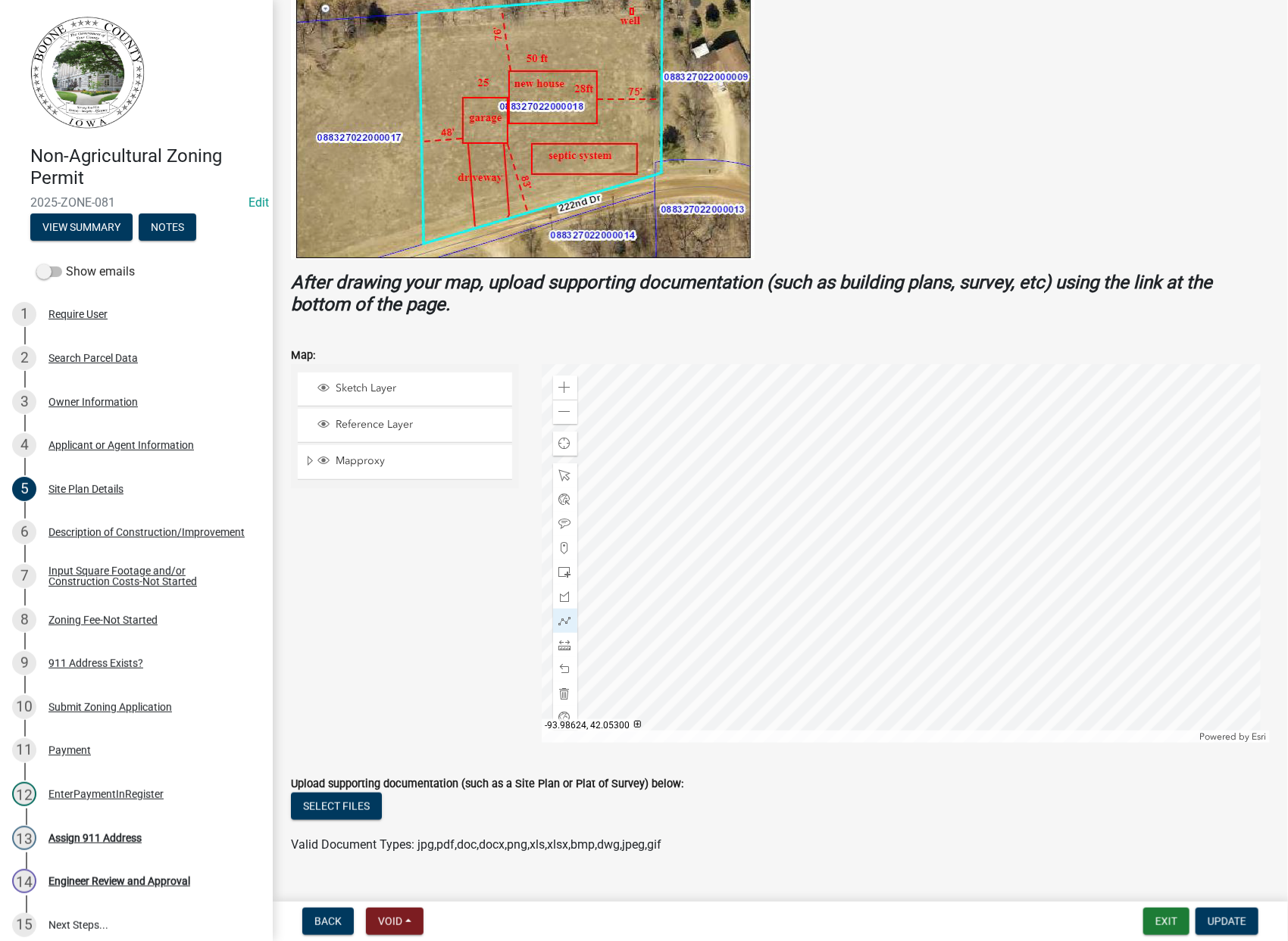
click at [860, 486] on div at bounding box center [906, 554] width 729 height 378
click at [891, 484] on div at bounding box center [906, 554] width 729 height 378
click at [888, 462] on div at bounding box center [906, 554] width 729 height 378
click at [853, 462] on div at bounding box center [906, 554] width 729 height 378
click at [859, 486] on div at bounding box center [906, 554] width 729 height 378
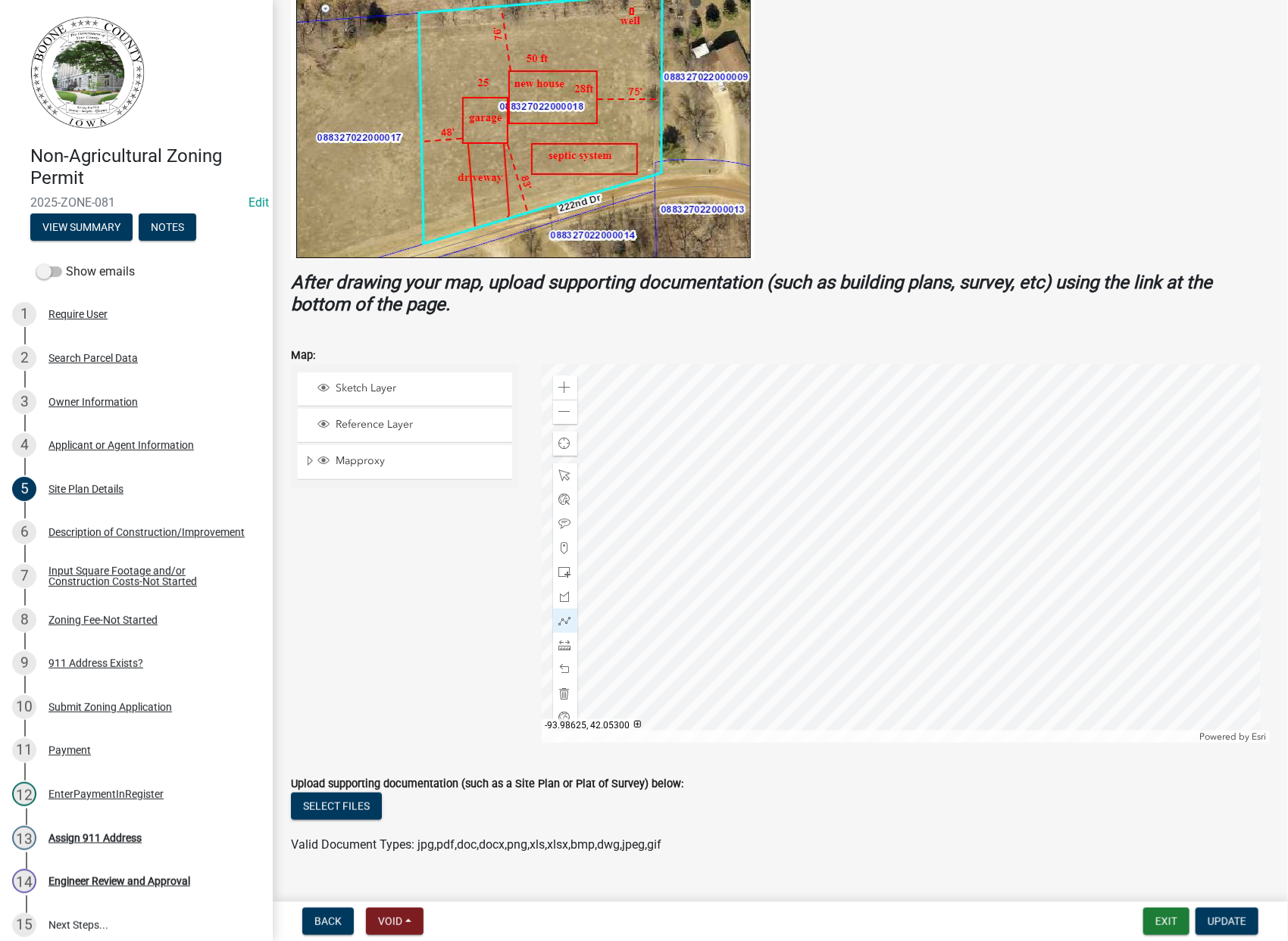
click at [859, 486] on div at bounding box center [906, 554] width 729 height 378
click at [564, 619] on span at bounding box center [565, 620] width 12 height 12
click at [563, 599] on span at bounding box center [565, 596] width 12 height 12
click at [563, 591] on span at bounding box center [565, 596] width 12 height 12
click at [563, 588] on div at bounding box center [565, 596] width 25 height 25
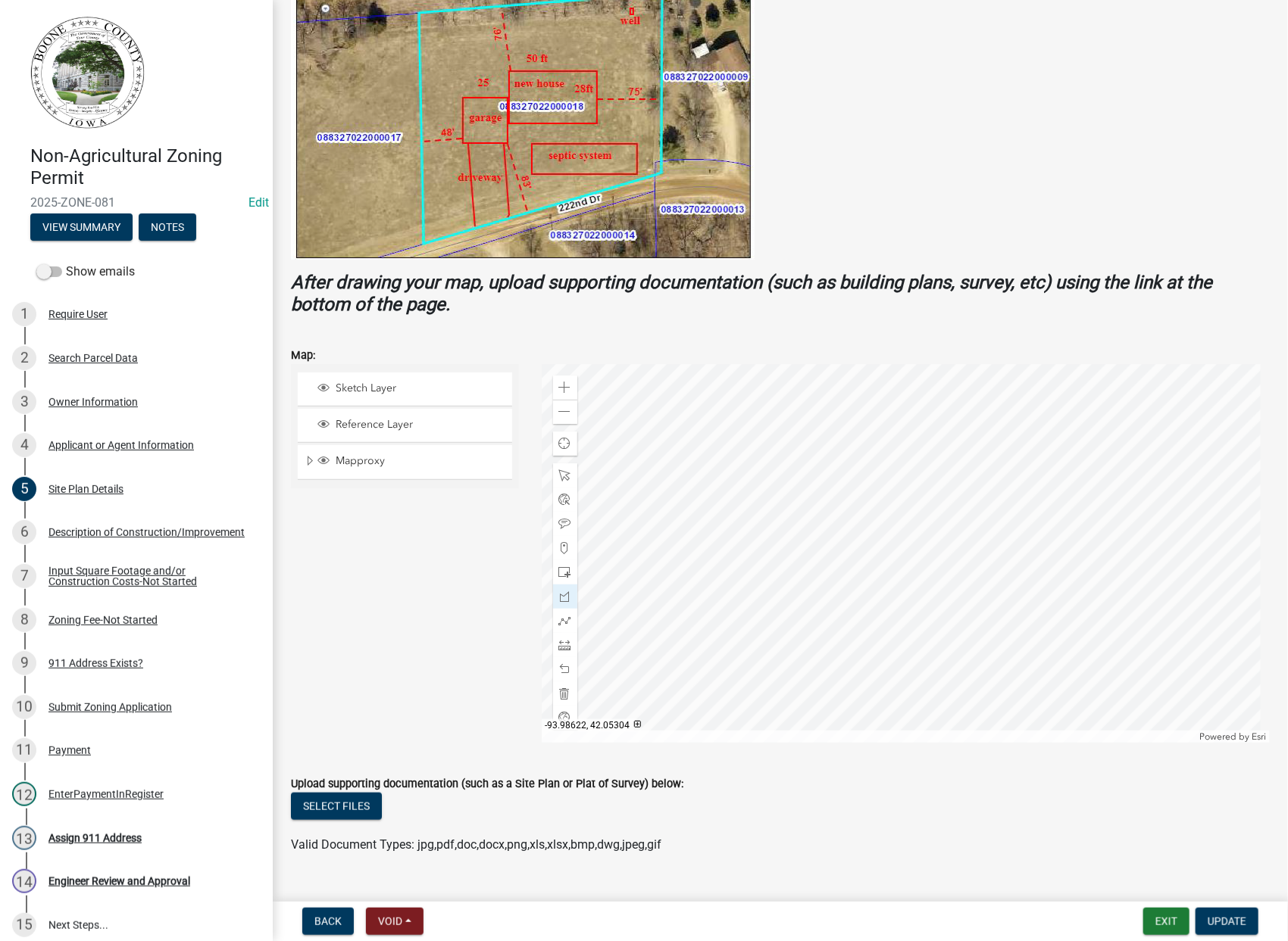
click at [864, 476] on div at bounding box center [906, 554] width 729 height 378
click at [864, 496] on div at bounding box center [906, 554] width 729 height 378
click at [892, 497] on div at bounding box center [906, 554] width 729 height 378
click at [891, 474] on div at bounding box center [906, 554] width 729 height 378
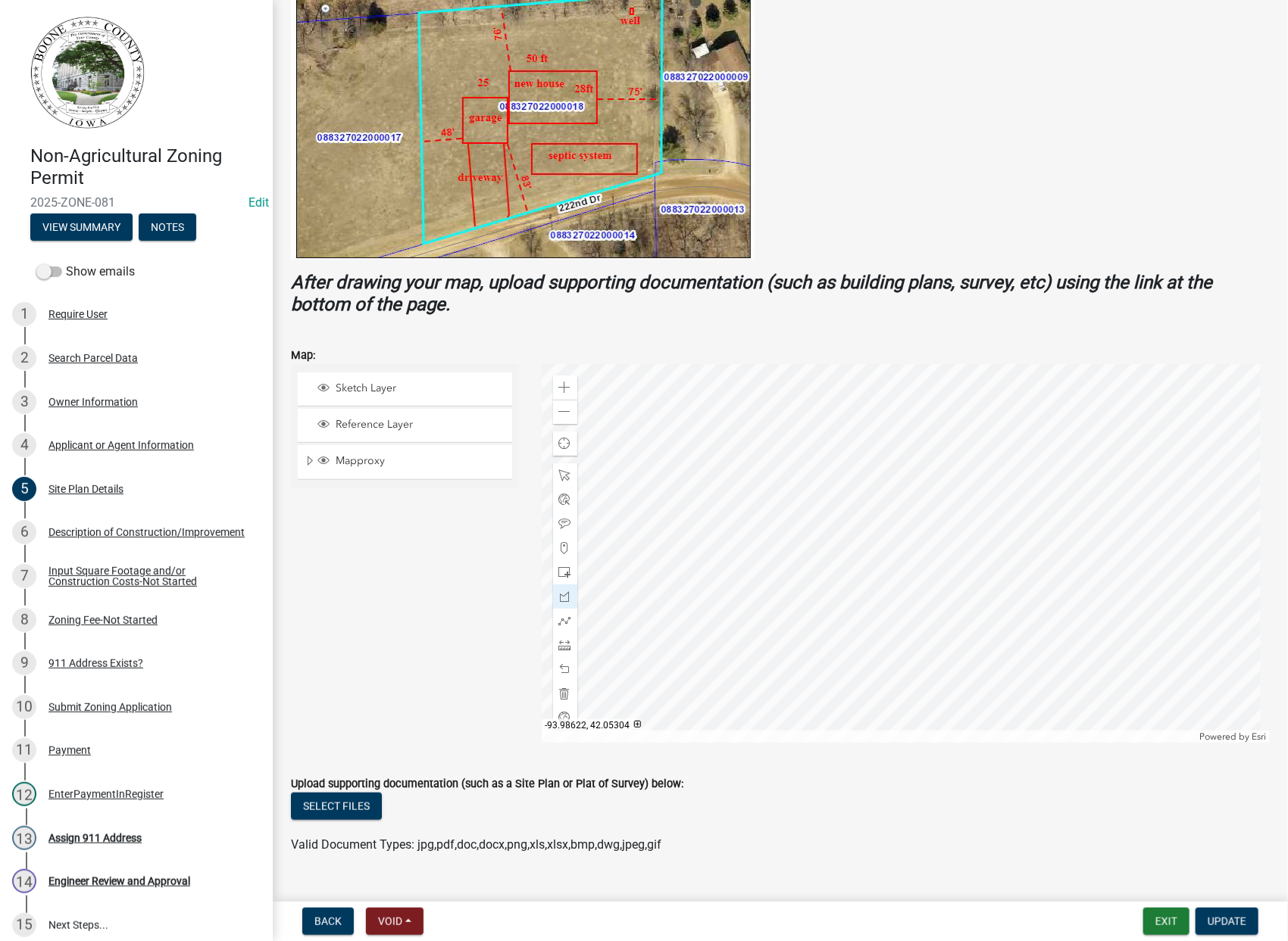
click at [864, 476] on div at bounding box center [906, 554] width 729 height 378
click at [1231, 923] on span "Update" at bounding box center [1227, 921] width 38 height 12
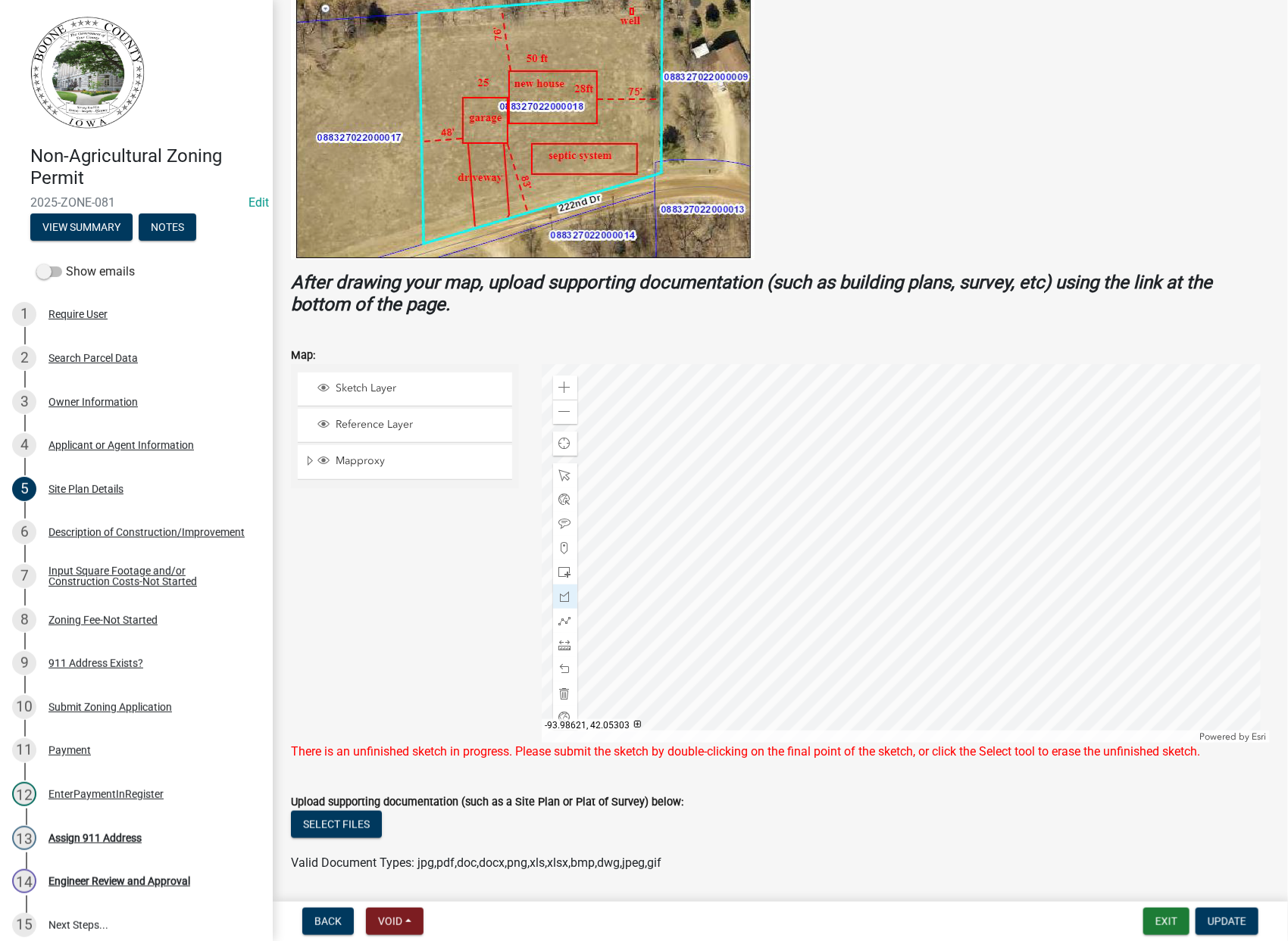
click at [867, 478] on div at bounding box center [906, 554] width 729 height 378
click at [866, 477] on div at bounding box center [906, 554] width 729 height 378
click at [866, 478] on div at bounding box center [906, 554] width 729 height 378
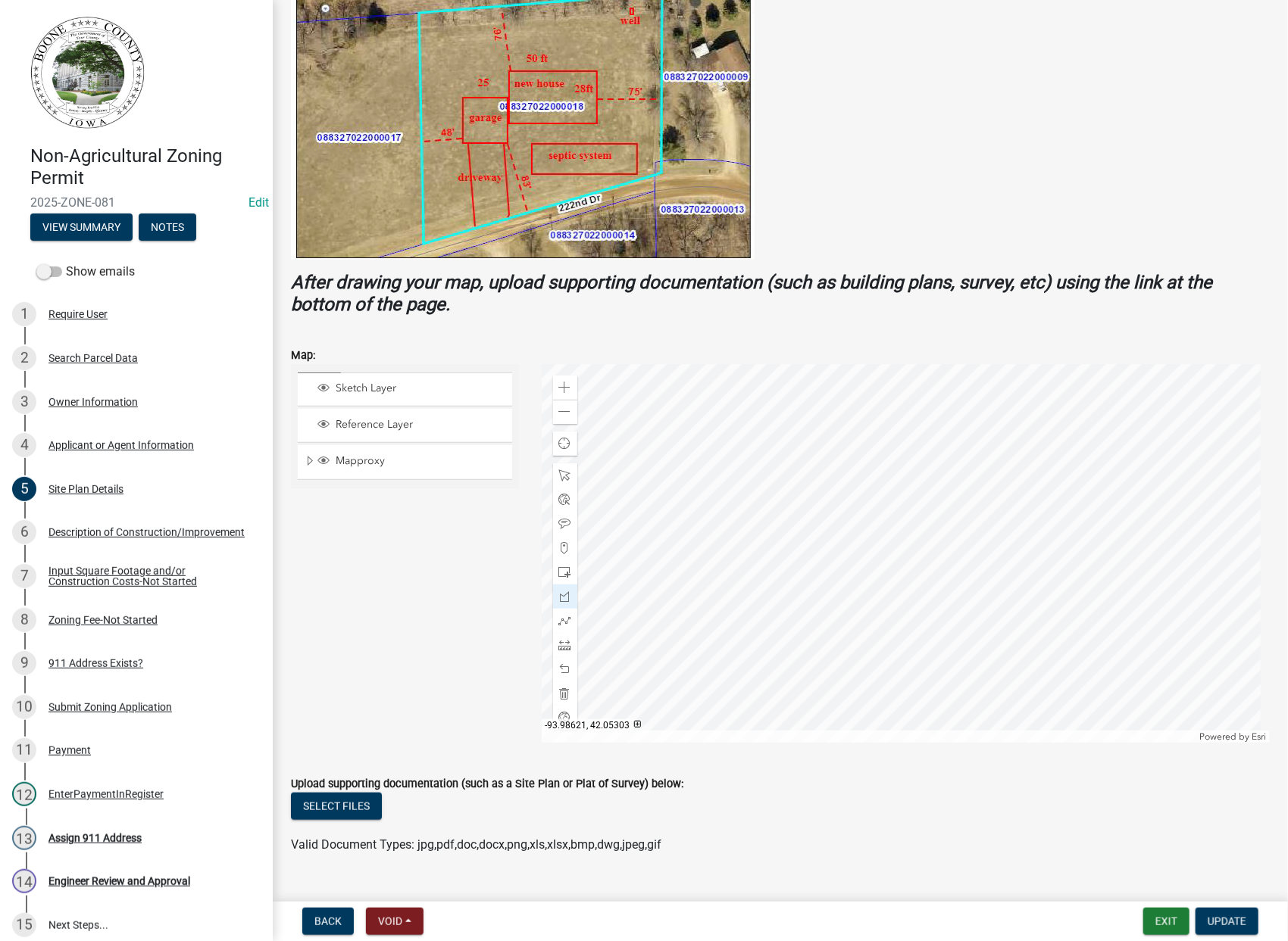
click at [866, 478] on div at bounding box center [906, 554] width 729 height 378
click at [867, 477] on div at bounding box center [906, 554] width 729 height 378
click at [867, 478] on div at bounding box center [906, 554] width 729 height 378
click at [866, 478] on div at bounding box center [906, 554] width 729 height 378
click at [864, 478] on div at bounding box center [906, 554] width 729 height 378
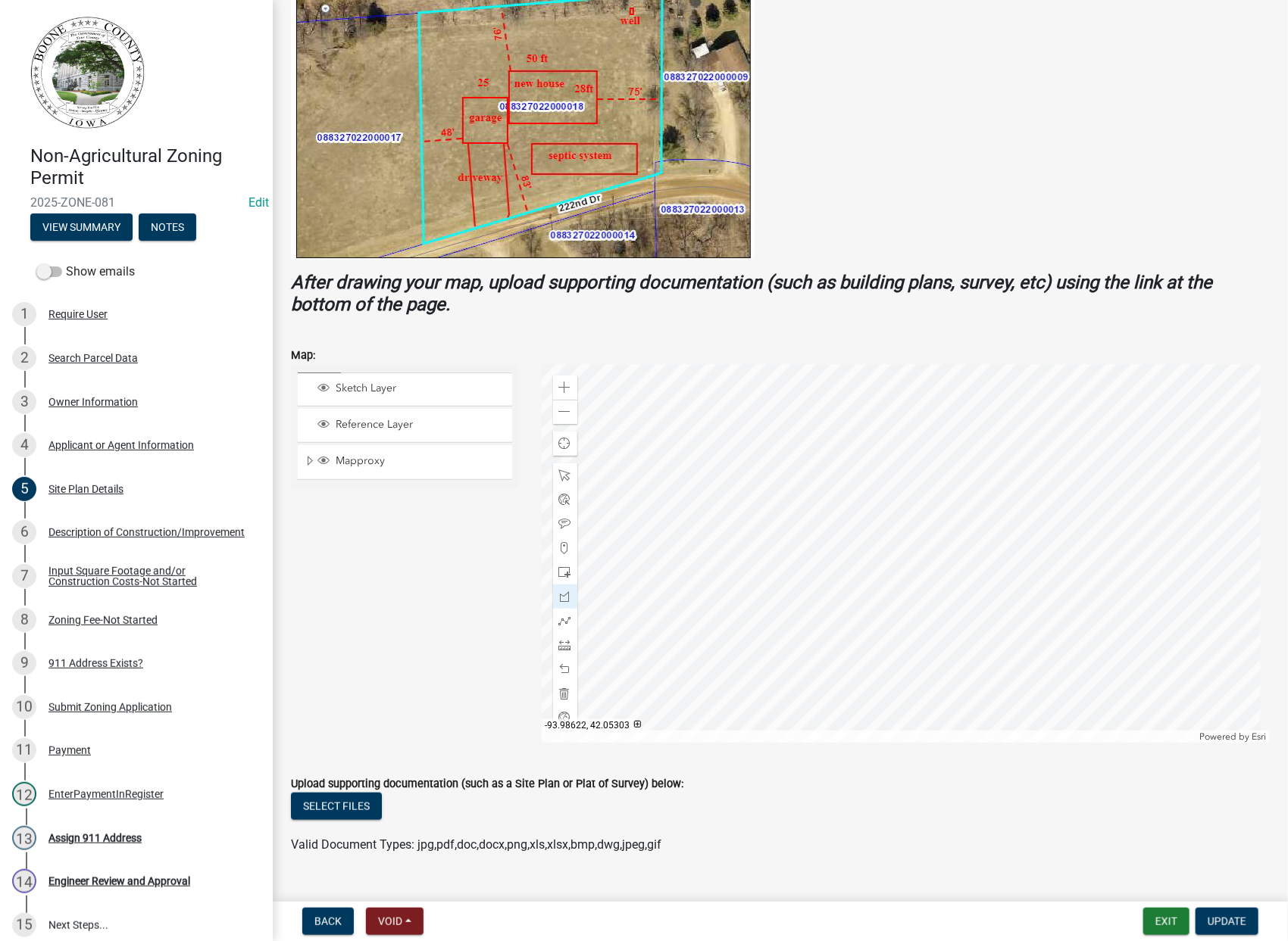
click at [864, 478] on div at bounding box center [906, 554] width 729 height 378
click at [861, 475] on div at bounding box center [906, 554] width 729 height 378
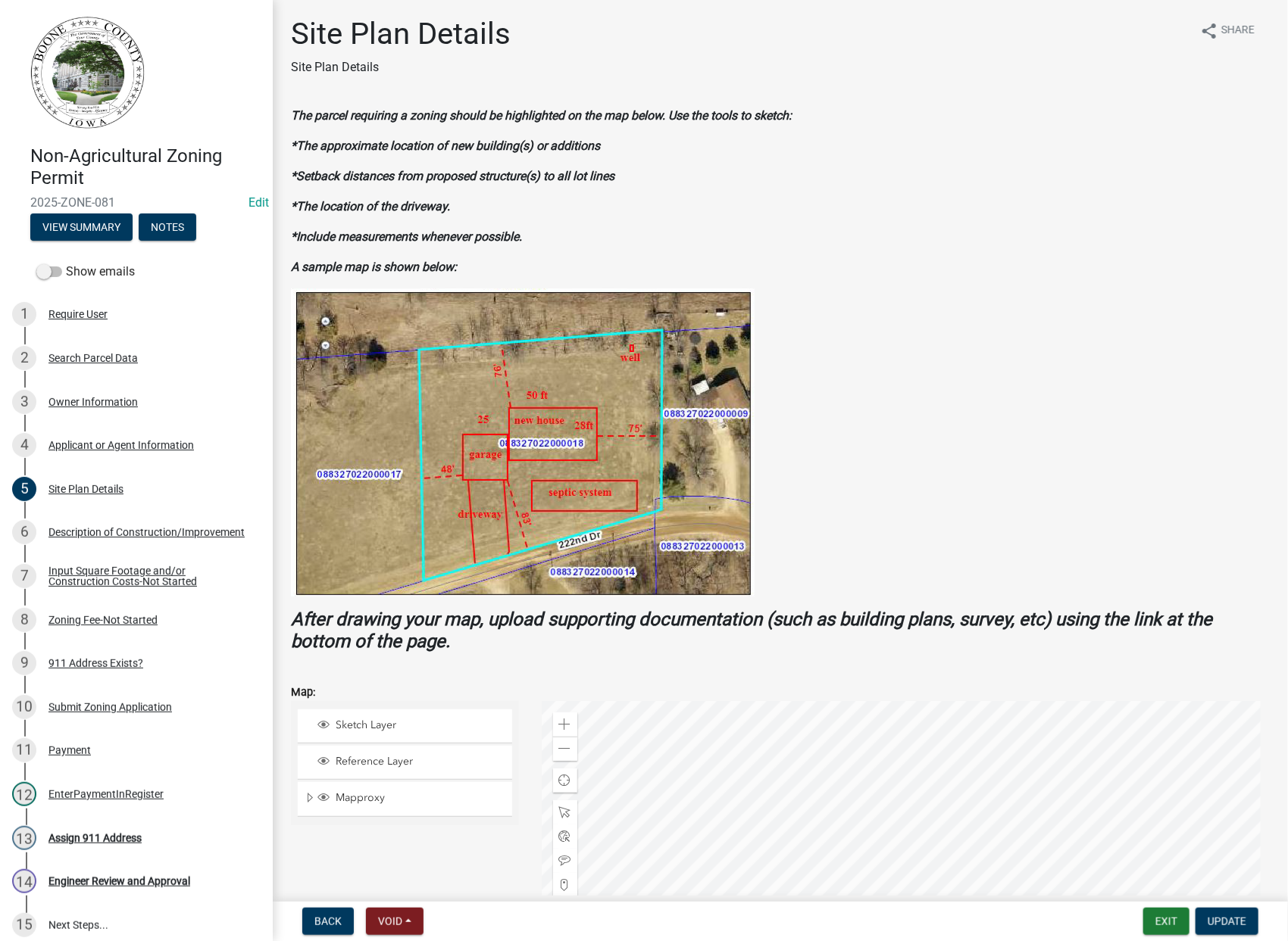
scroll to position [255, 0]
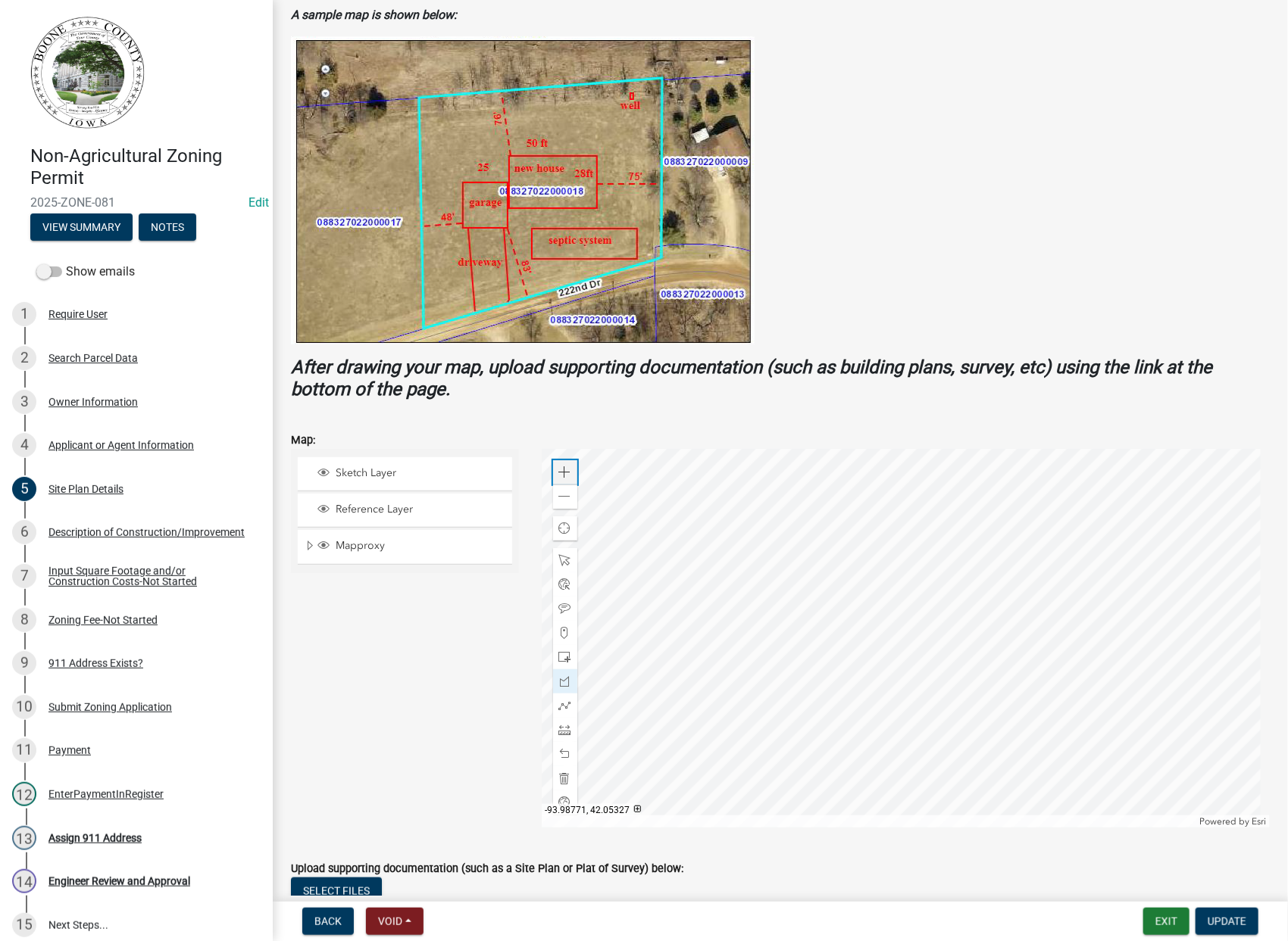
click at [562, 470] on span at bounding box center [565, 472] width 12 height 12
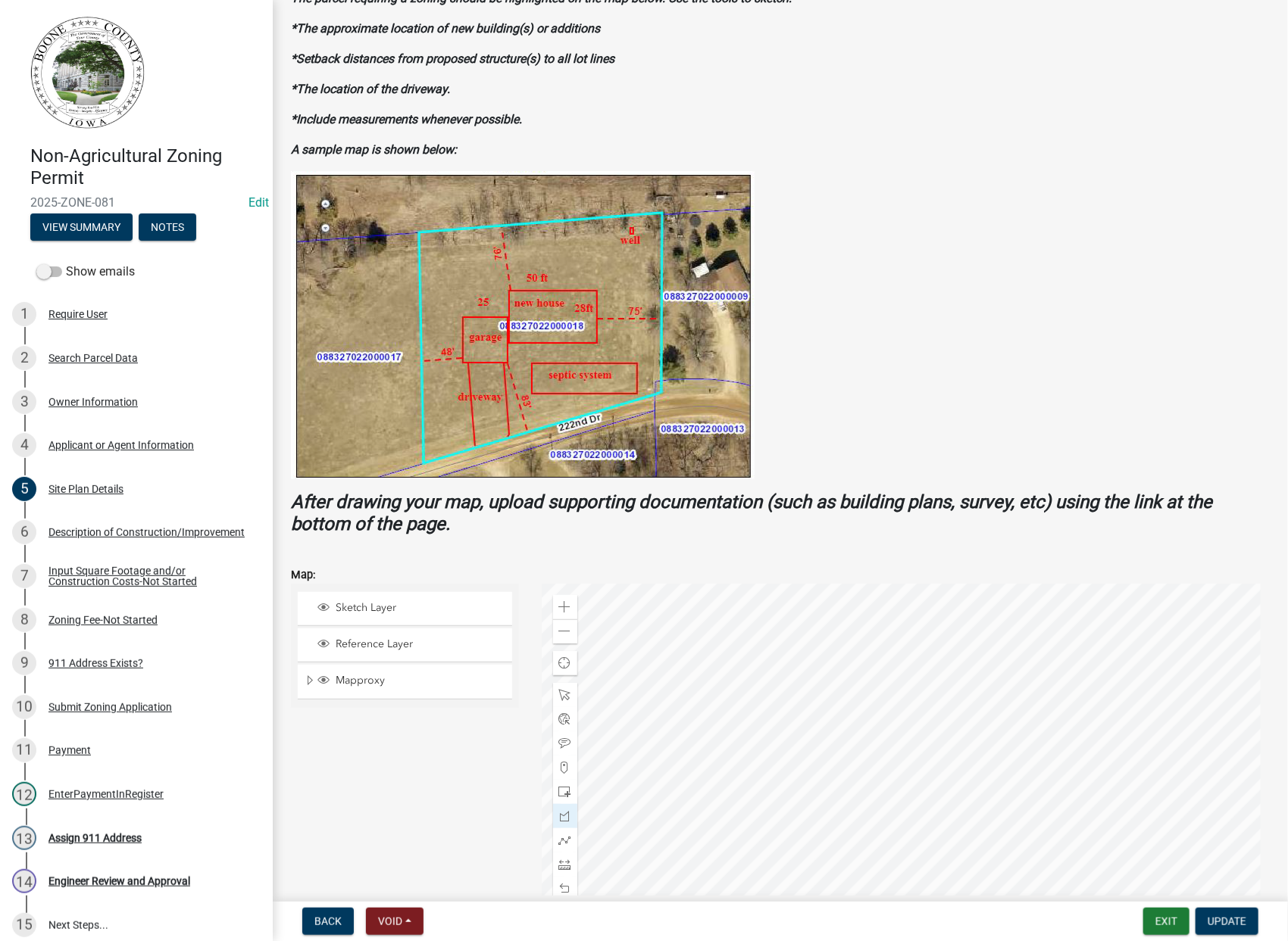
scroll to position [117, 0]
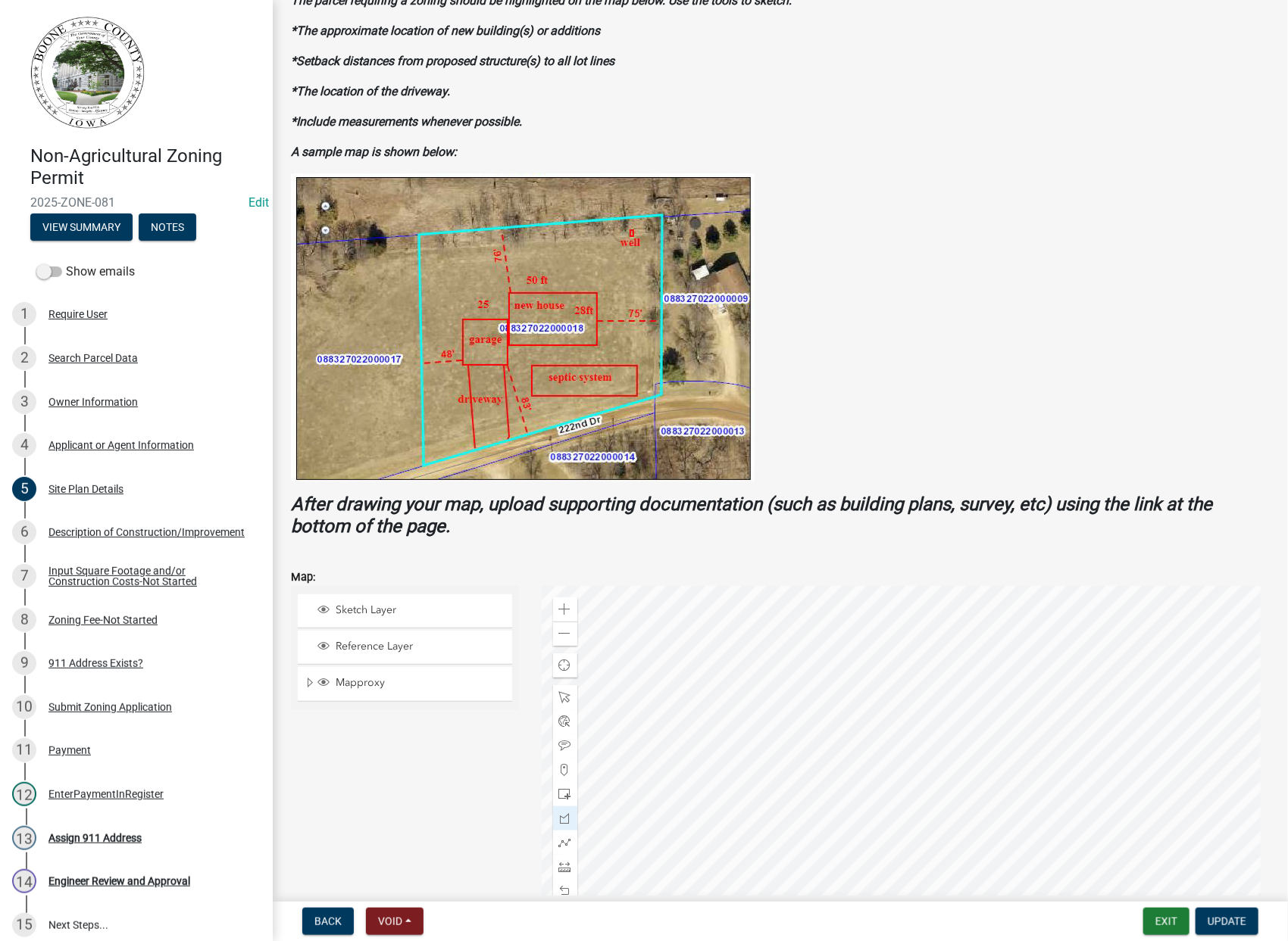
click at [778, 846] on div at bounding box center [906, 776] width 729 height 378
click at [559, 887] on span at bounding box center [565, 891] width 12 height 12
click at [559, 889] on span at bounding box center [565, 891] width 12 height 12
click at [1215, 914] on button "Update" at bounding box center [1226, 922] width 63 height 27
click at [1221, 922] on span "Update" at bounding box center [1227, 921] width 38 height 12
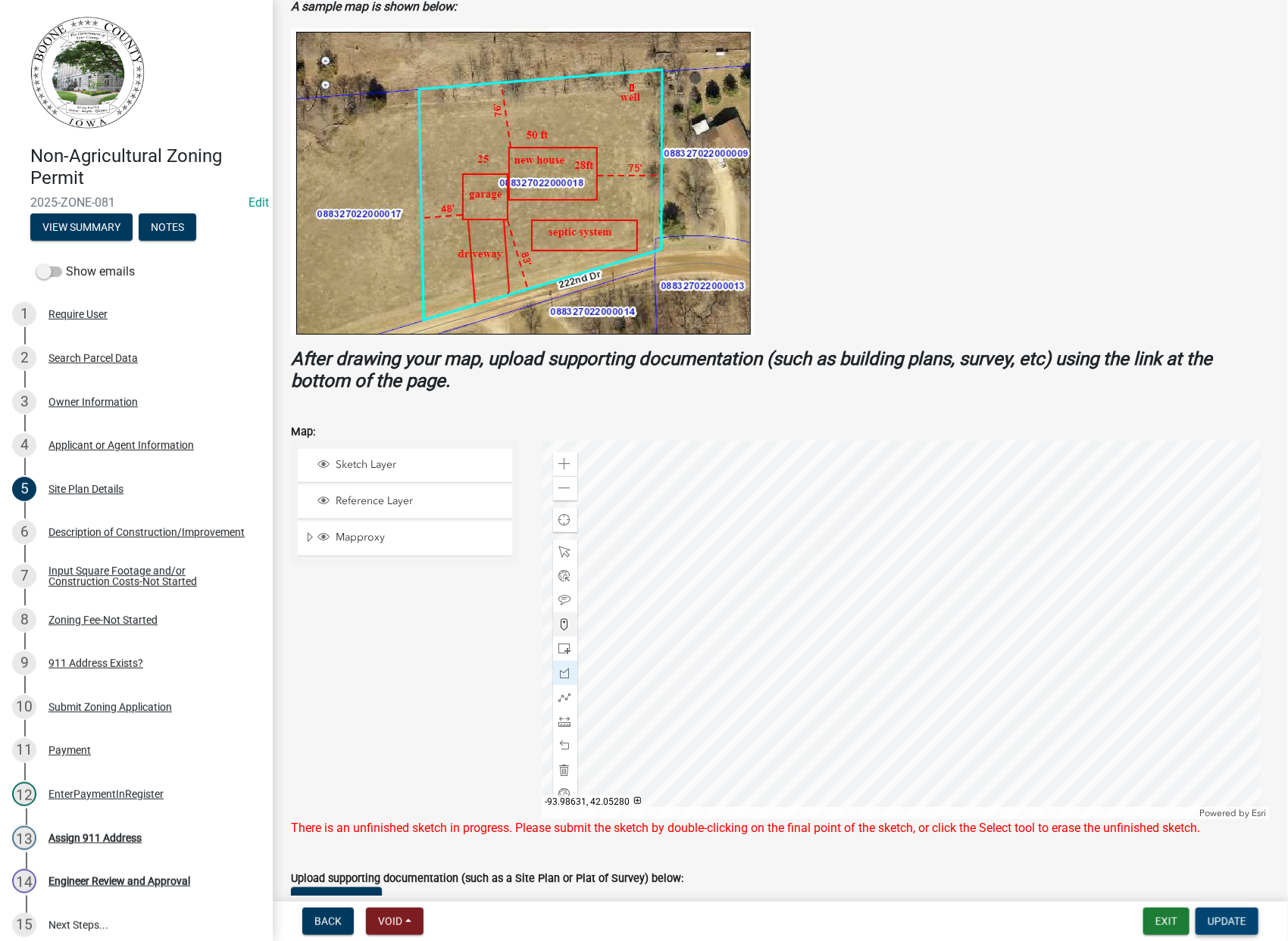
scroll to position [285, 0]
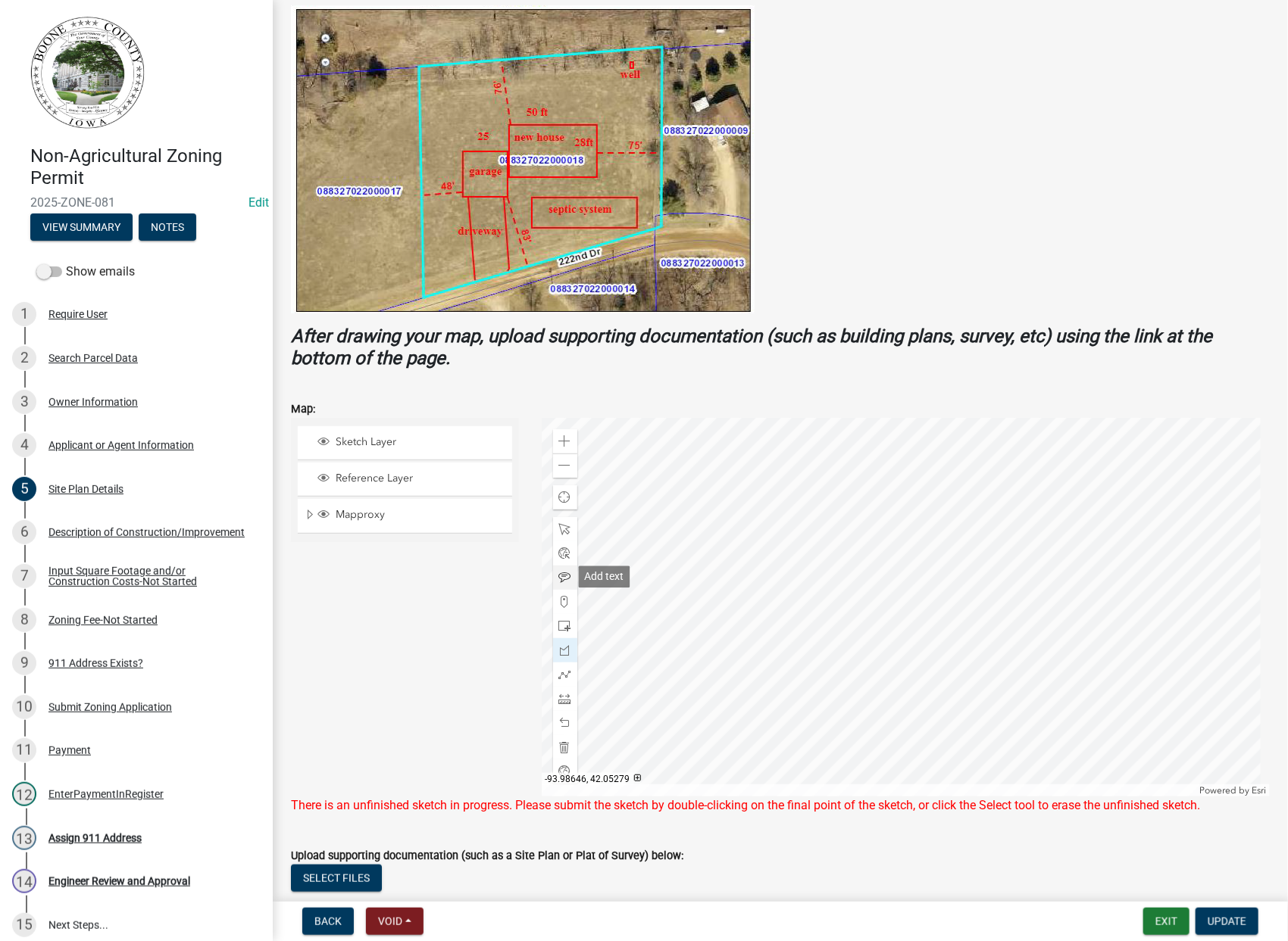
click at [559, 578] on span at bounding box center [565, 577] width 12 height 12
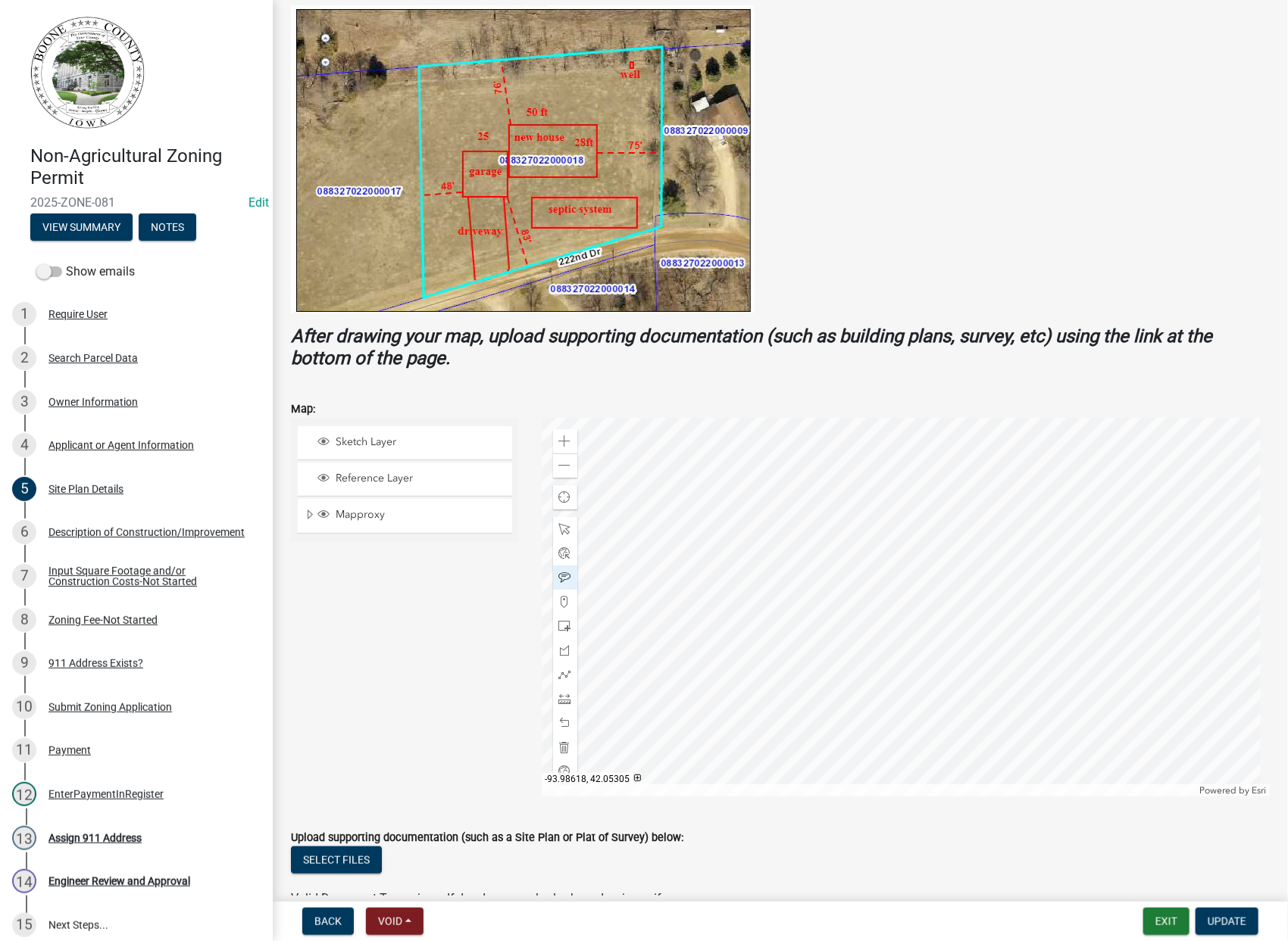
click at [794, 462] on div at bounding box center [906, 607] width 729 height 378
click at [897, 521] on div at bounding box center [906, 607] width 729 height 378
click at [1244, 925] on span "Update" at bounding box center [1227, 921] width 38 height 12
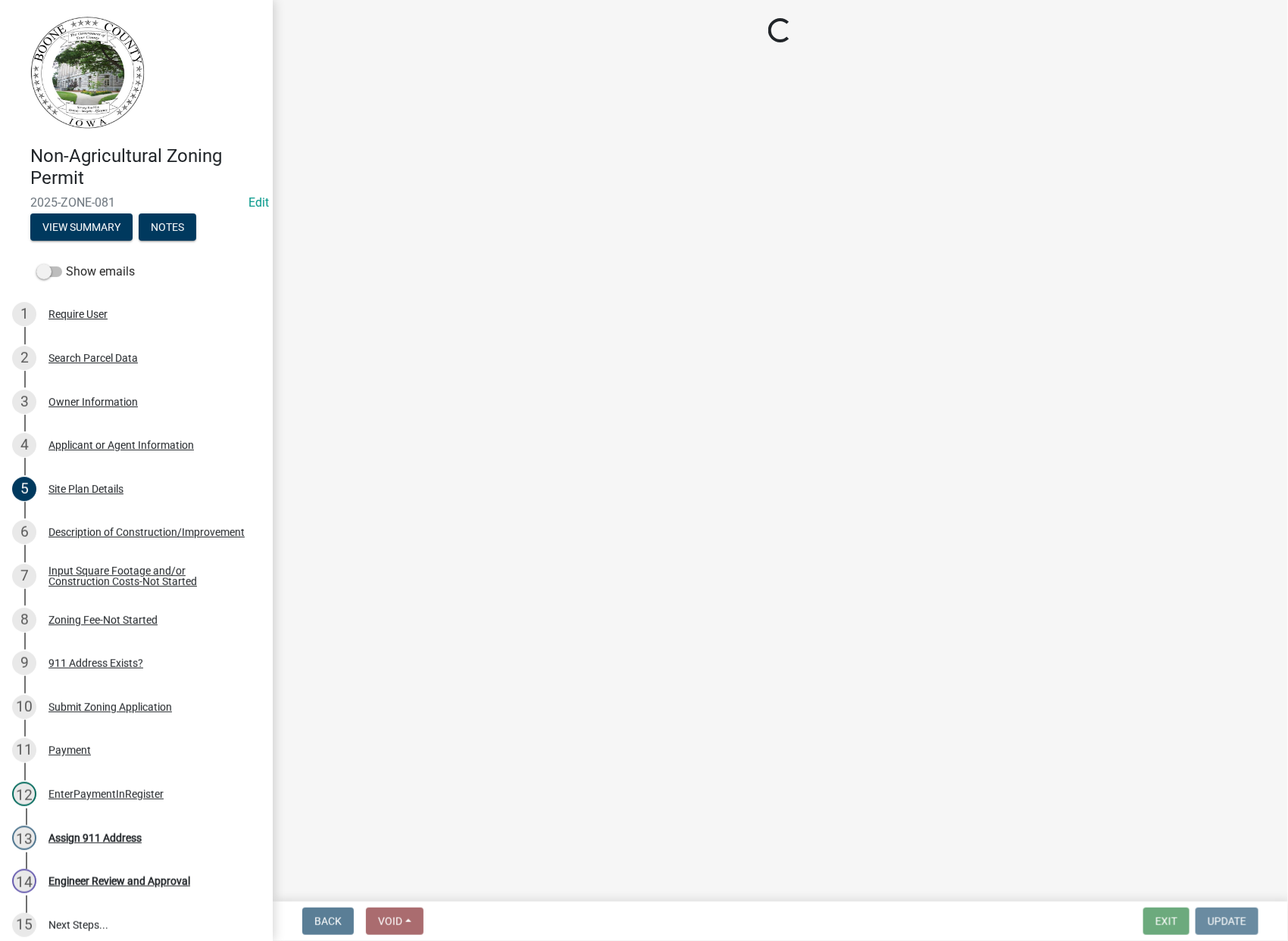
scroll to position [0, 0]
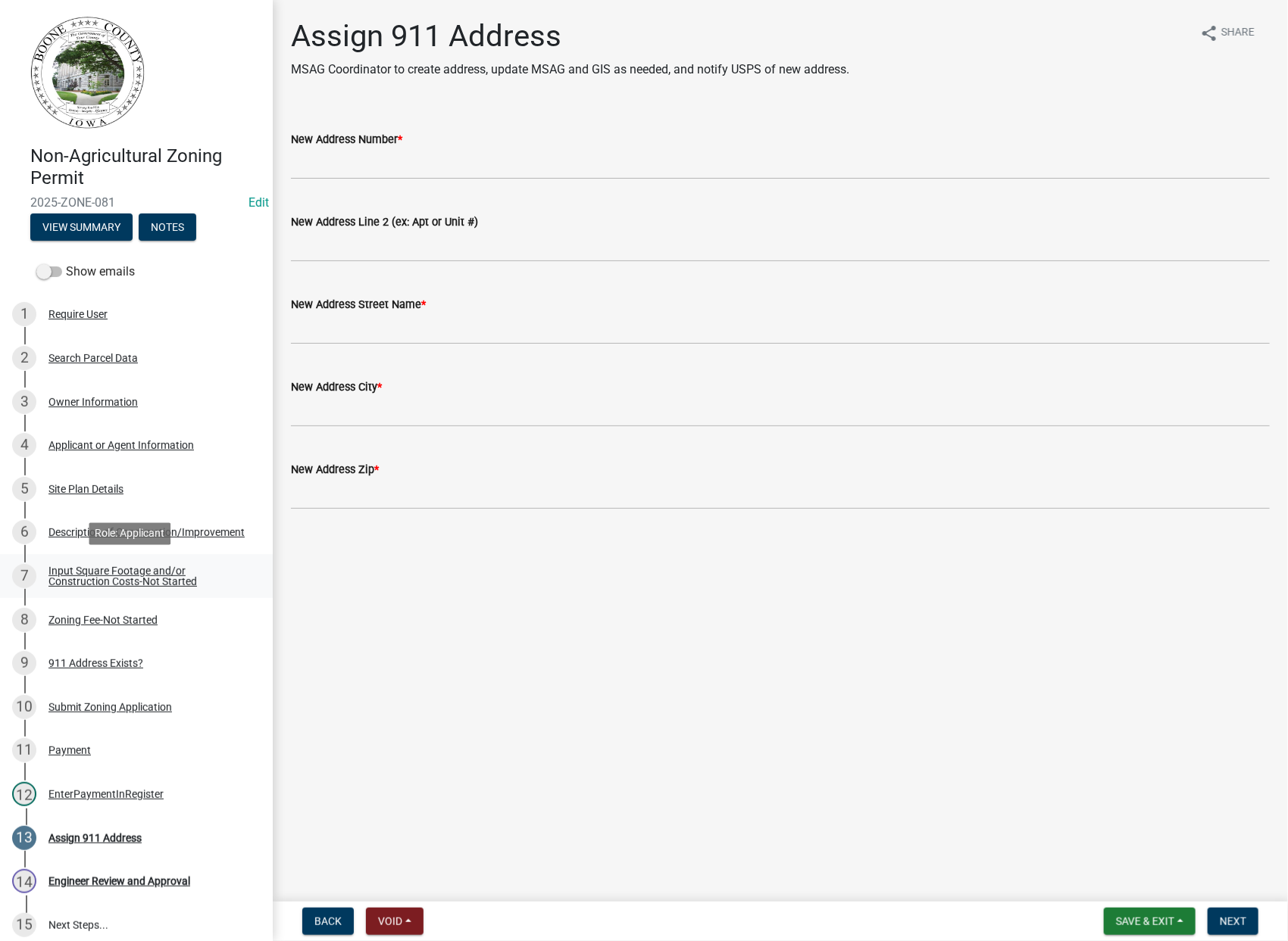
click at [117, 574] on div "Input Square Footage and/or Construction Costs-Not Started" at bounding box center [148, 576] width 200 height 21
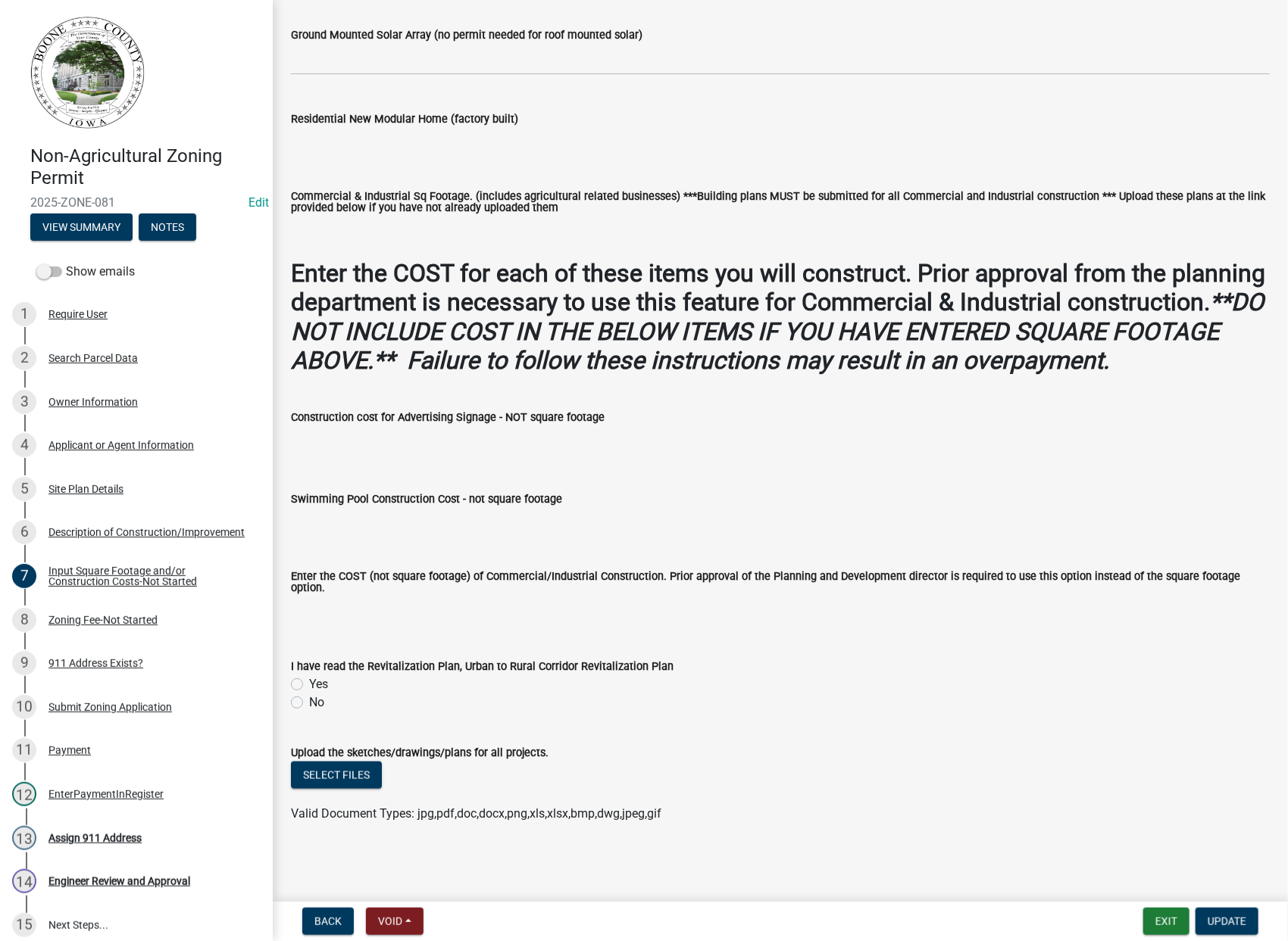
scroll to position [715, 0]
click at [80, 531] on div "Description of Construction/Improvement" at bounding box center [146, 533] width 196 height 11
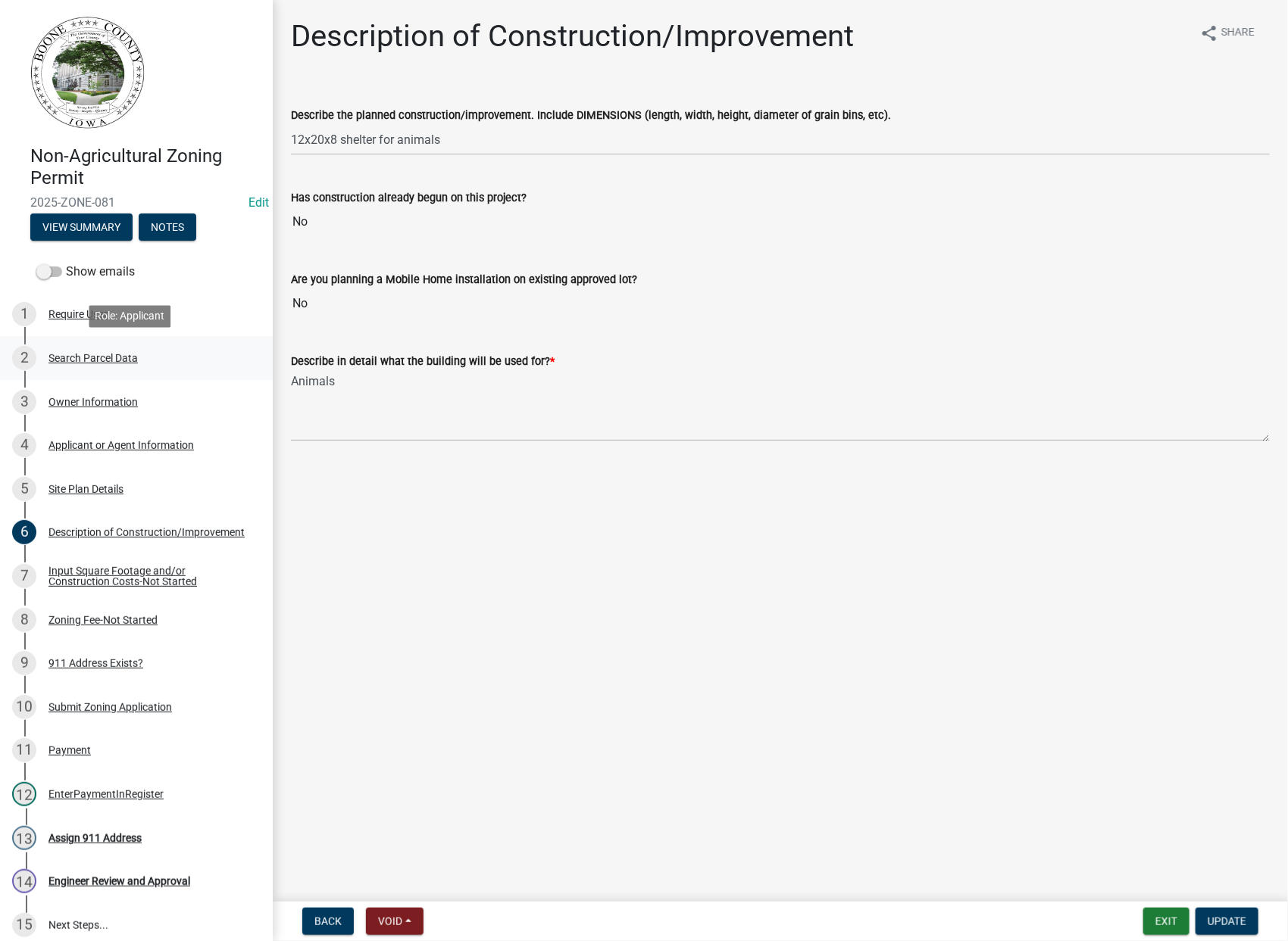
click at [96, 365] on div "2 Search Parcel Data" at bounding box center [130, 358] width 236 height 25
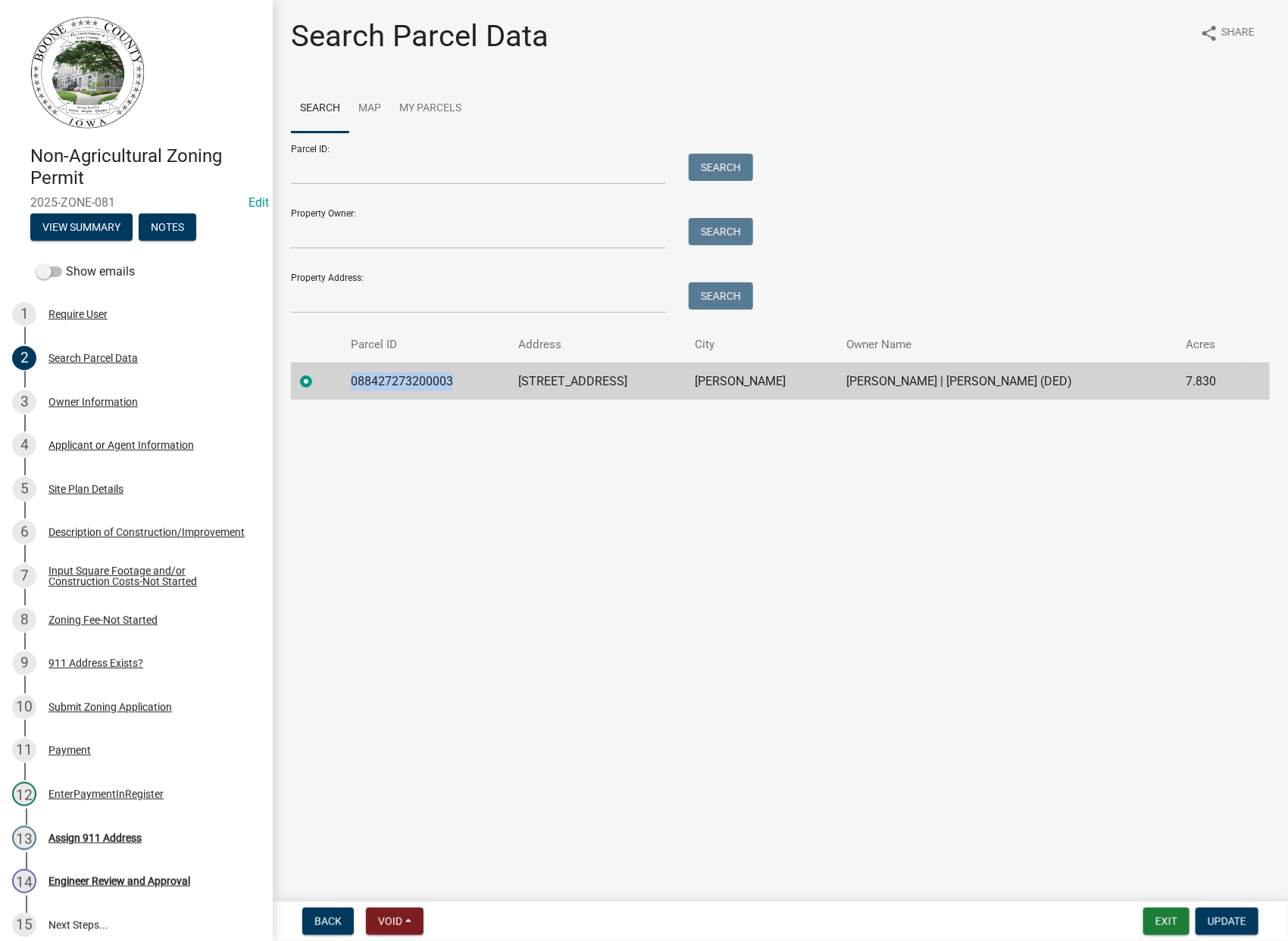
drag, startPoint x: 469, startPoint y: 381, endPoint x: 357, endPoint y: 391, distance: 112.4
click at [357, 391] on td "088427273200003" at bounding box center [426, 381] width 167 height 37
drag, startPoint x: 357, startPoint y: 391, endPoint x: 418, endPoint y: 381, distance: 61.8
copy td "088427273200003"
click at [121, 484] on div "5 Site Plan Details" at bounding box center [130, 489] width 236 height 25
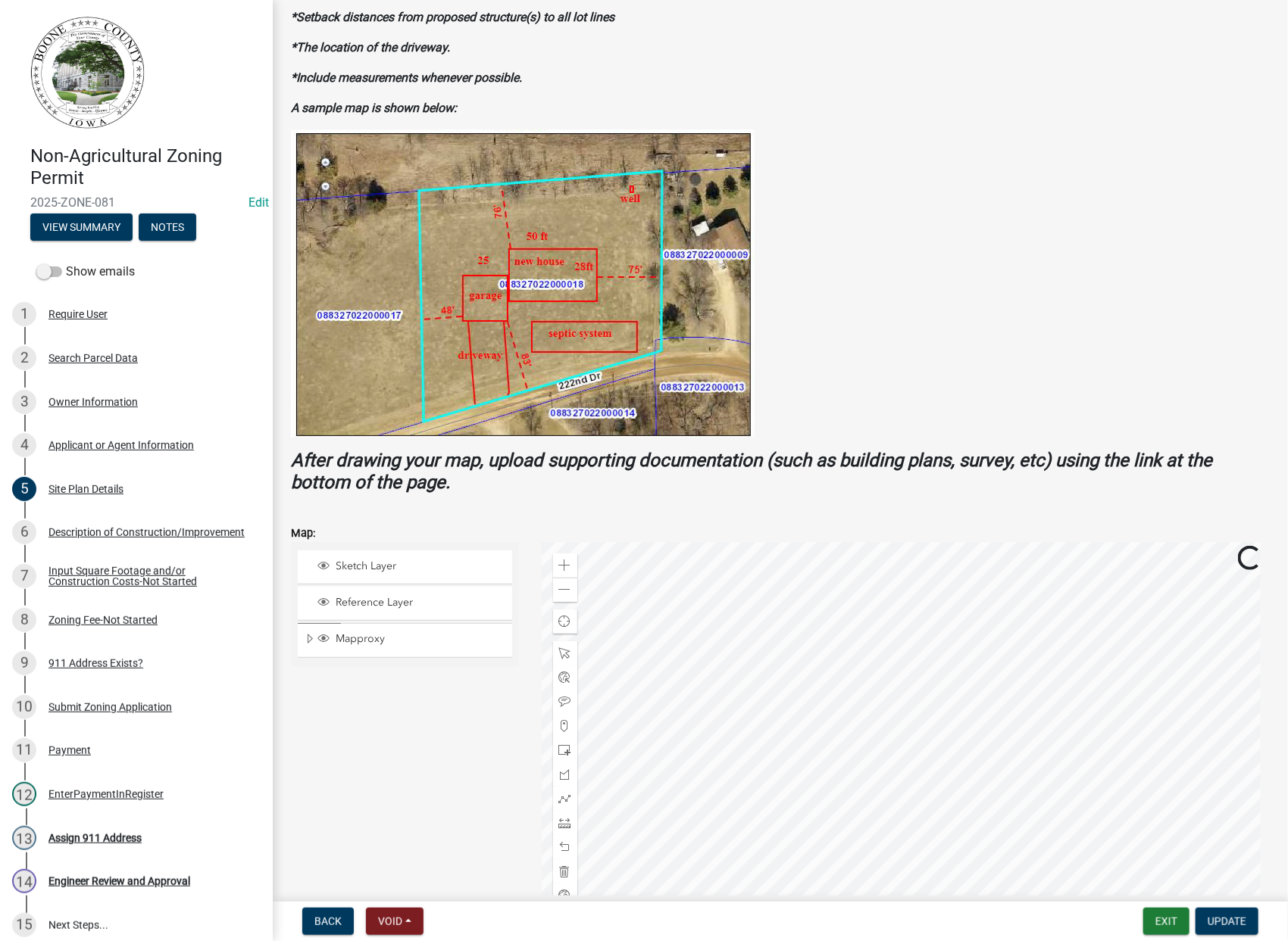
scroll to position [168, 0]
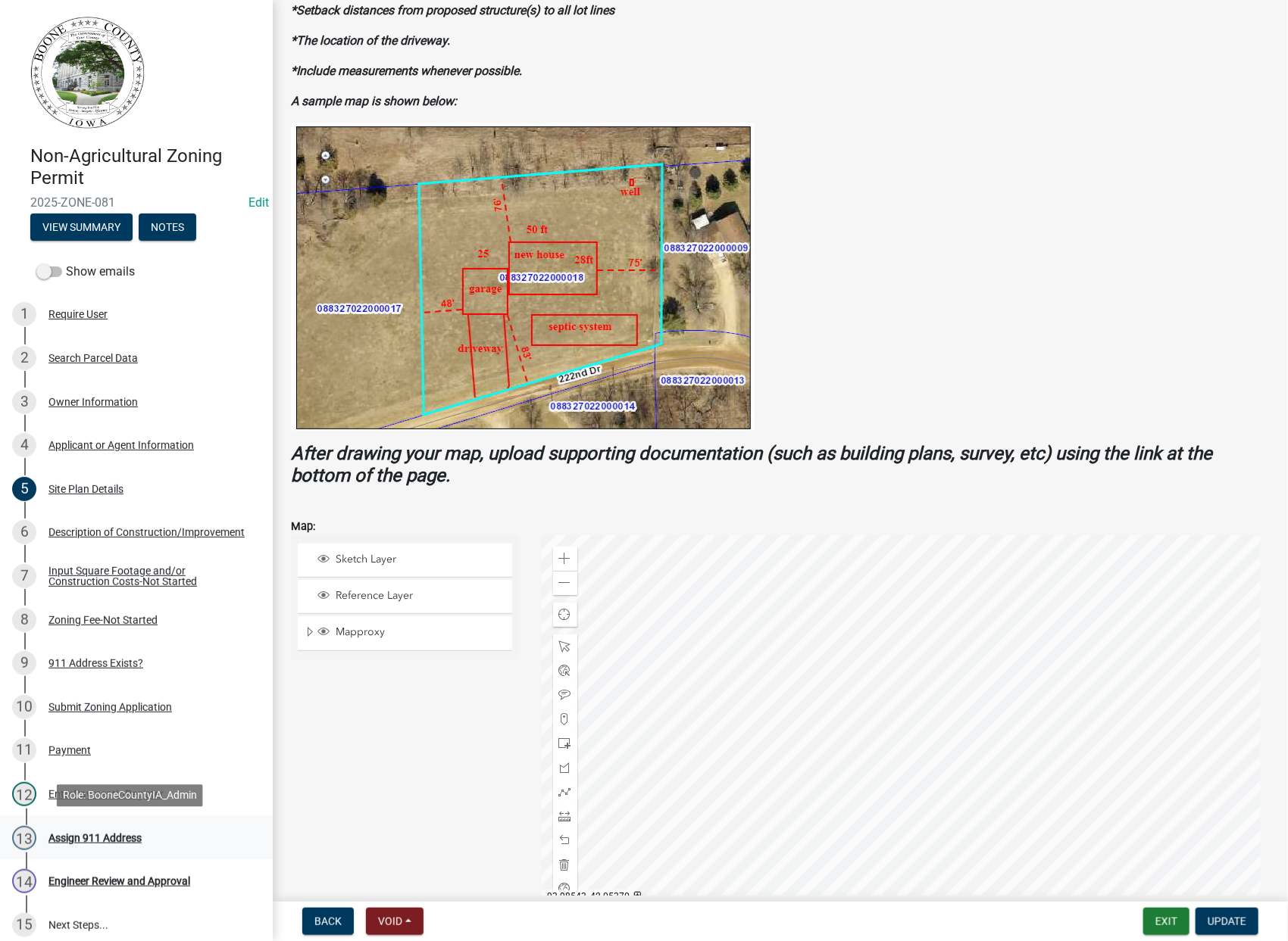
click at [103, 840] on div "Assign 911 Address" at bounding box center [95, 838] width 93 height 11
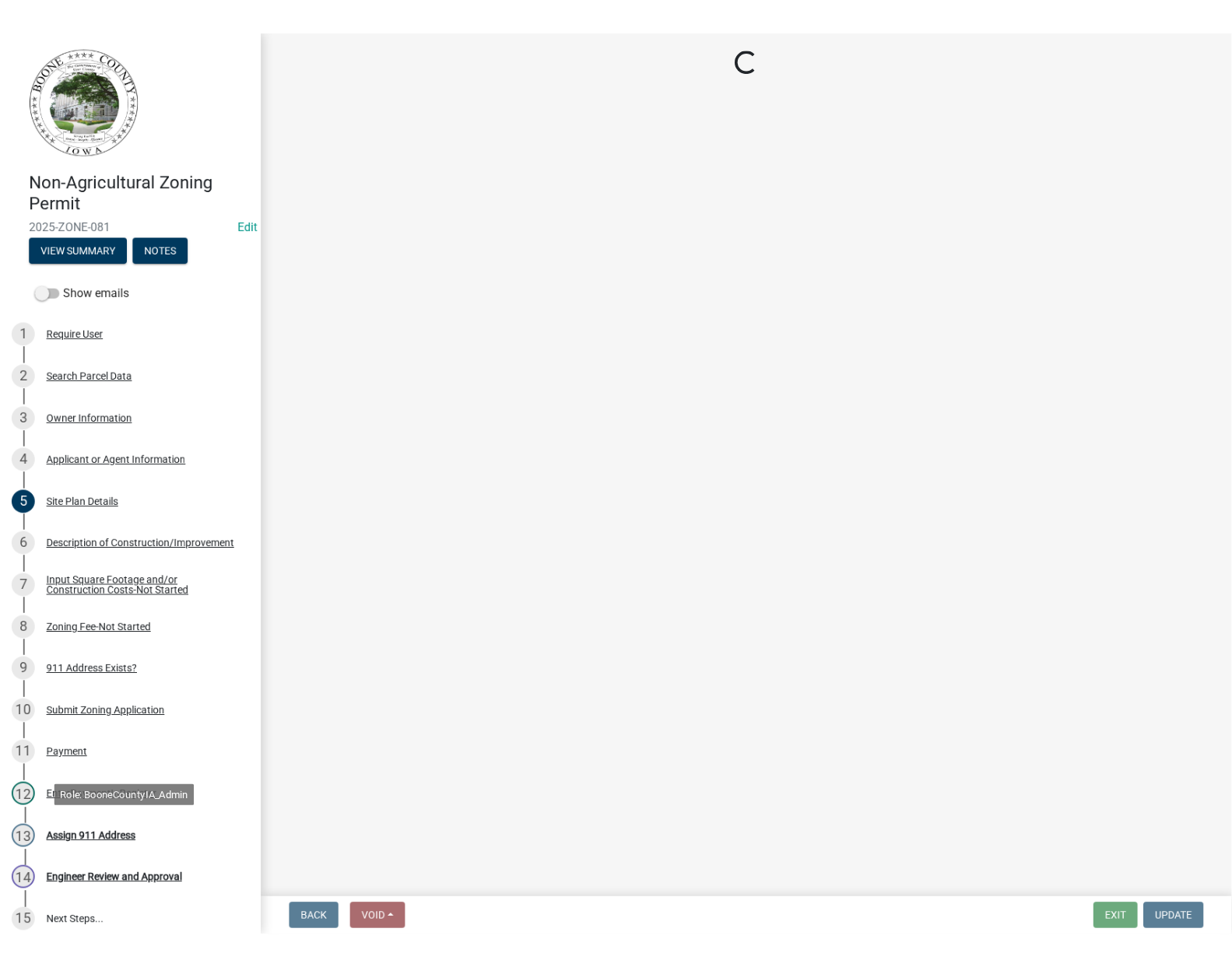
scroll to position [0, 0]
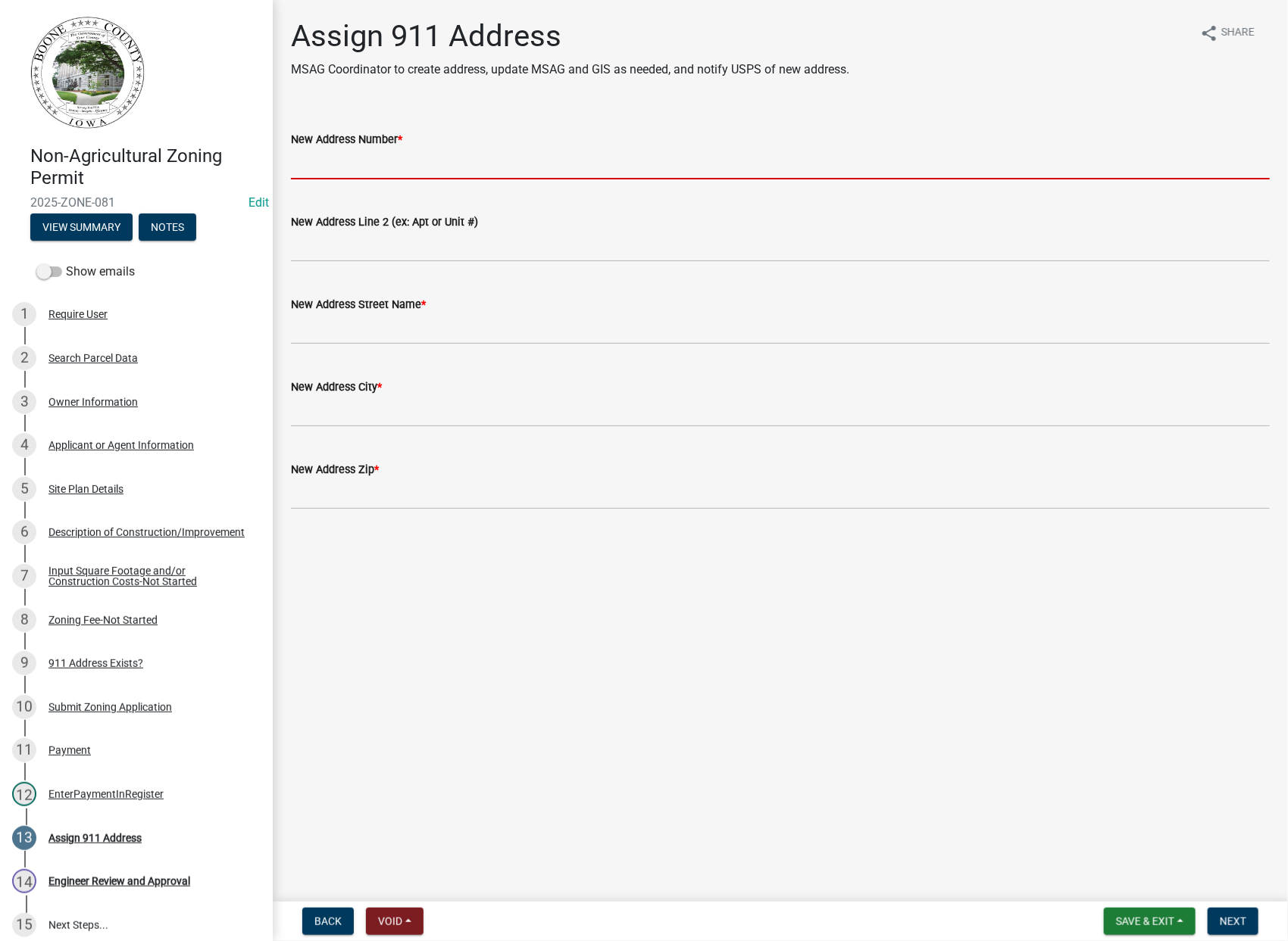
drag, startPoint x: 316, startPoint y: 163, endPoint x: 322, endPoint y: 159, distance: 7.2
click at [316, 163] on input "New Address Number *" at bounding box center [780, 164] width 979 height 31
type input "923"
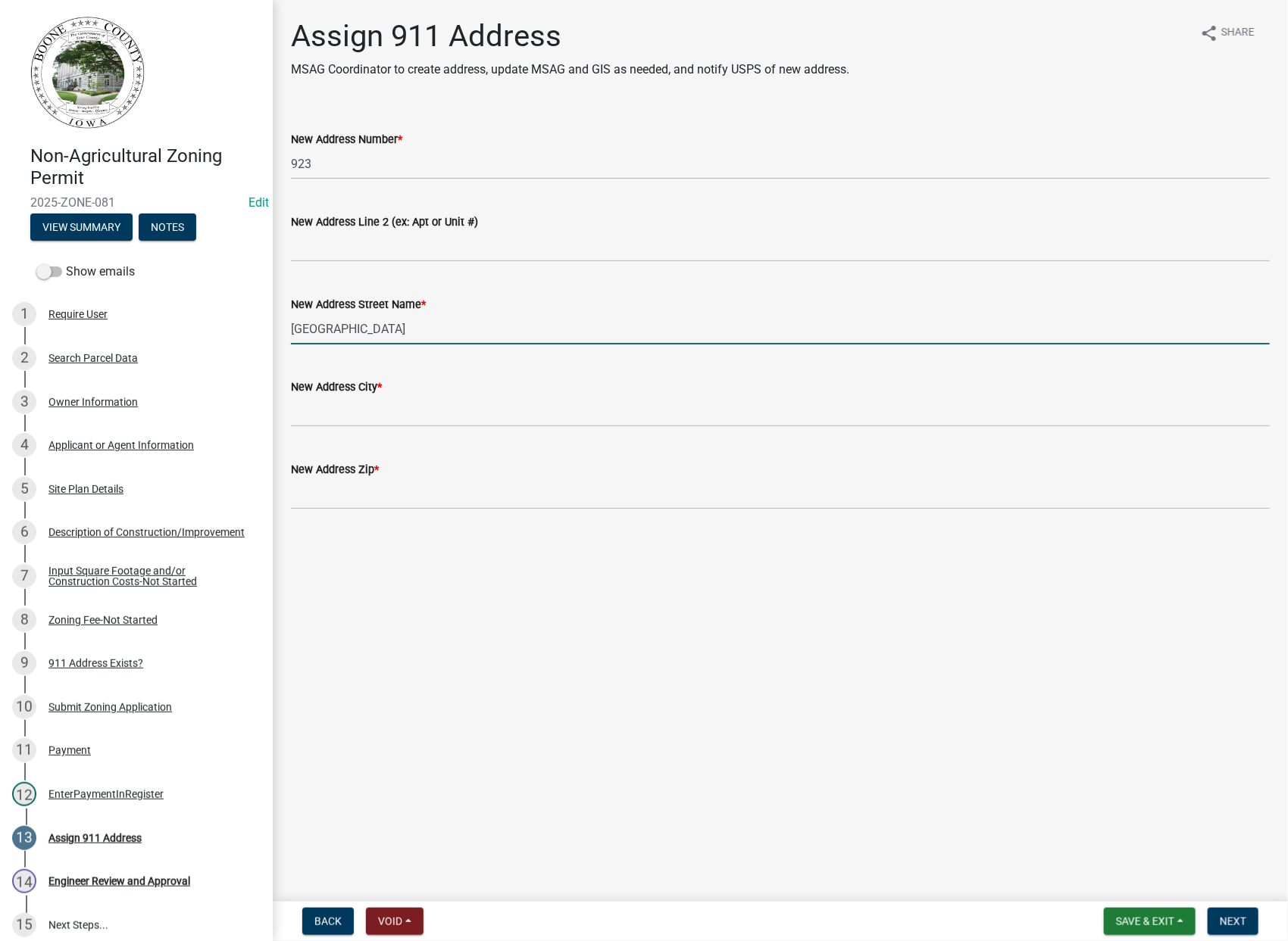
type input "[GEOGRAPHIC_DATA]"
click at [340, 422] on input "New Address City *" at bounding box center [780, 412] width 979 height 31
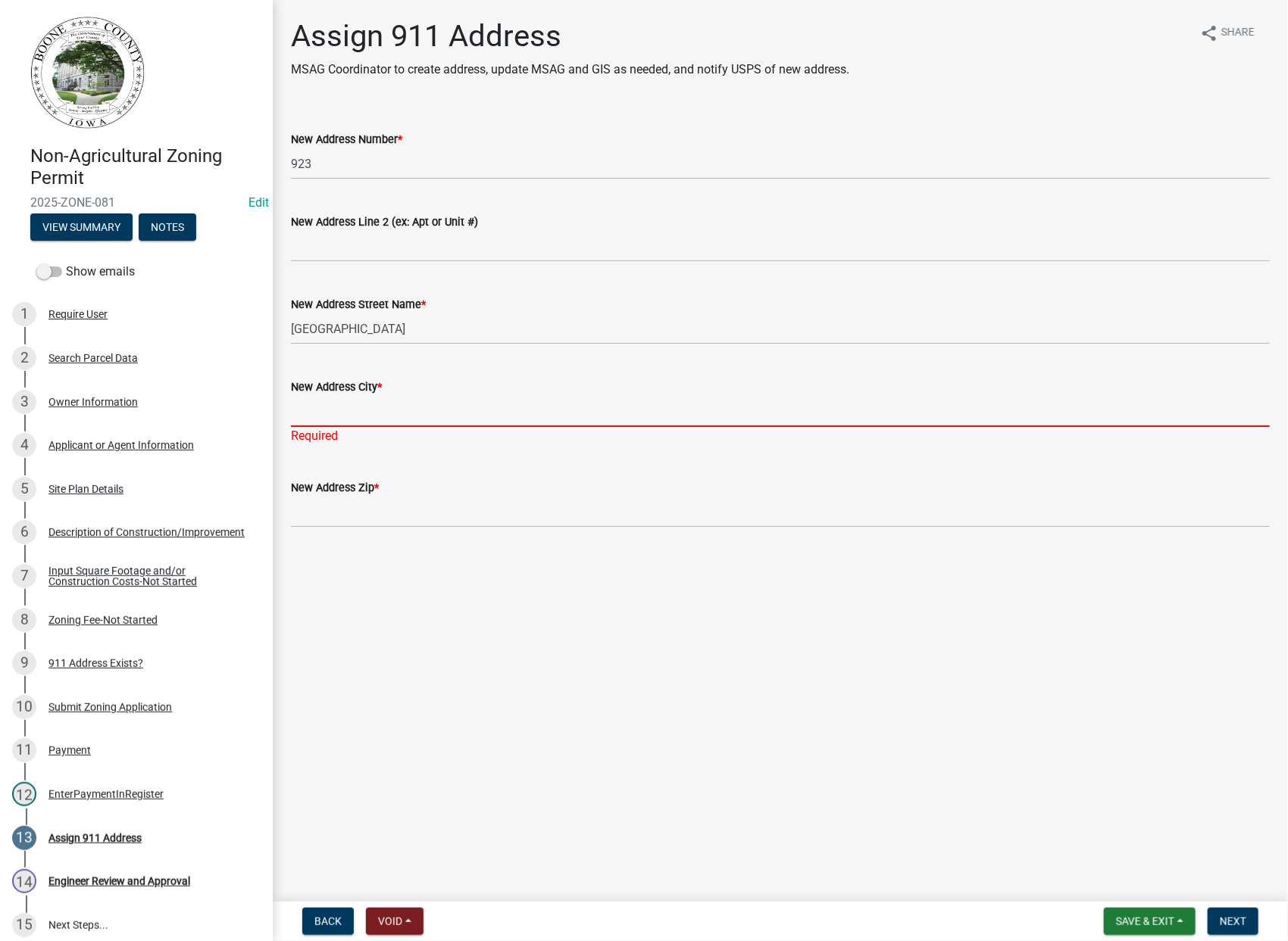
click at [374, 402] on input "New Address City *" at bounding box center [780, 412] width 979 height 31
type input "[PERSON_NAME]"
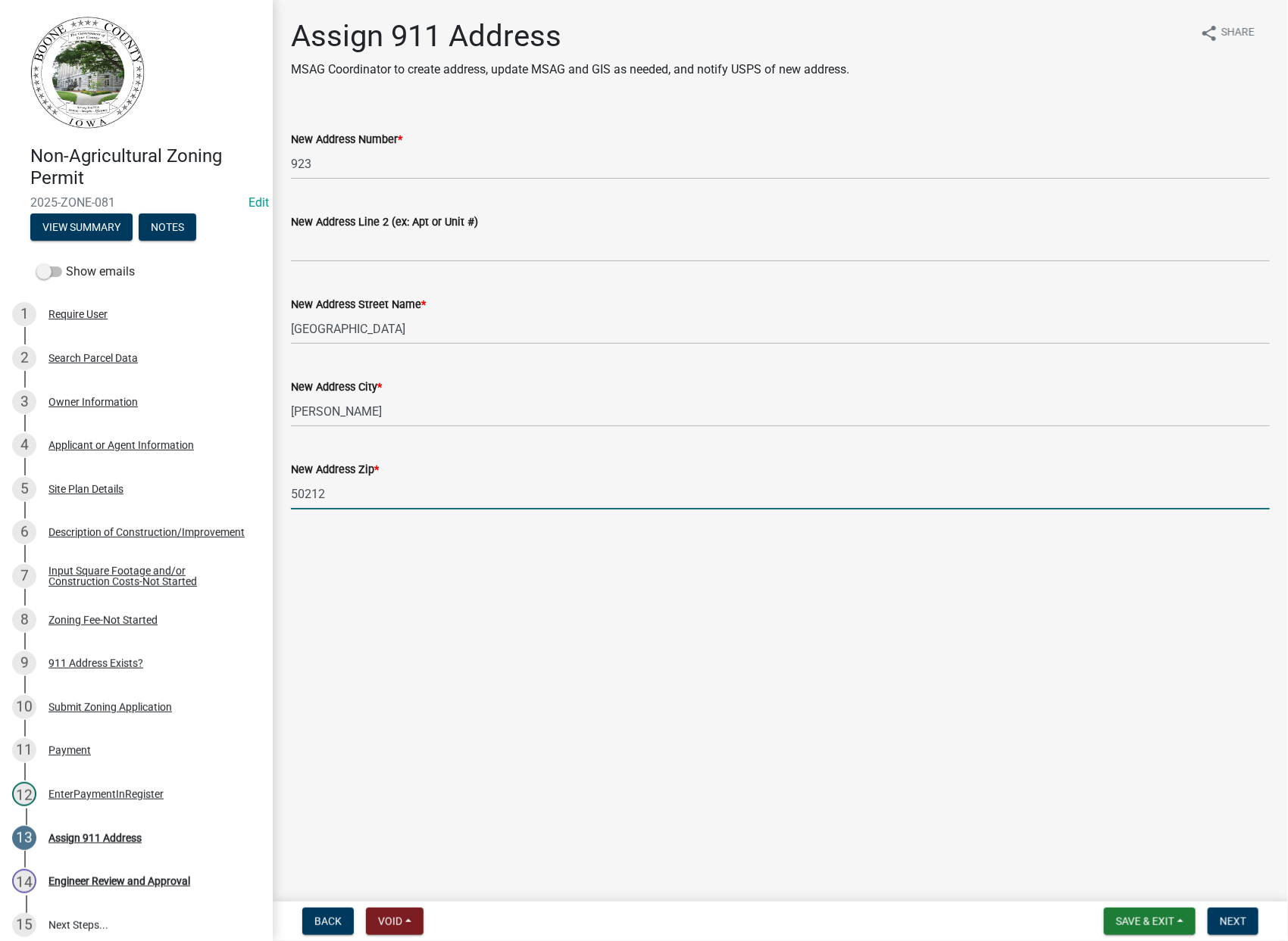
type input "50212"
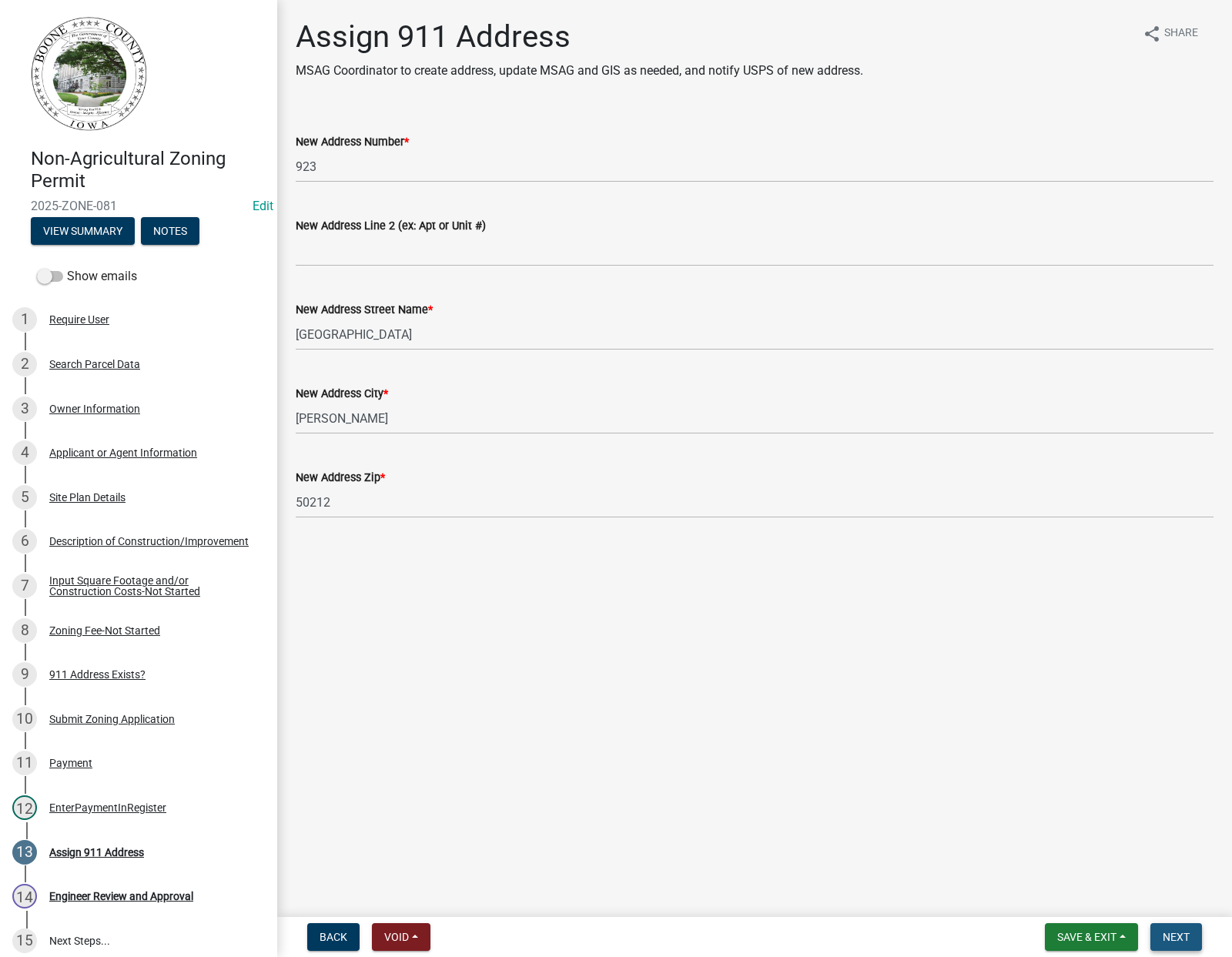
drag, startPoint x: 1177, startPoint y: 934, endPoint x: 1192, endPoint y: 936, distance: 15.1
click at [1178, 935] on span "Next" at bounding box center [1176, 937] width 27 height 12
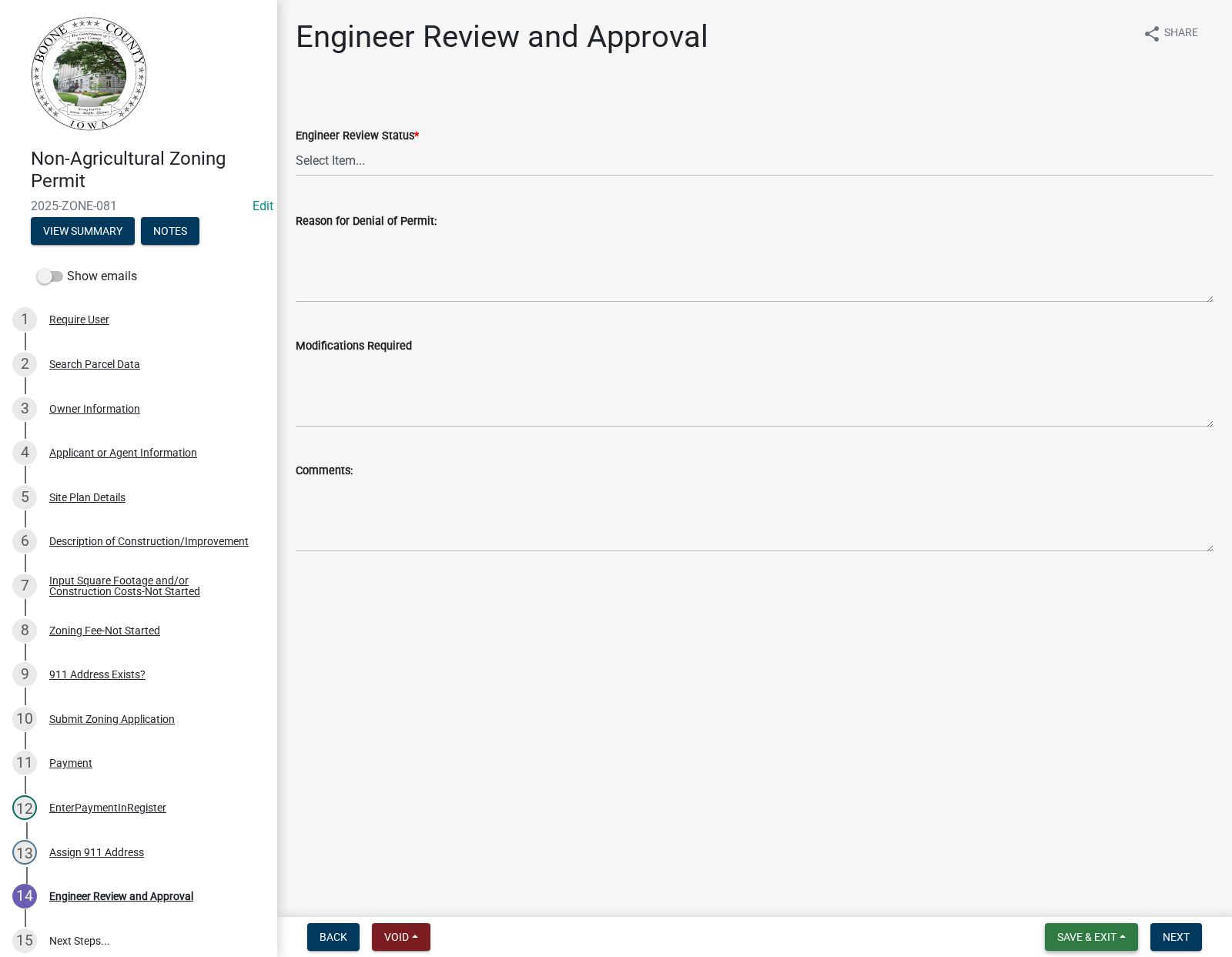
click at [1087, 931] on span "Save & Exit" at bounding box center [1087, 937] width 59 height 12
click at [1074, 895] on button "Save & Exit" at bounding box center [1076, 897] width 123 height 37
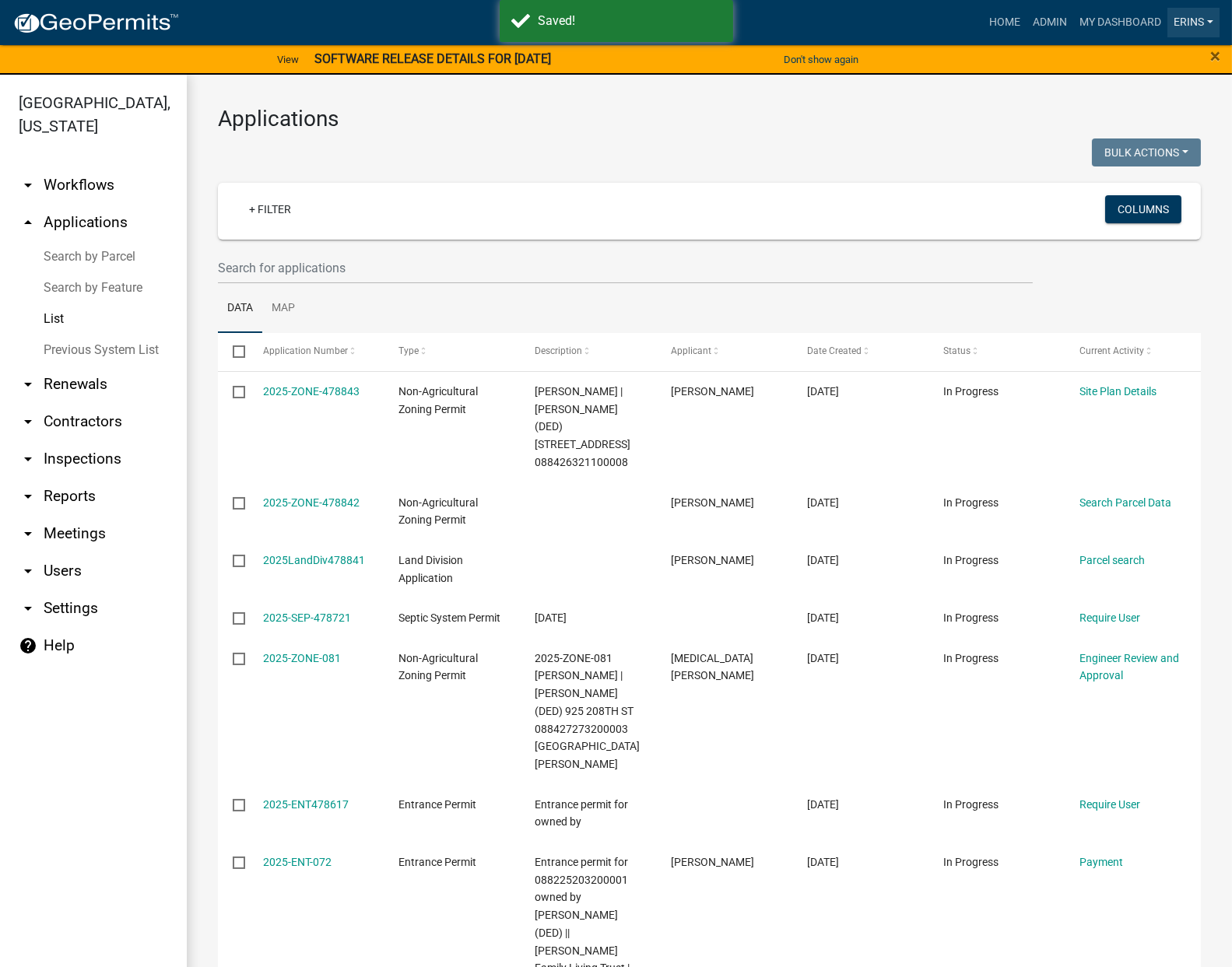
click at [1193, 22] on link "erins" at bounding box center [1193, 22] width 52 height 30
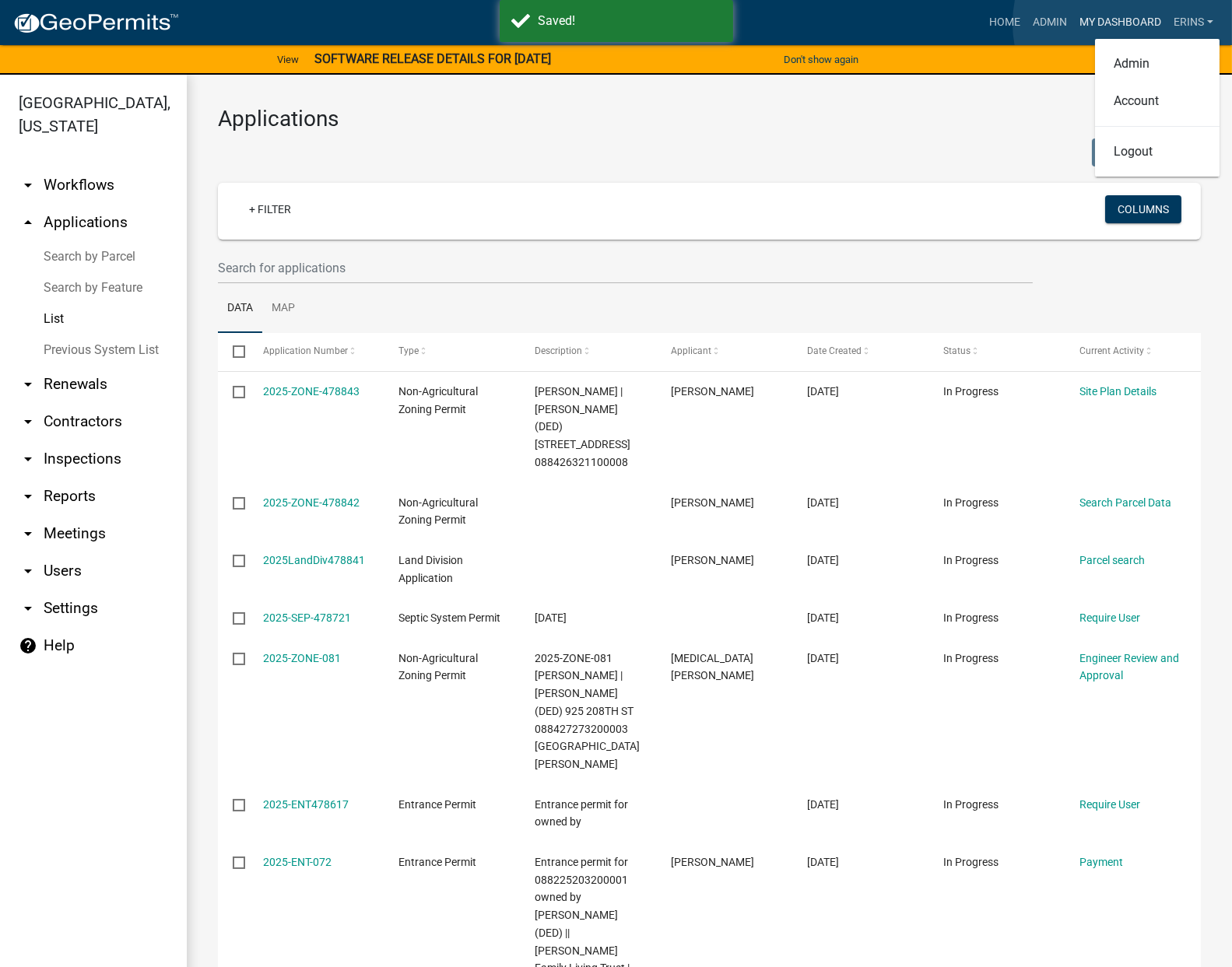
click at [1130, 23] on link "My Dashboard" at bounding box center [1120, 22] width 94 height 30
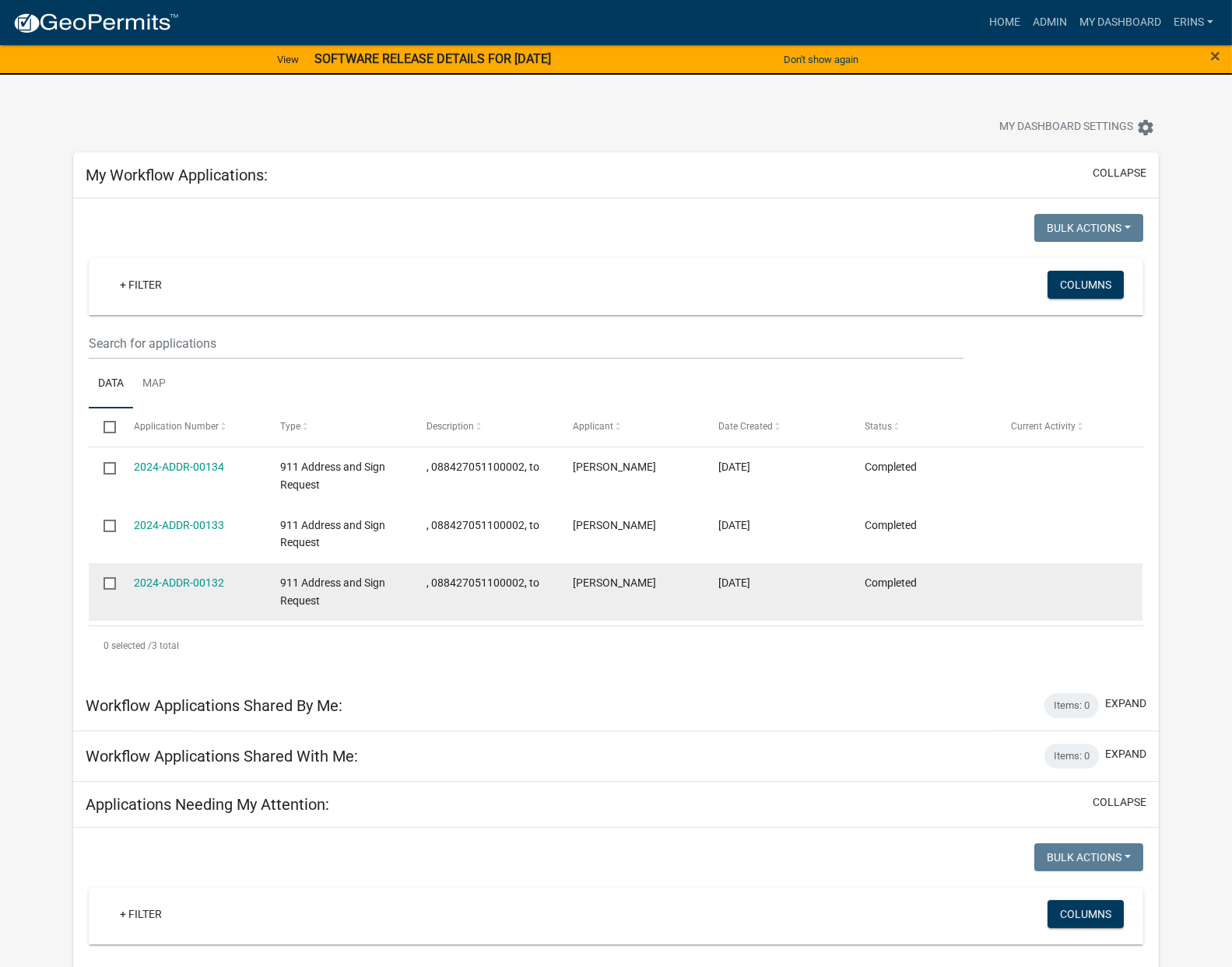
scroll to position [86, 0]
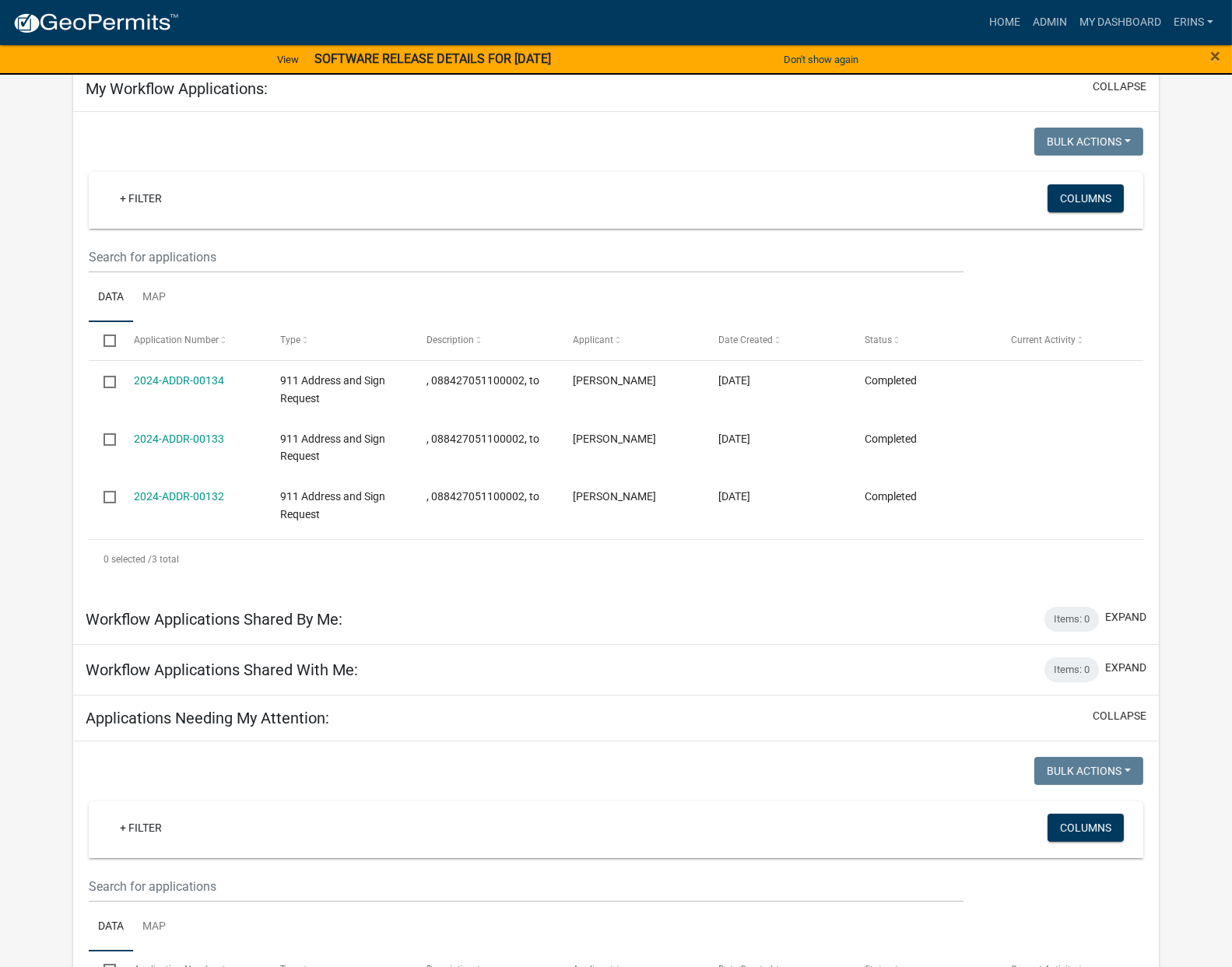
click at [1109, 703] on div "Applications Needing My Attention: collapse" at bounding box center [616, 718] width 1085 height 46
click at [1110, 717] on button "collapse" at bounding box center [1118, 716] width 53 height 16
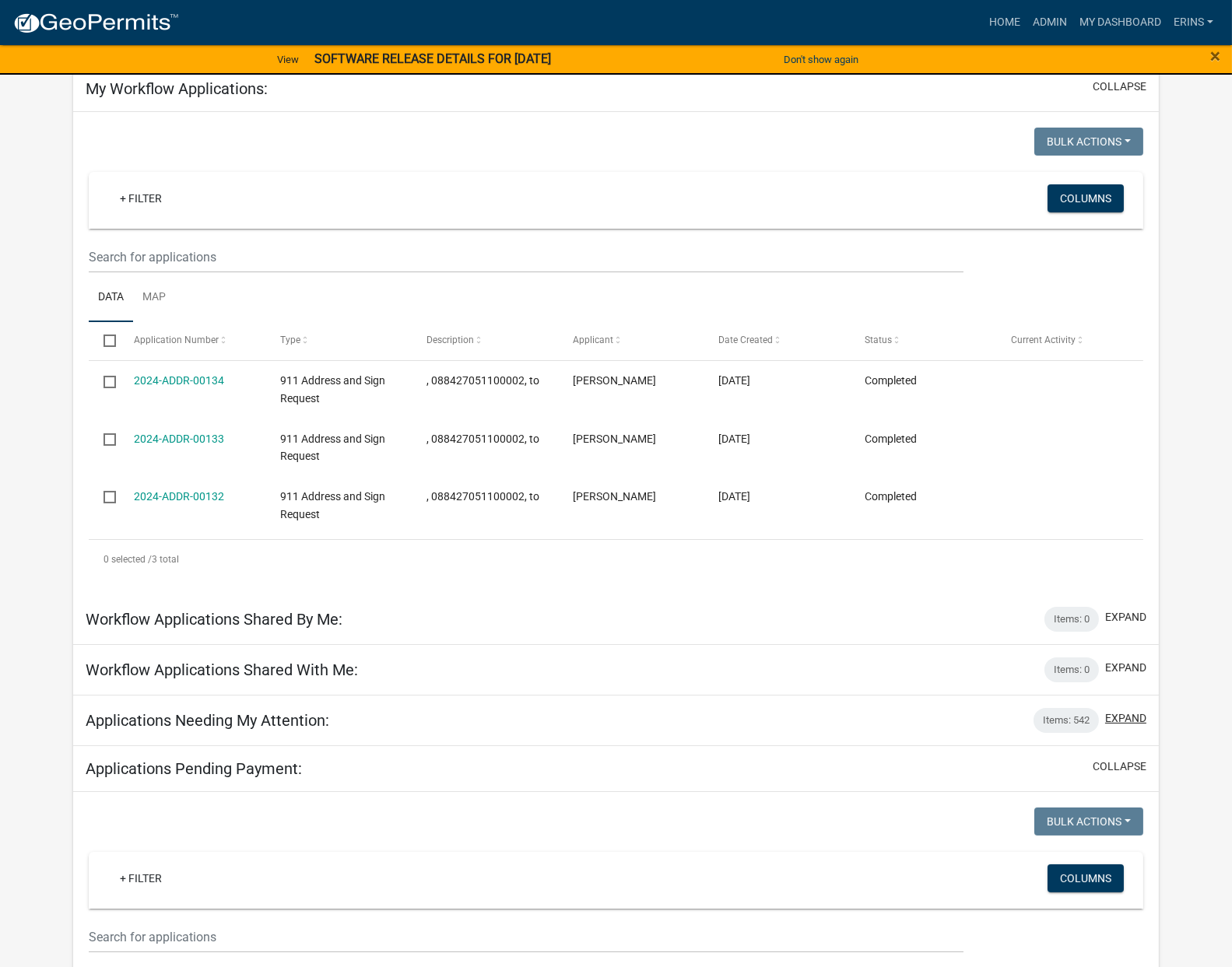
click at [1112, 715] on button "expand" at bounding box center [1126, 718] width 41 height 16
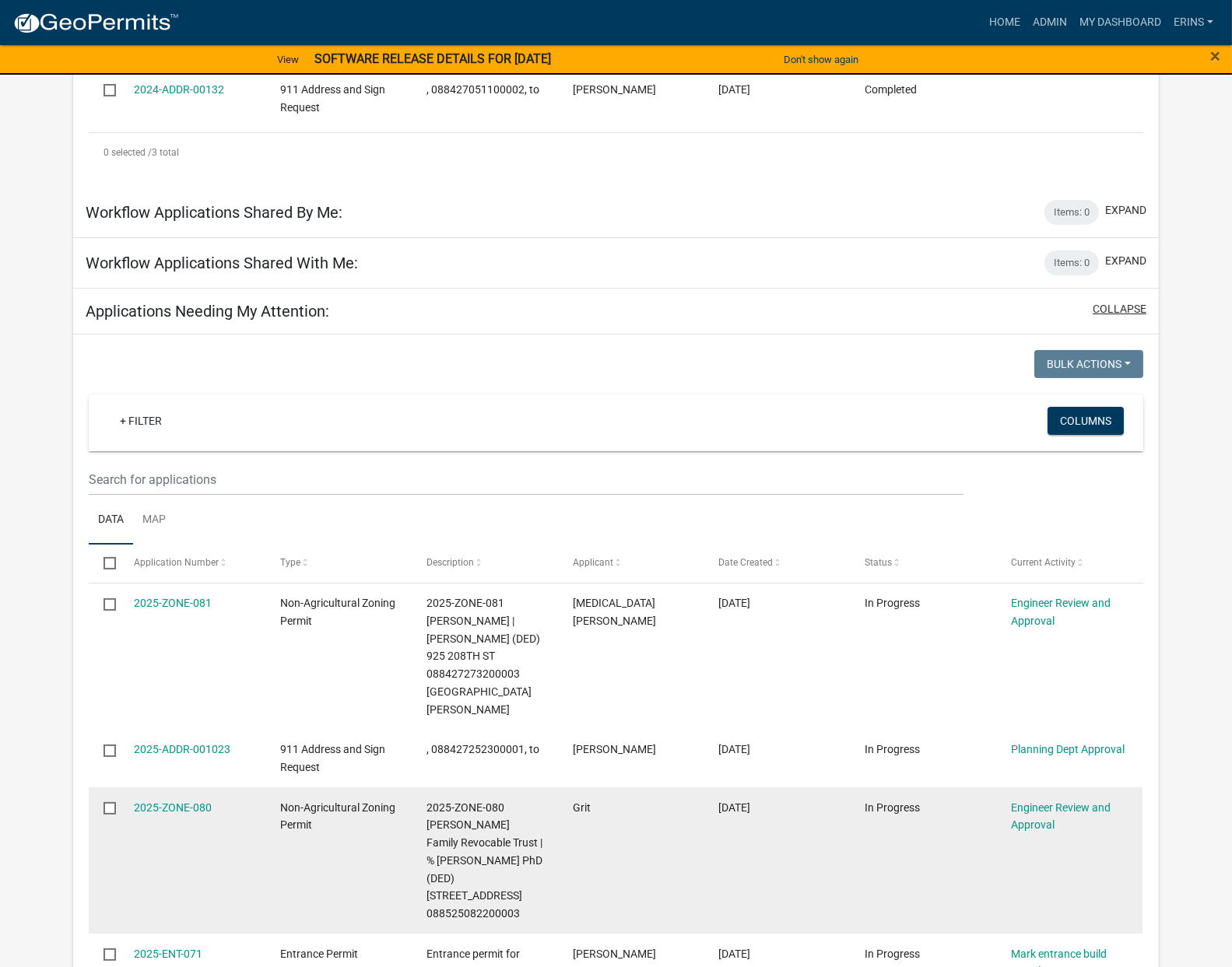
scroll to position [519, 0]
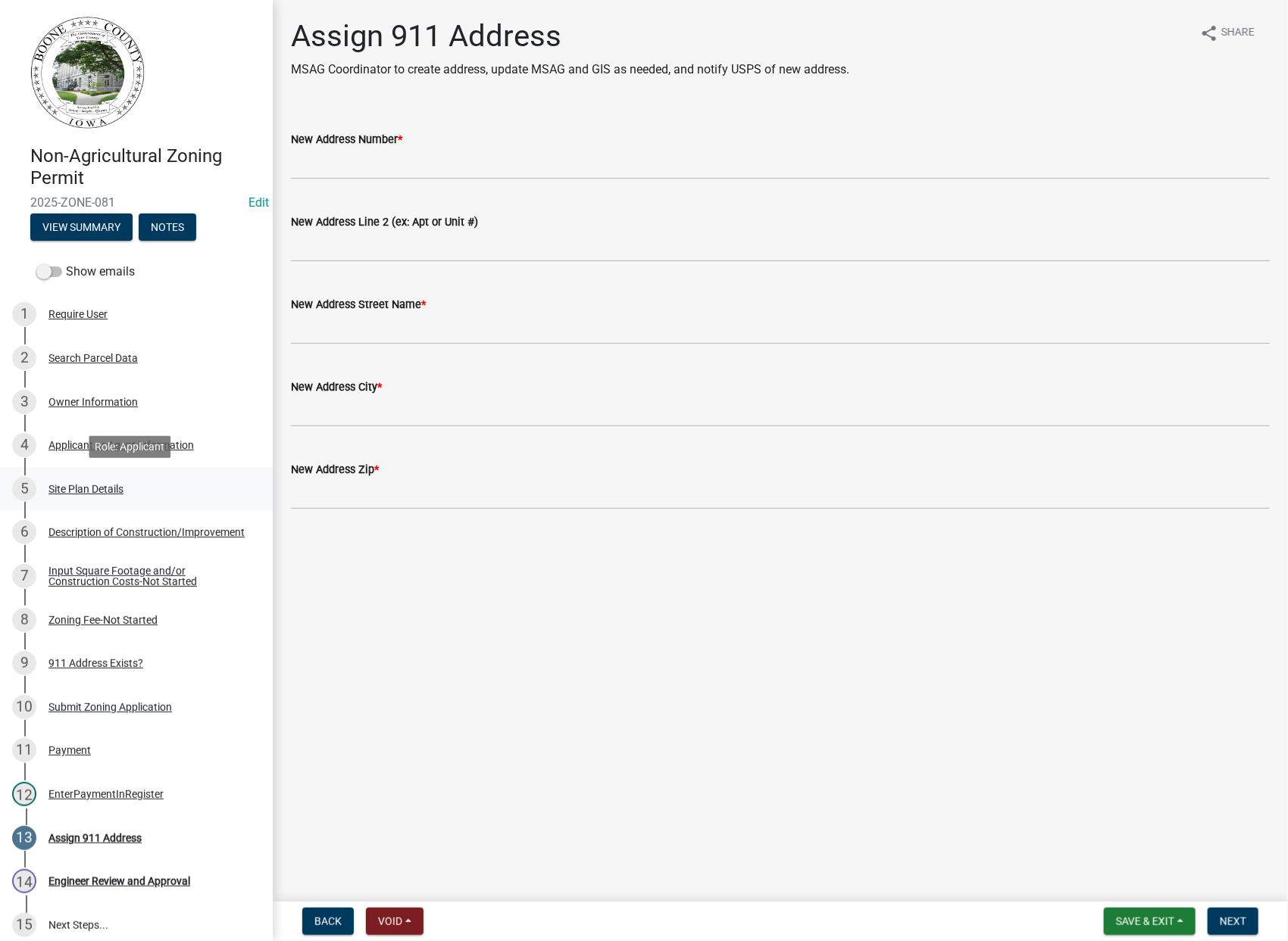
click at [88, 484] on div "Site Plan Details" at bounding box center [86, 489] width 75 height 11
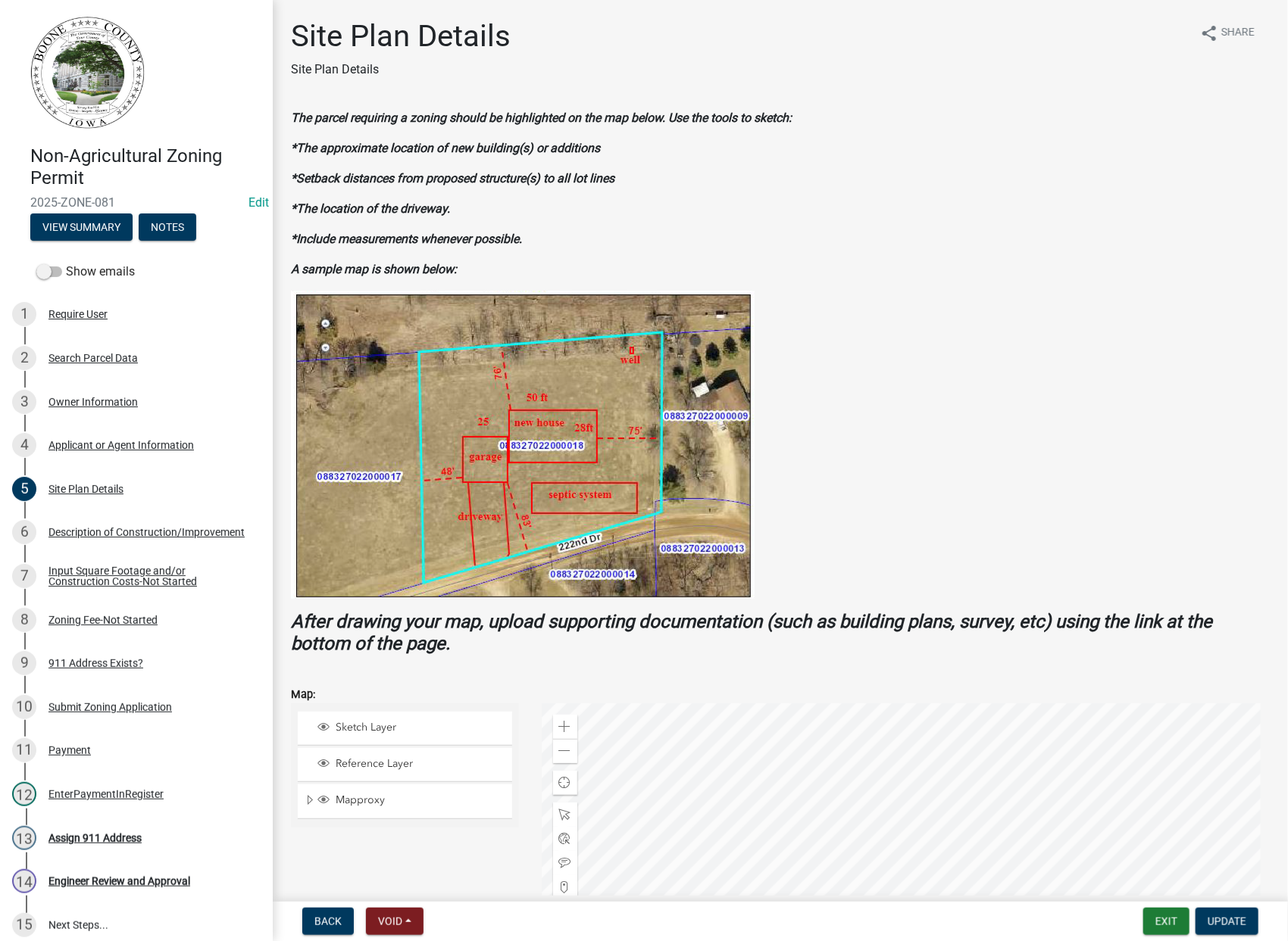
click at [867, 895] on div at bounding box center [906, 893] width 729 height 378
click at [981, 807] on div "Close" at bounding box center [982, 799] width 23 height 21
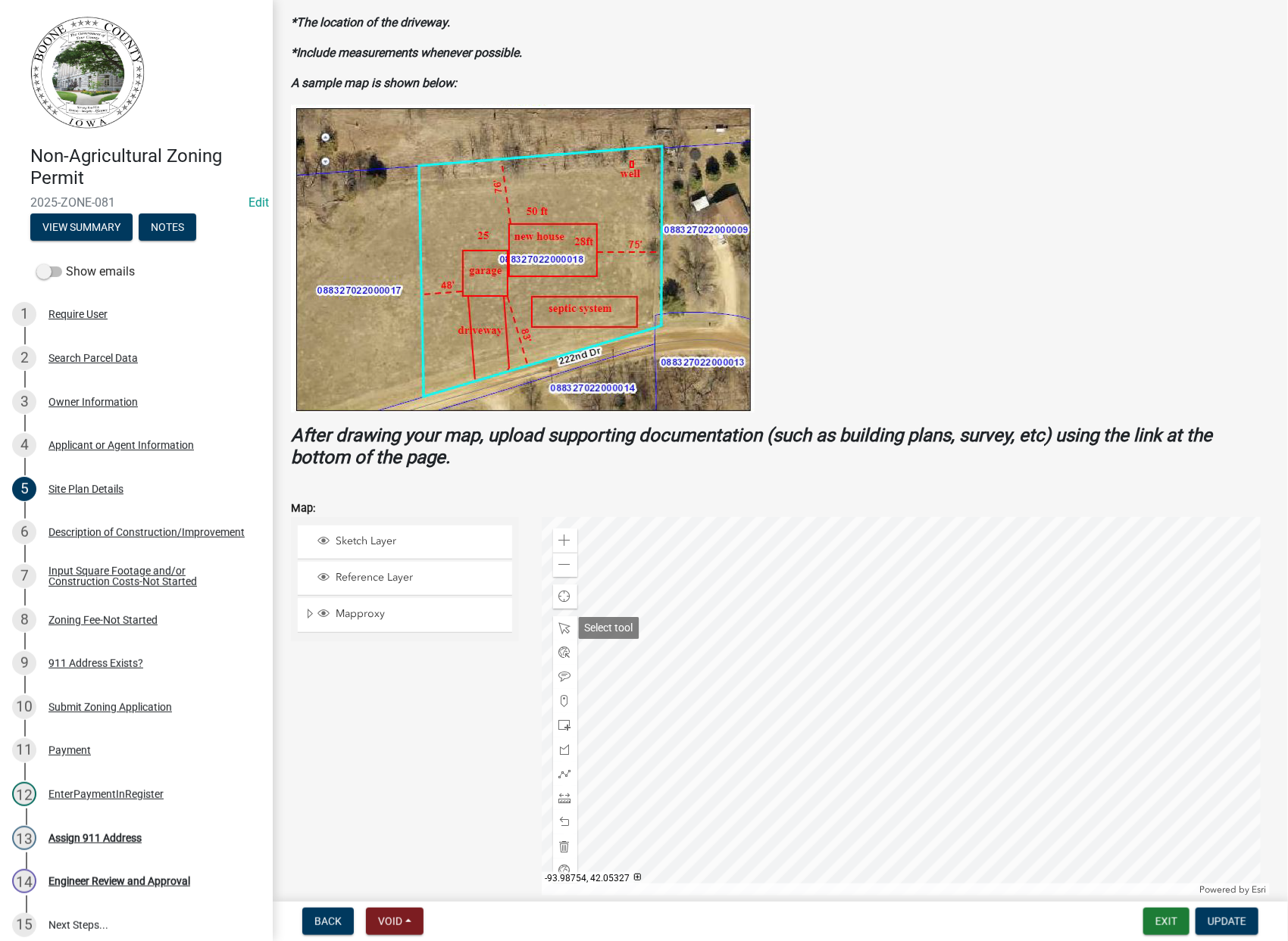
drag, startPoint x: 565, startPoint y: 626, endPoint x: 587, endPoint y: 638, distance: 25.1
click at [564, 626] on span at bounding box center [565, 628] width 12 height 12
click at [867, 703] on div at bounding box center [906, 706] width 729 height 378
click at [865, 704] on div at bounding box center [906, 706] width 729 height 378
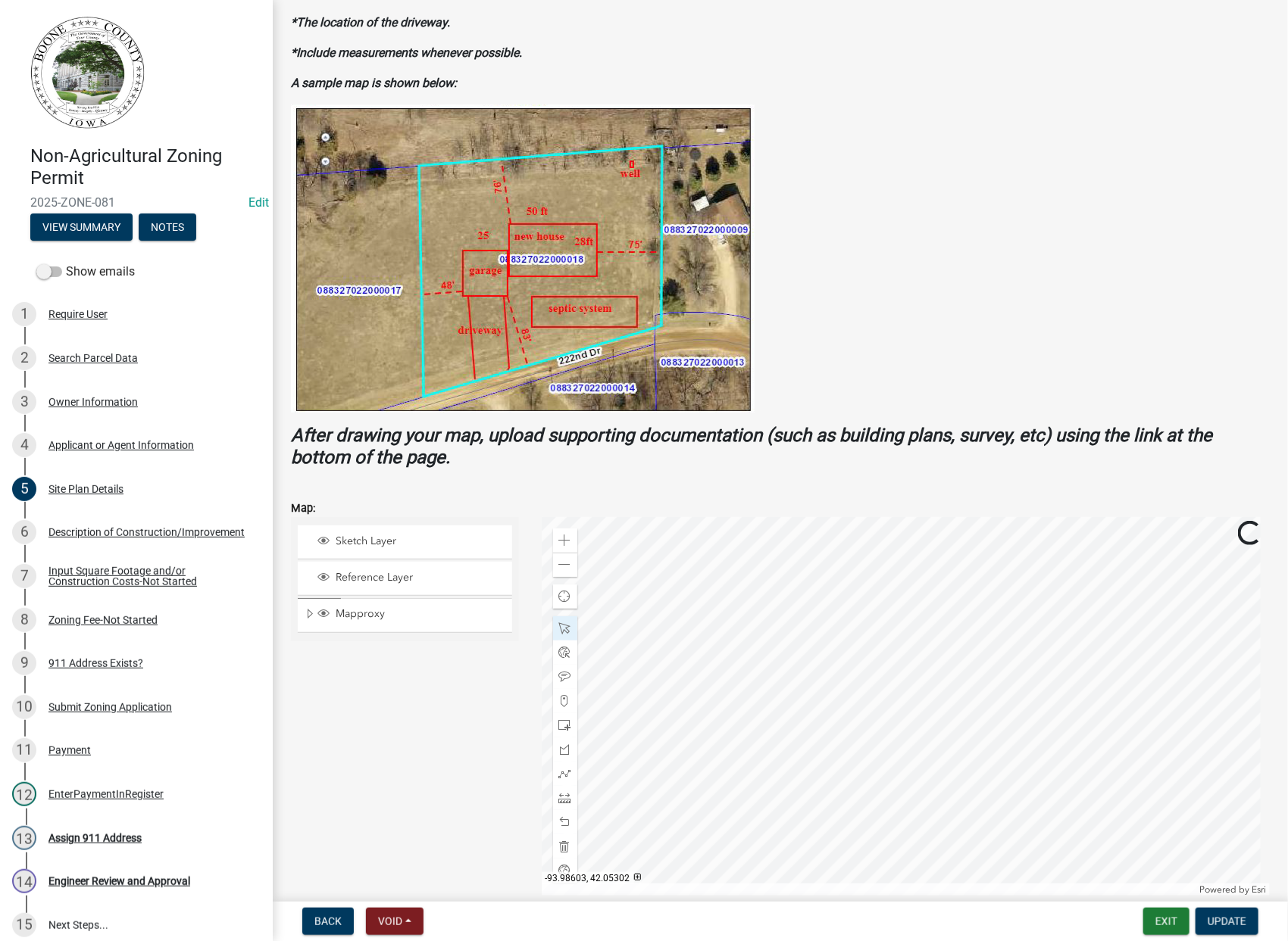
click at [863, 709] on div at bounding box center [906, 706] width 729 height 378
click at [860, 710] on div at bounding box center [906, 706] width 729 height 378
click at [972, 676] on div at bounding box center [906, 706] width 729 height 378
click at [1081, 636] on span "Open" at bounding box center [1078, 641] width 12 height 12
click at [1082, 578] on span "Close" at bounding box center [1086, 578] width 12 height 12
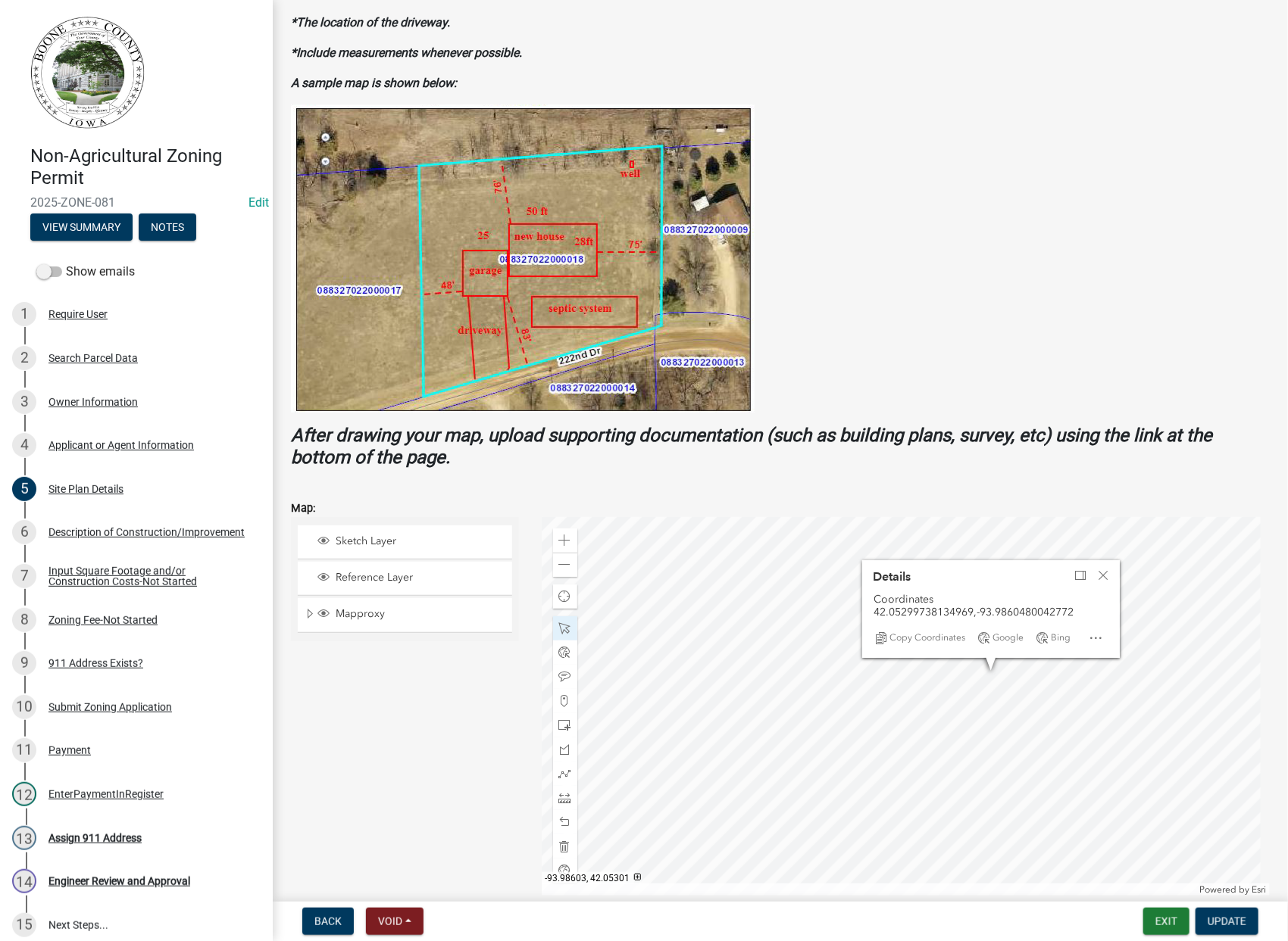
click at [988, 669] on div at bounding box center [906, 706] width 729 height 378
click at [1099, 571] on span "Close" at bounding box center [1102, 575] width 12 height 12
click at [563, 627] on span at bounding box center [565, 628] width 12 height 12
click at [982, 672] on div at bounding box center [906, 706] width 729 height 378
click at [880, 670] on div at bounding box center [906, 706] width 729 height 378
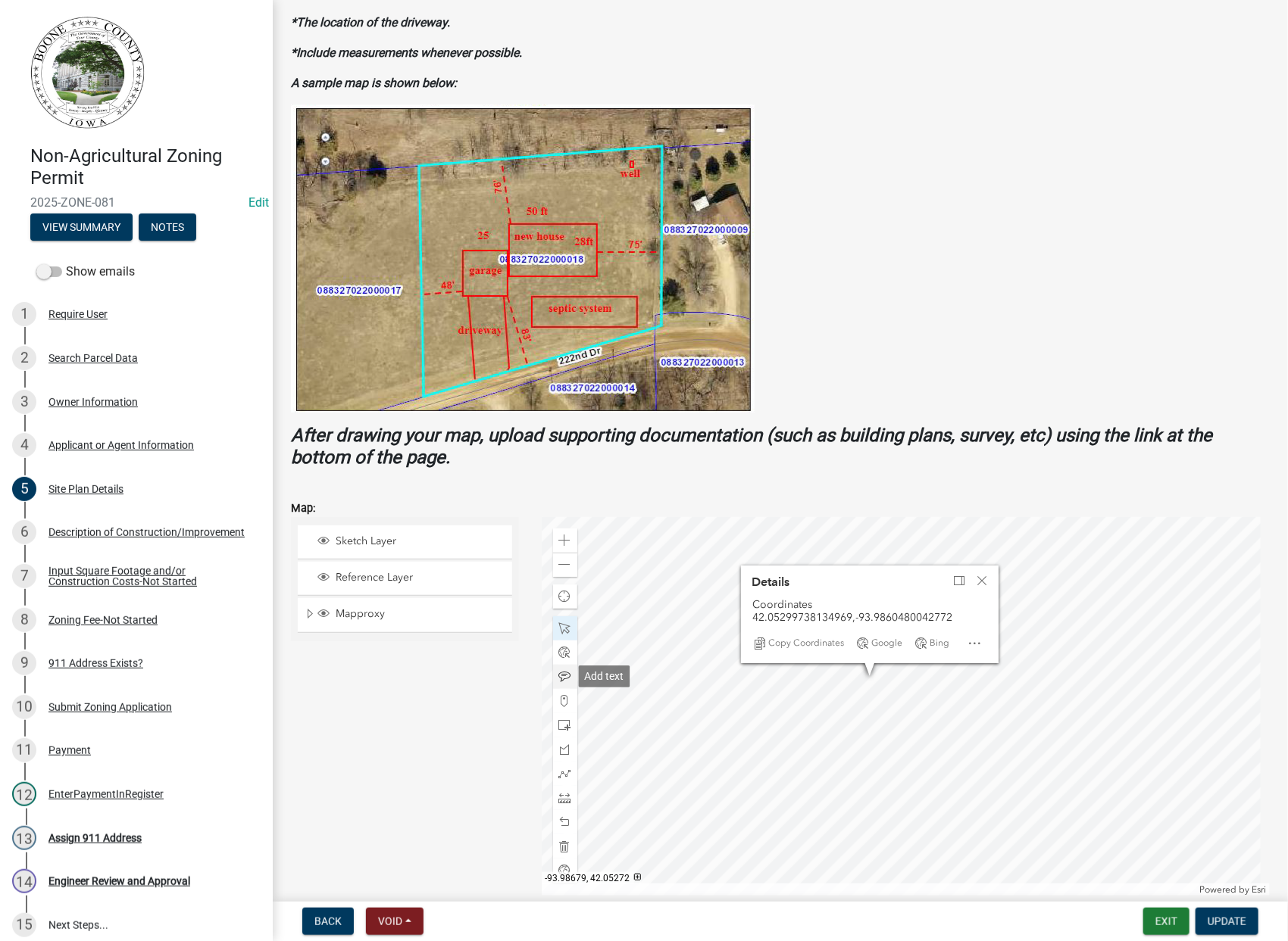
click at [560, 675] on span at bounding box center [565, 676] width 12 height 12
click at [1036, 596] on div at bounding box center [906, 706] width 729 height 378
click at [1092, 541] on div at bounding box center [906, 706] width 729 height 378
click at [969, 644] on span "Open" at bounding box center [974, 643] width 12 height 12
click at [983, 578] on span "Close" at bounding box center [981, 580] width 12 height 12
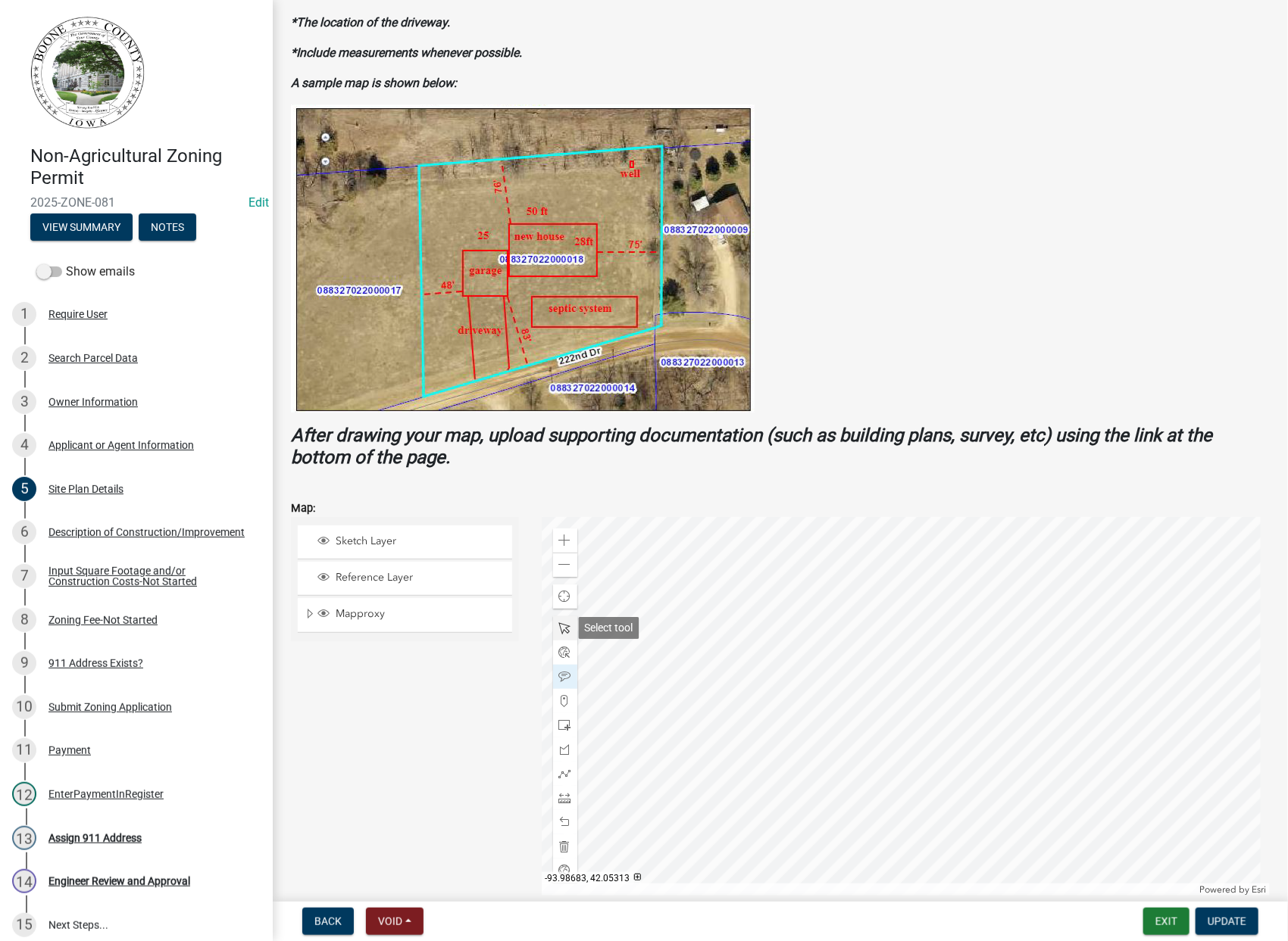
drag, startPoint x: 558, startPoint y: 628, endPoint x: 565, endPoint y: 636, distance: 10.6
click at [559, 627] on span at bounding box center [565, 628] width 12 height 12
click at [870, 666] on div at bounding box center [906, 706] width 729 height 378
click at [869, 673] on div at bounding box center [906, 706] width 729 height 378
click at [873, 677] on div at bounding box center [906, 706] width 729 height 378
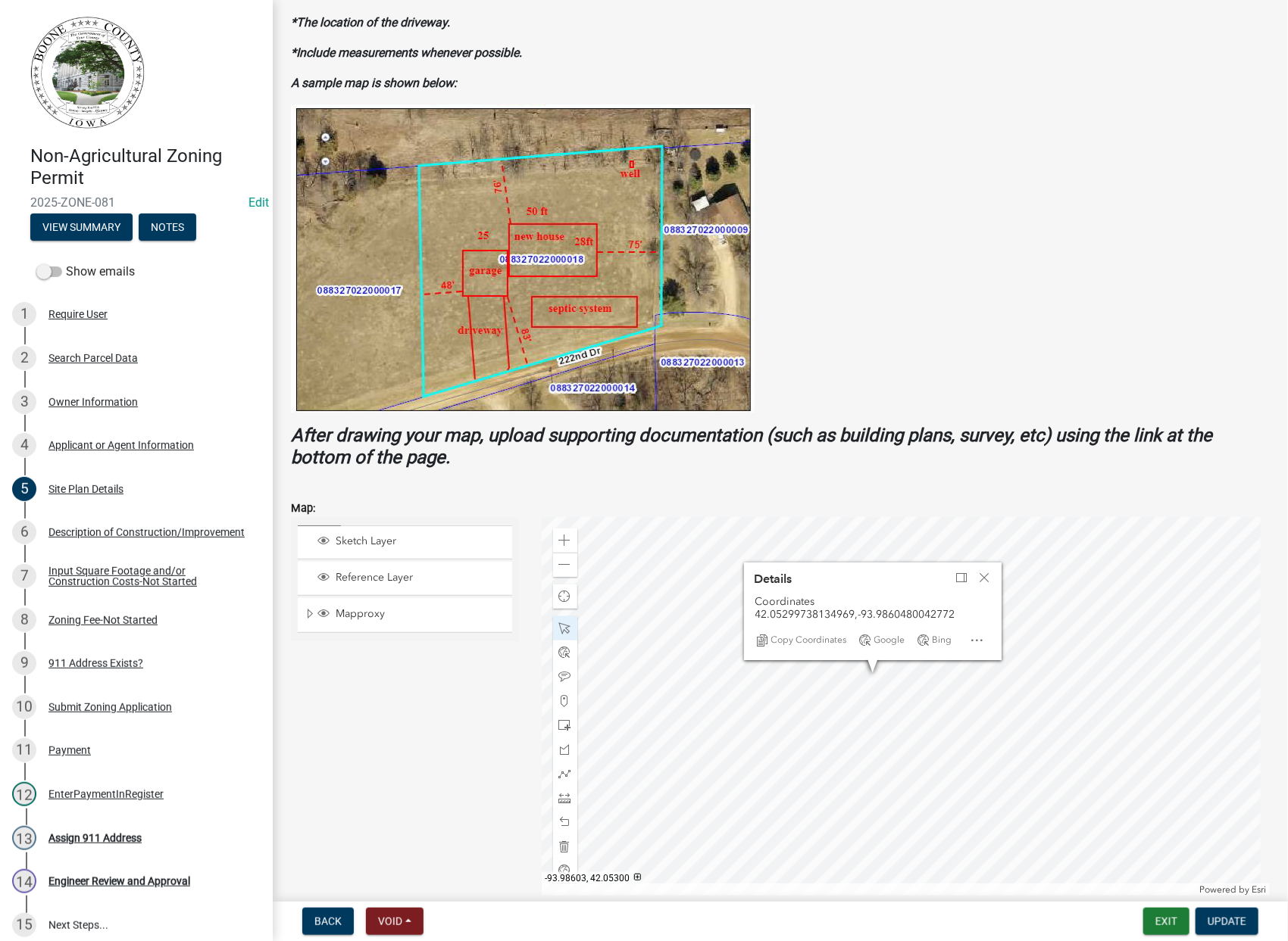
click at [873, 677] on div at bounding box center [906, 706] width 729 height 378
click at [969, 638] on span "Open" at bounding box center [973, 636] width 12 height 12
click at [981, 574] on span "Close" at bounding box center [981, 573] width 12 height 12
click at [866, 674] on div at bounding box center [906, 706] width 729 height 378
click at [976, 577] on span "Close" at bounding box center [981, 579] width 12 height 12
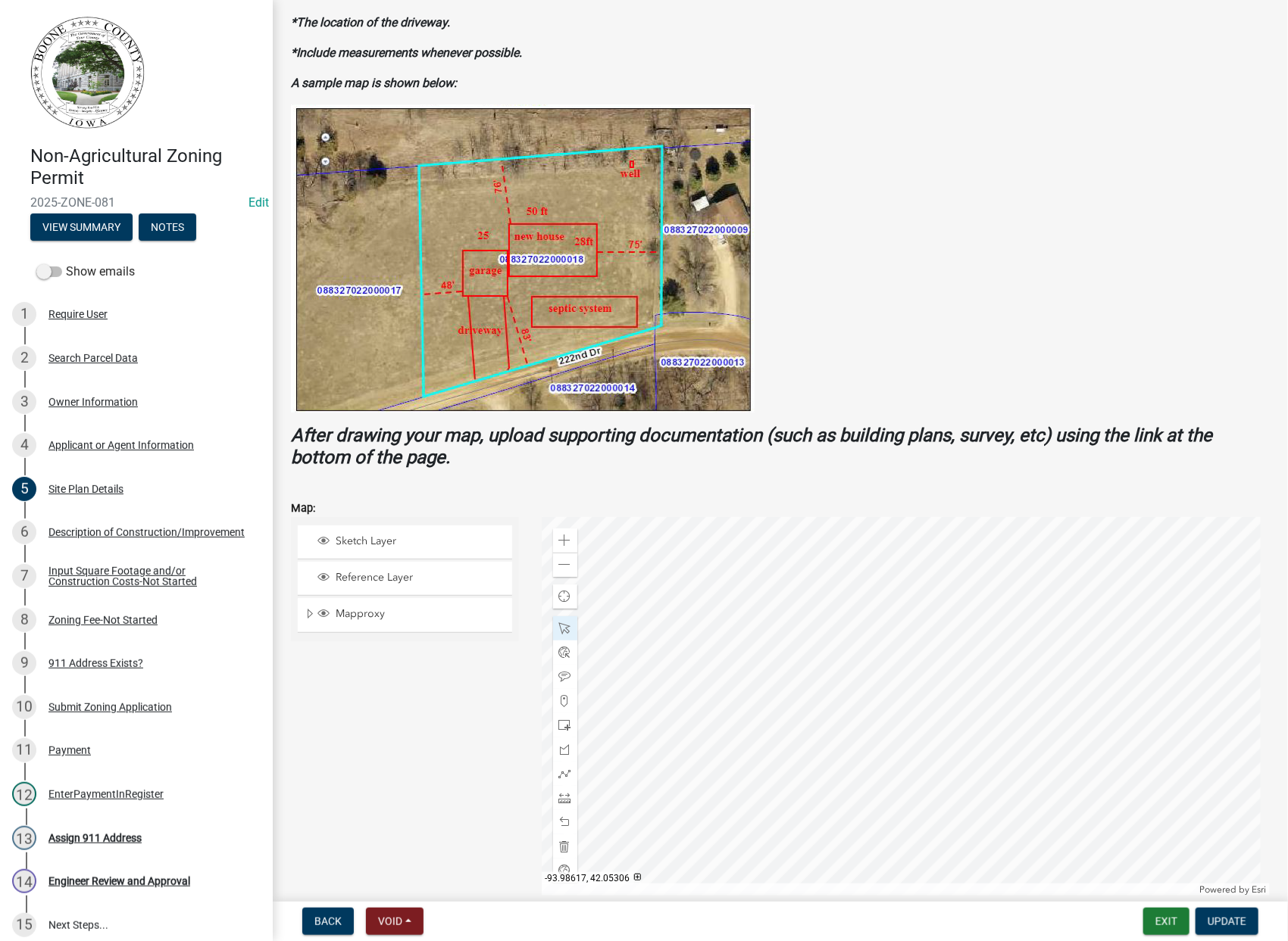
click at [771, 615] on div at bounding box center [906, 706] width 729 height 378
click at [763, 616] on div at bounding box center [906, 706] width 729 height 378
click at [570, 647] on div at bounding box center [565, 653] width 25 height 25
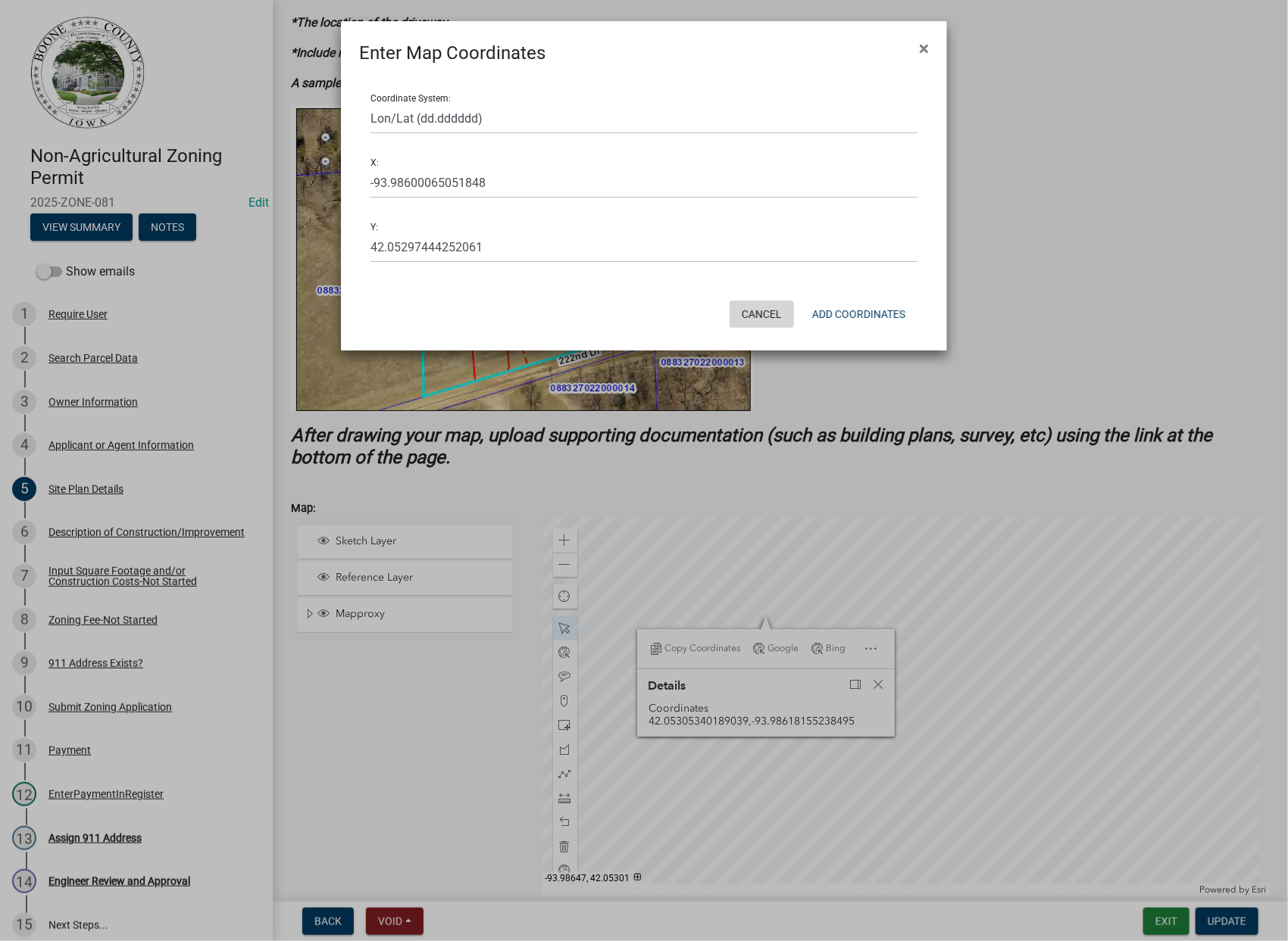
click at [755, 319] on button "Cancel" at bounding box center [761, 315] width 65 height 27
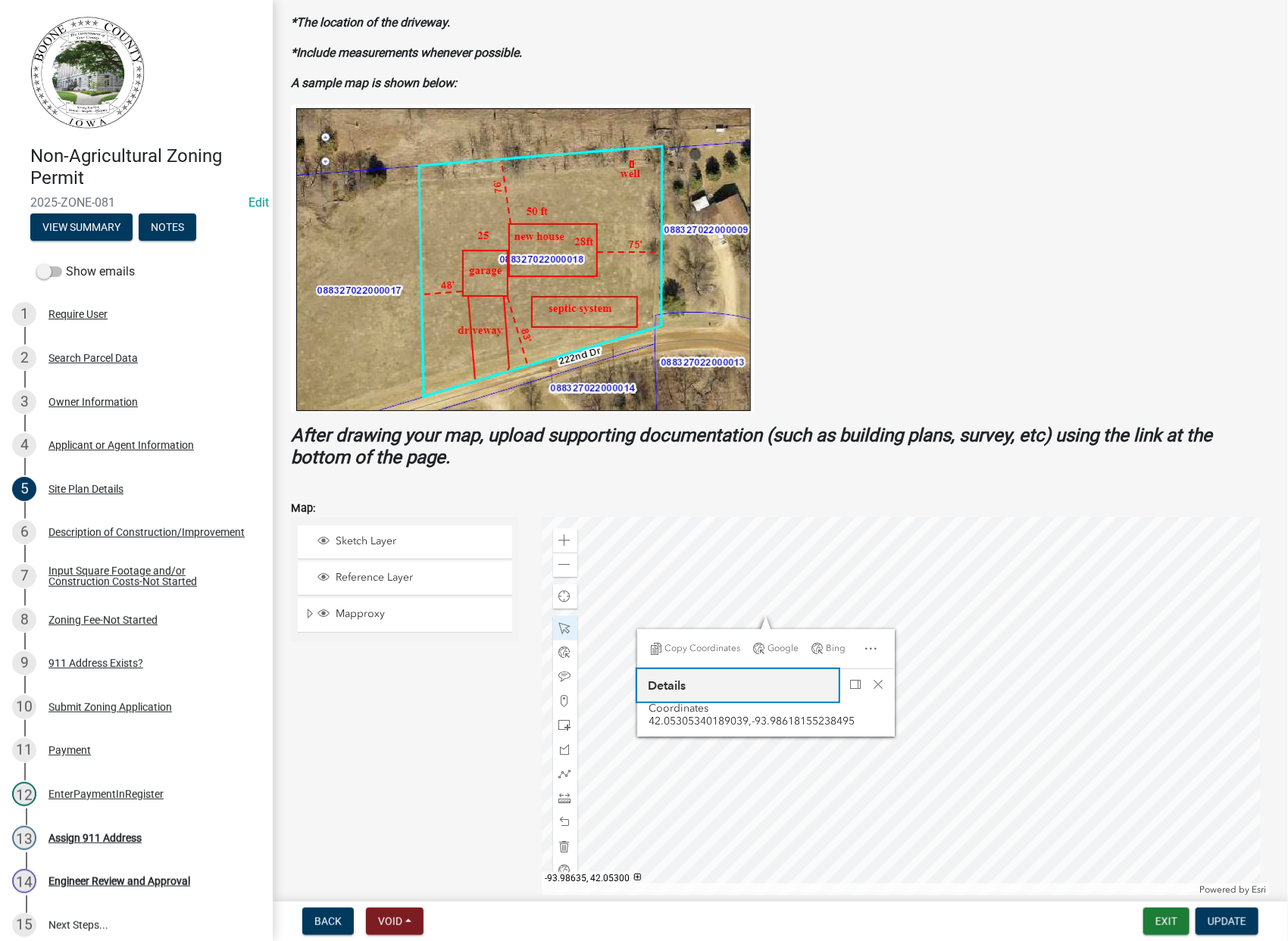
click at [672, 685] on h2 "Details" at bounding box center [666, 686] width 48 height 24
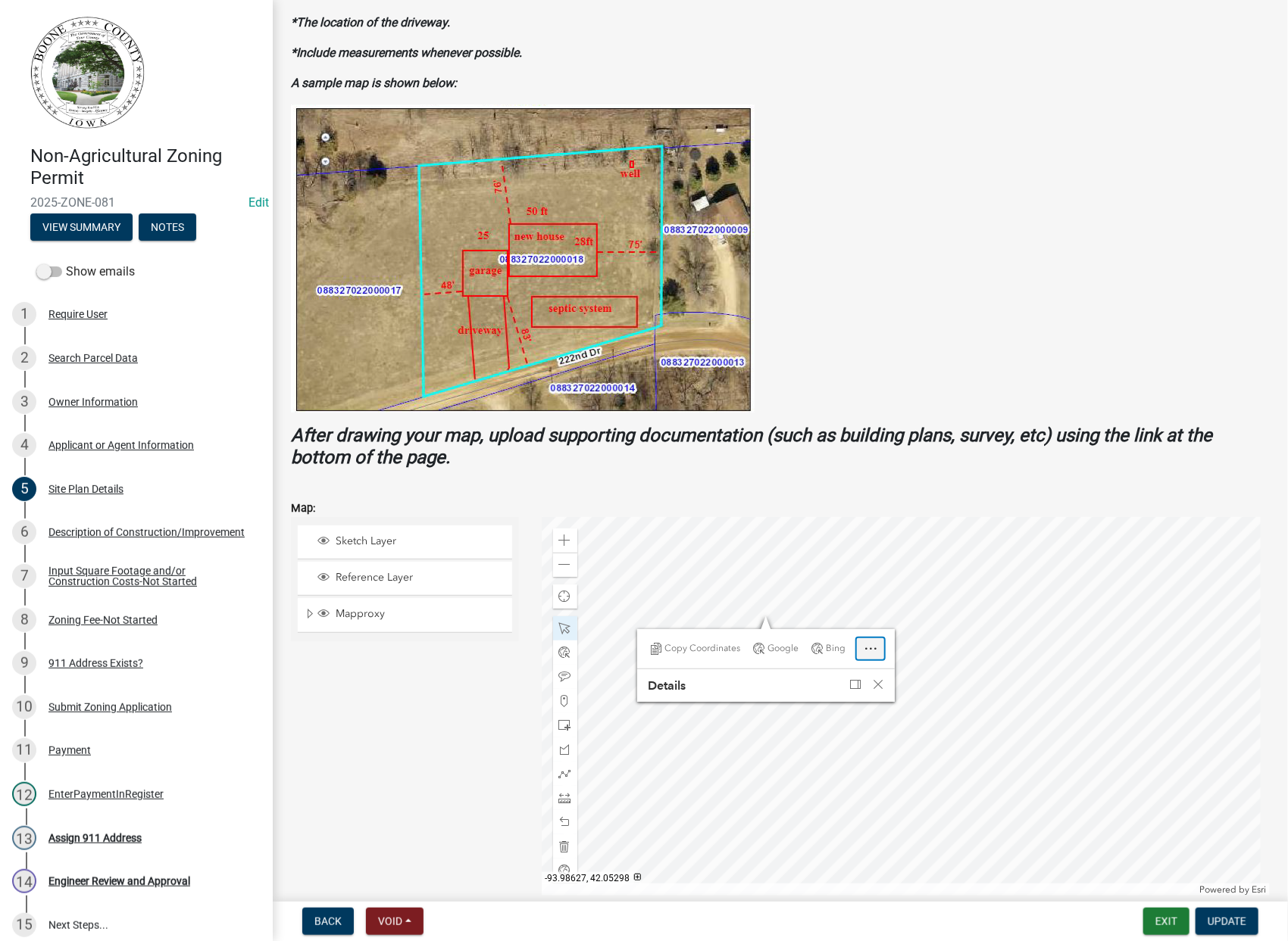
click at [864, 645] on span "Open" at bounding box center [870, 648] width 12 height 12
click at [863, 680] on span "Zoom to" at bounding box center [861, 677] width 35 height 12
click at [908, 700] on div at bounding box center [906, 706] width 729 height 378
click at [896, 696] on div at bounding box center [906, 706] width 729 height 378
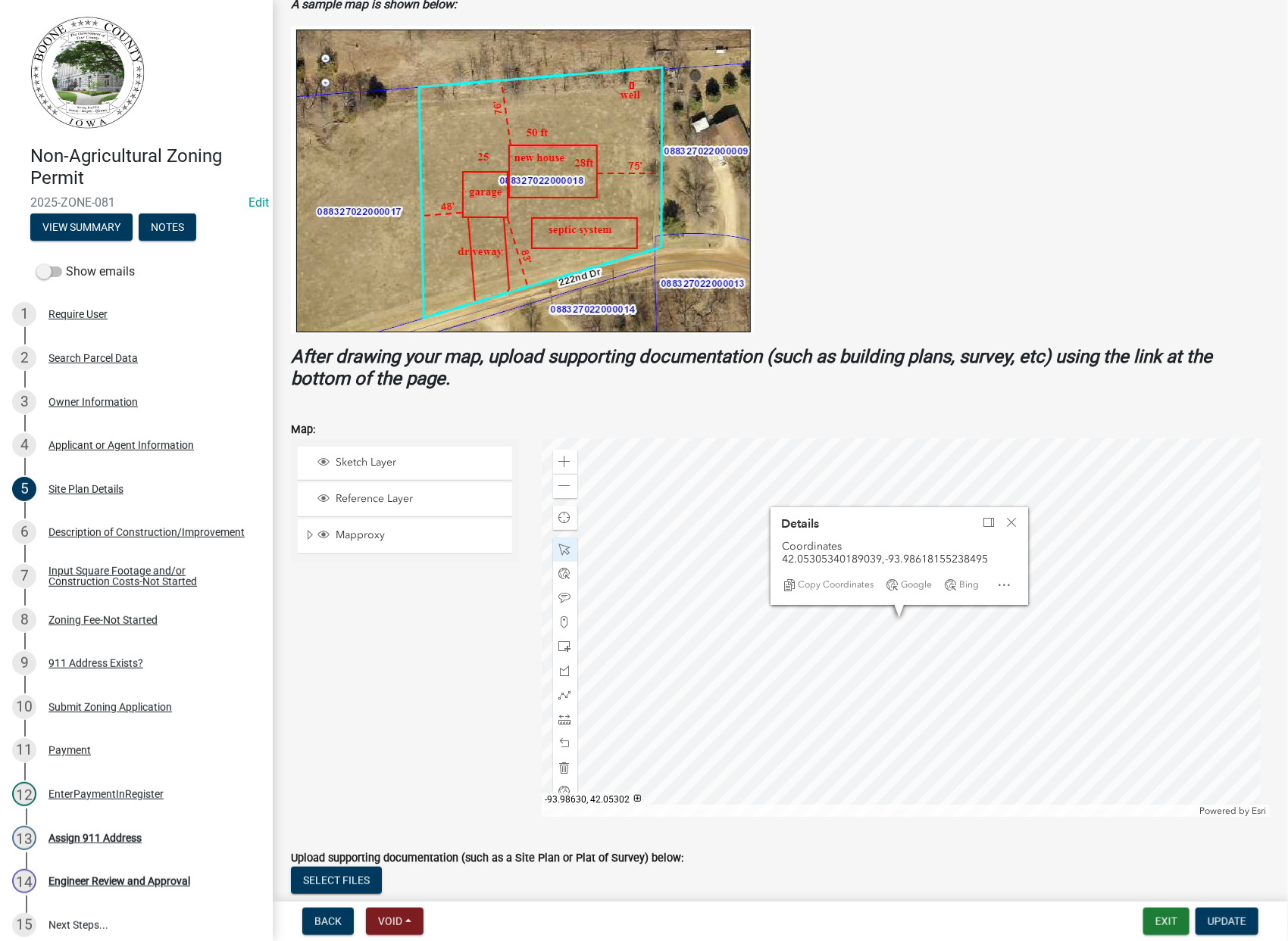
scroll to position [355, 0]
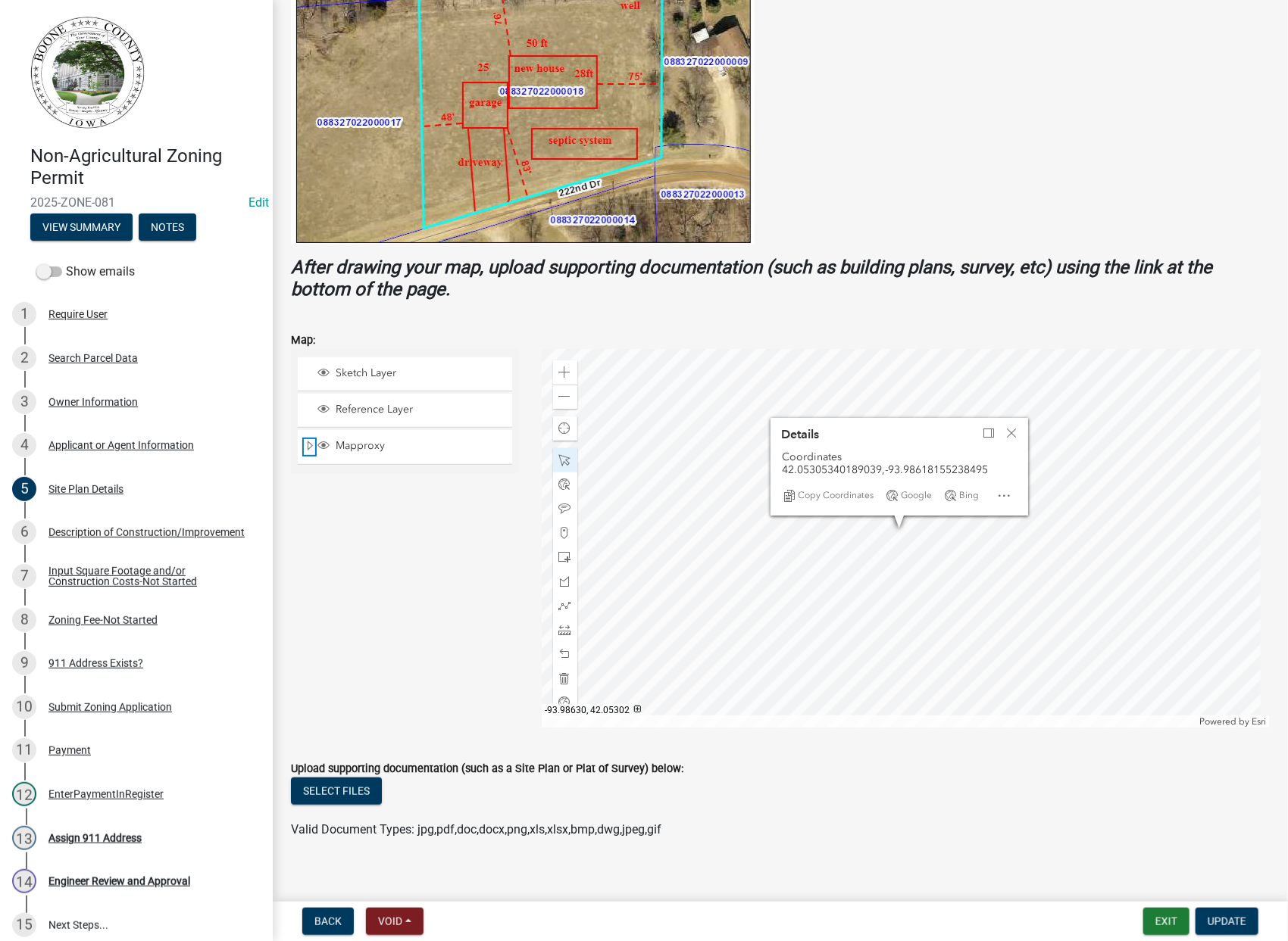
click at [312, 446] on span "Expand" at bounding box center [309, 446] width 12 height 15
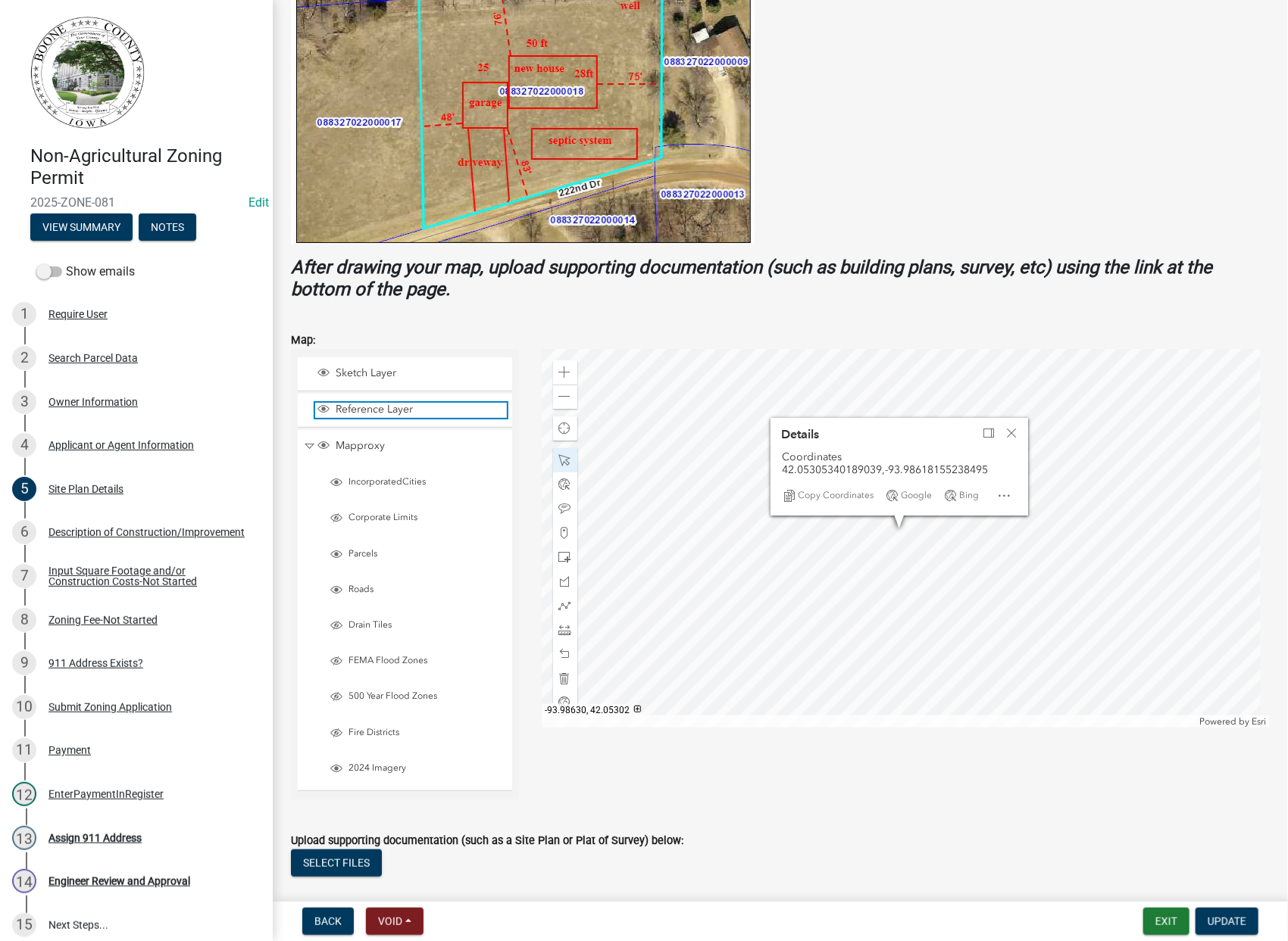
click at [325, 405] on span "Layer List" at bounding box center [323, 408] width 12 height 12
click at [324, 407] on span "Layer List" at bounding box center [323, 408] width 12 height 12
click at [963, 465] on div "Coordinates 42.05305340189039,-93.98618155238495" at bounding box center [900, 464] width 235 height 25
click at [346, 380] on div "Sketch Layer" at bounding box center [411, 374] width 192 height 15
click at [347, 377] on span "Sketch Layer" at bounding box center [419, 373] width 175 height 14
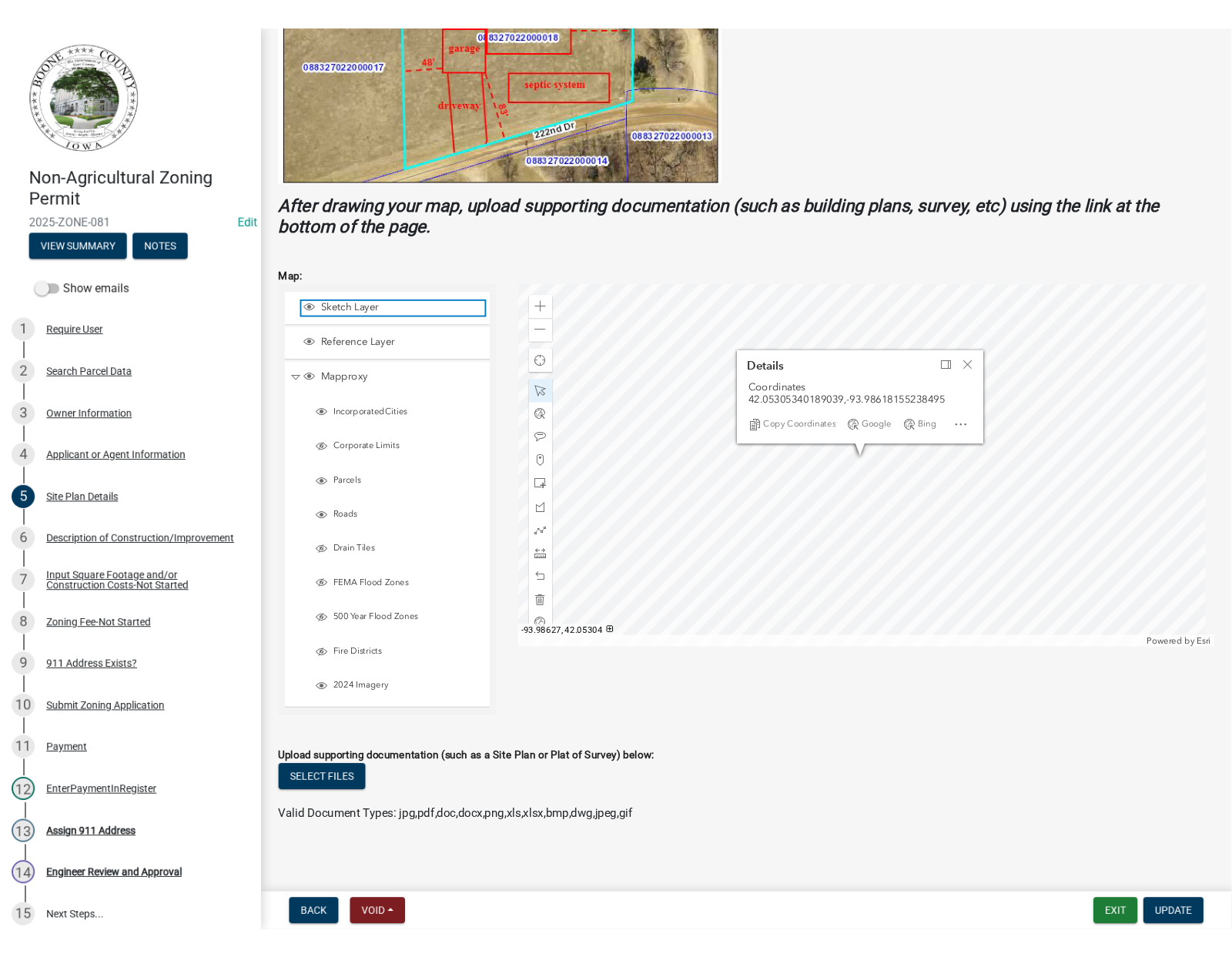
scroll to position [447, 0]
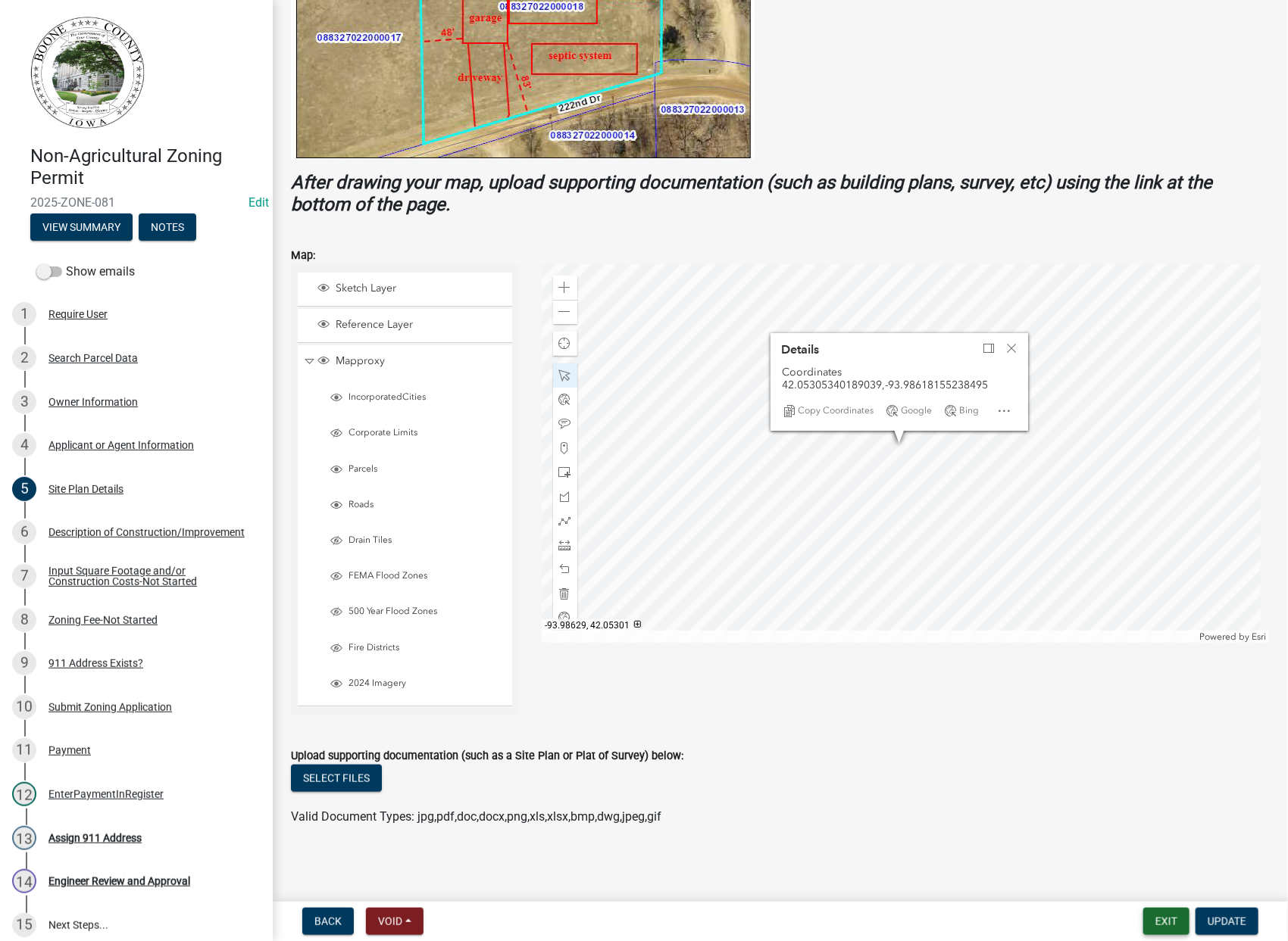
click at [1172, 920] on button "Exit" at bounding box center [1166, 922] width 46 height 27
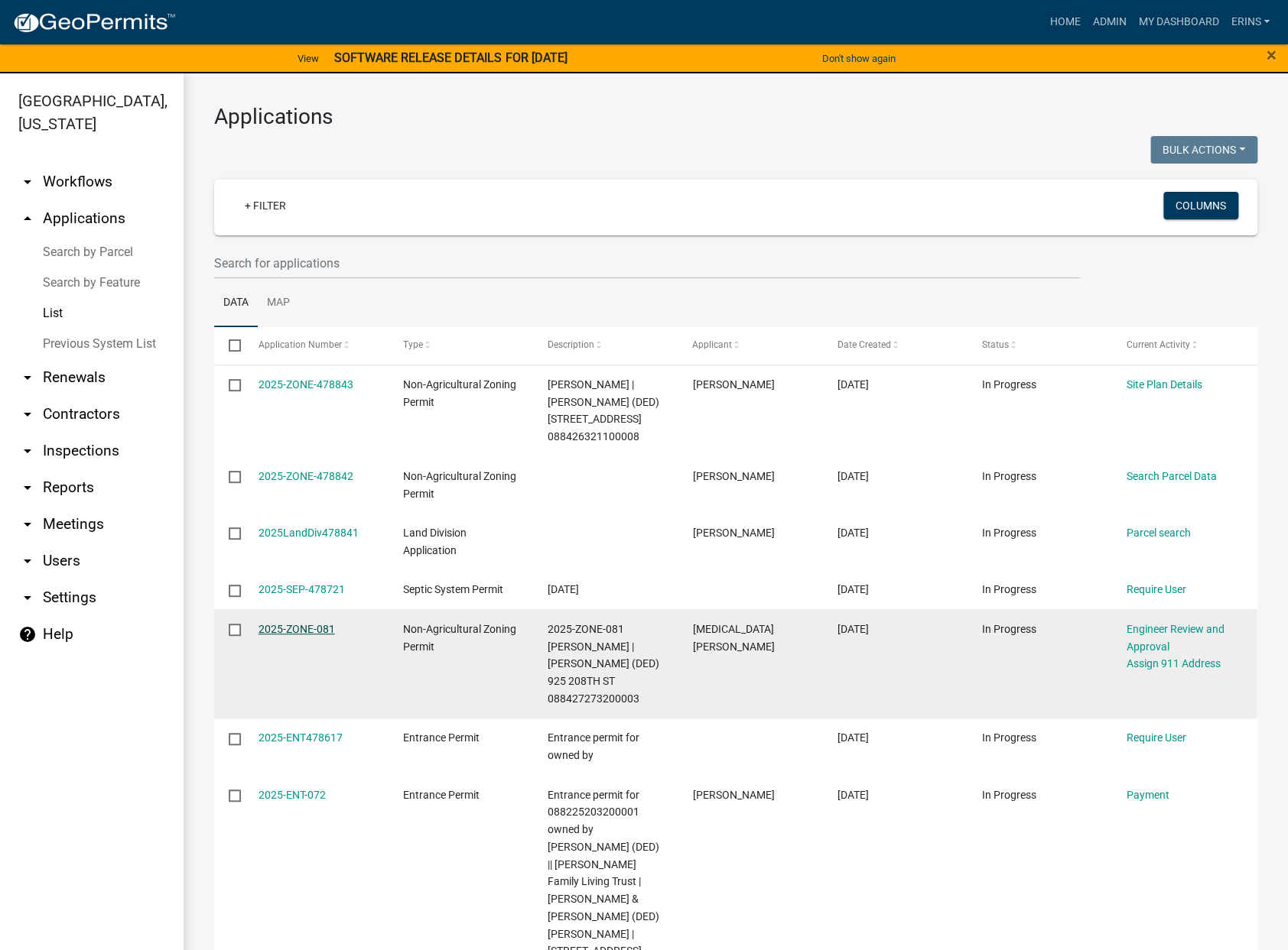
click at [308, 630] on link "2025-ZONE-081" at bounding box center [297, 629] width 76 height 12
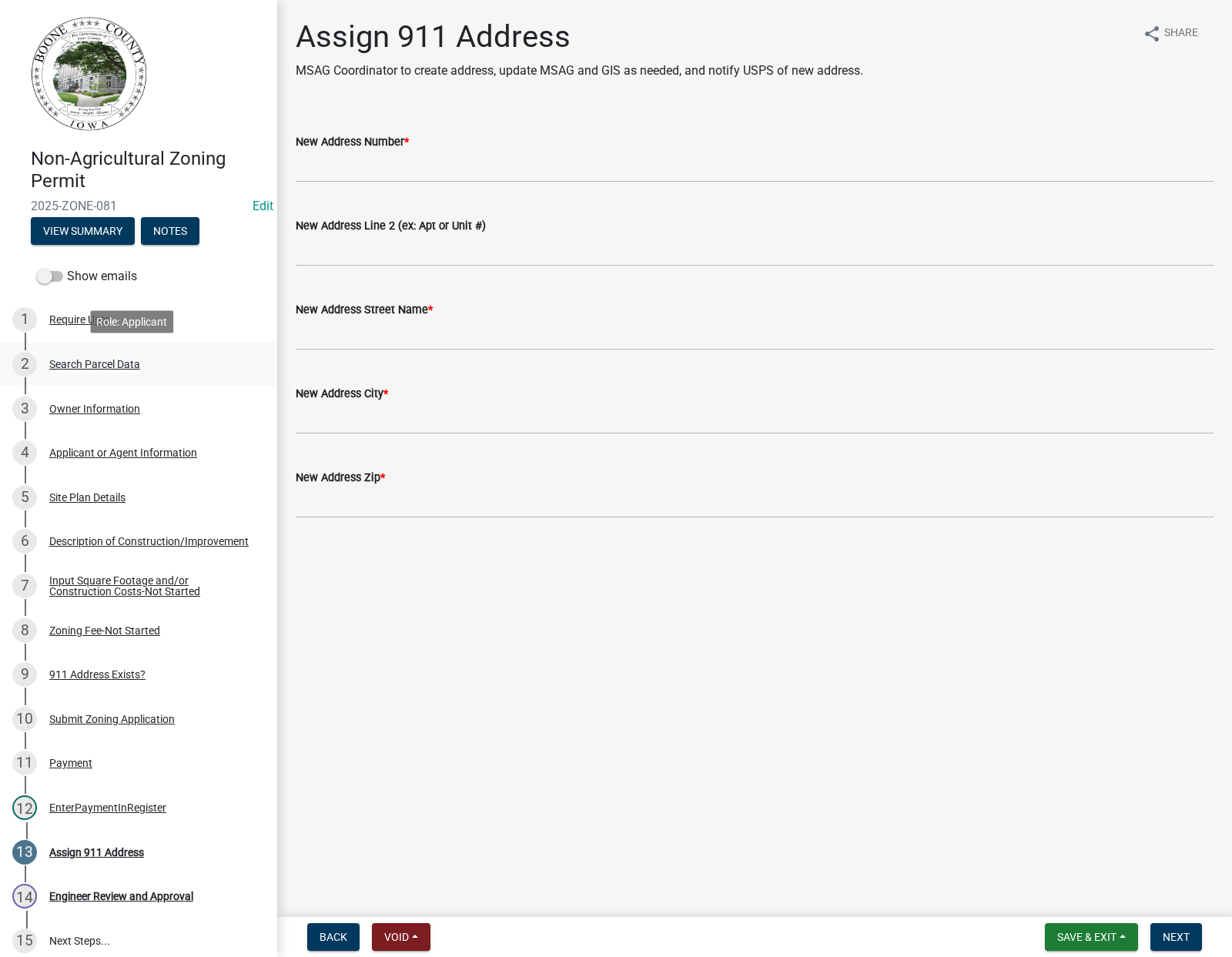
click at [82, 360] on div "Search Parcel Data" at bounding box center [94, 364] width 91 height 11
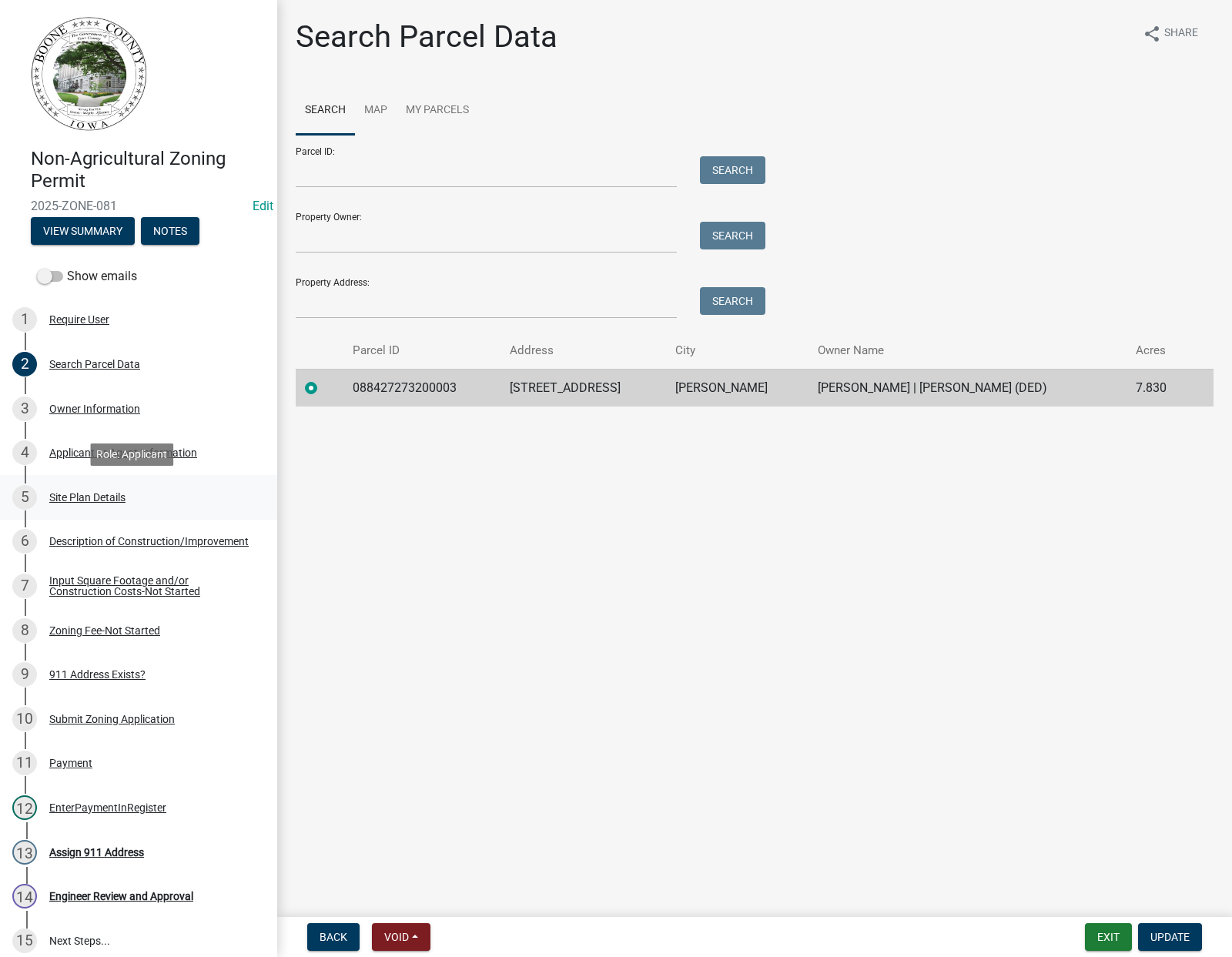
click at [117, 500] on div "Site Plan Details" at bounding box center [87, 497] width 76 height 11
